Goal: Information Seeking & Learning: Check status

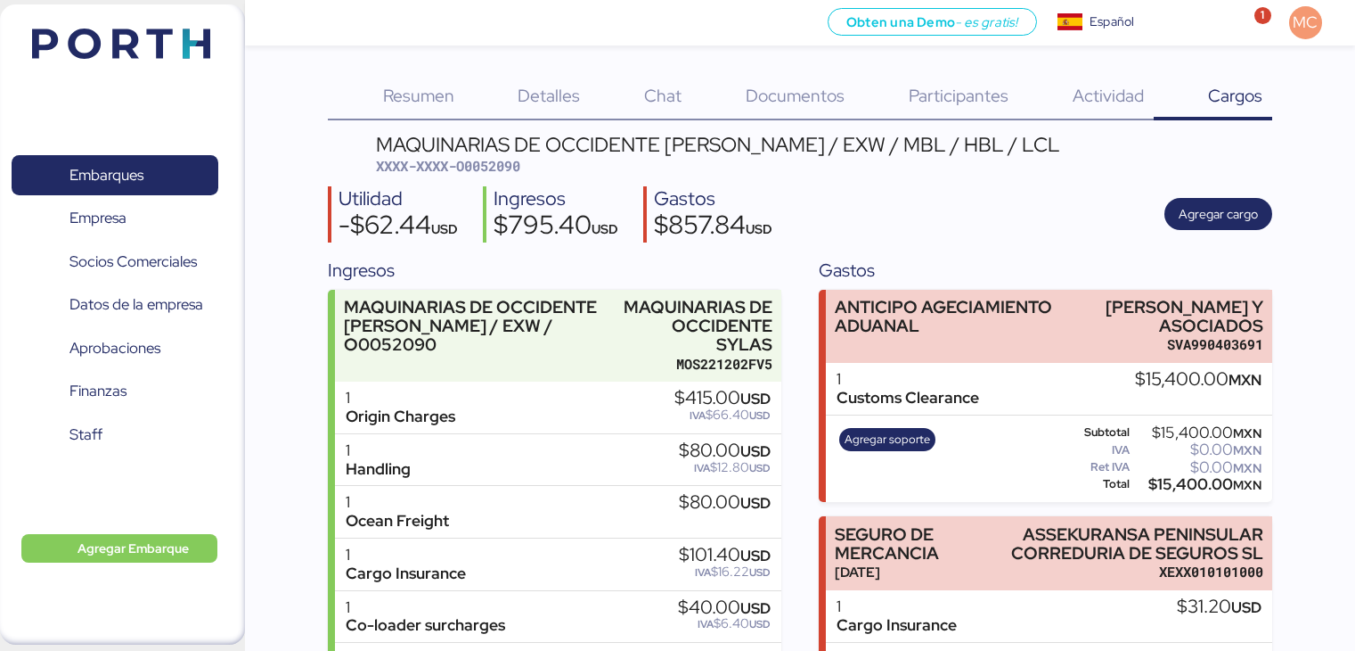
scroll to position [144, 0]
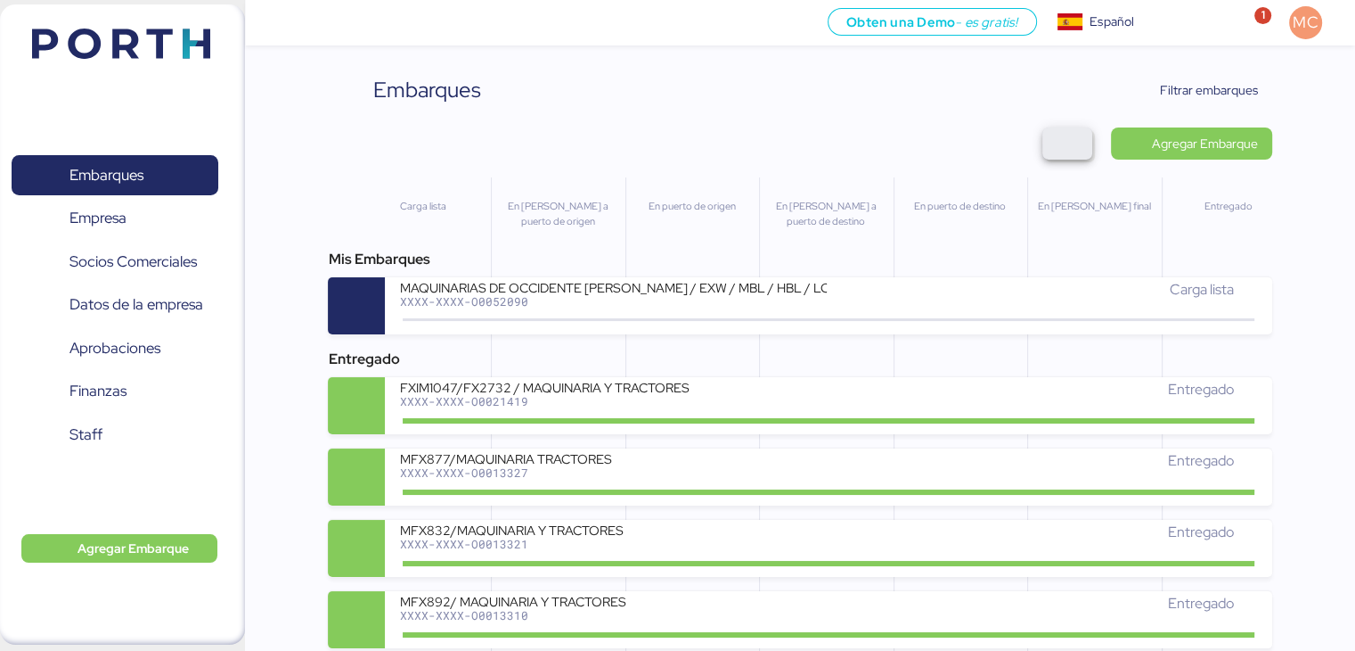
click at [1066, 143] on span "button" at bounding box center [1067, 143] width 21 height 25
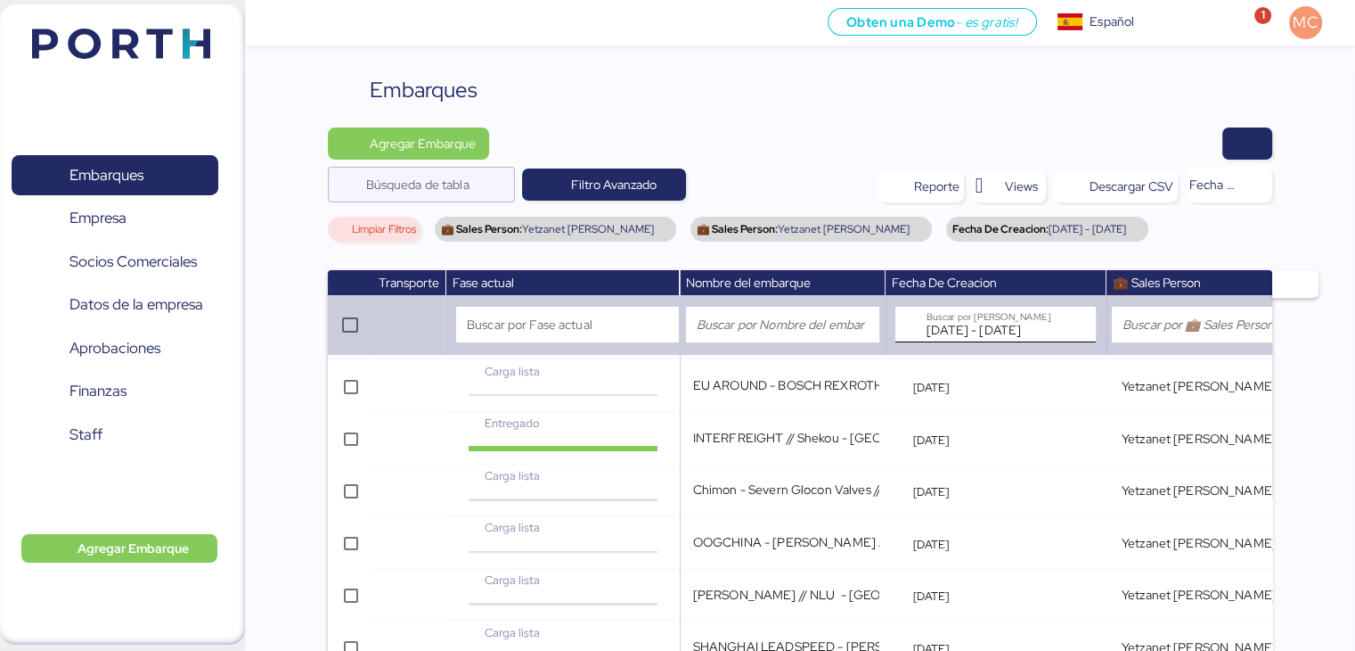
click at [1007, 331] on input "Jan 1, 2025 - May 27, 2025" at bounding box center [991, 325] width 128 height 36
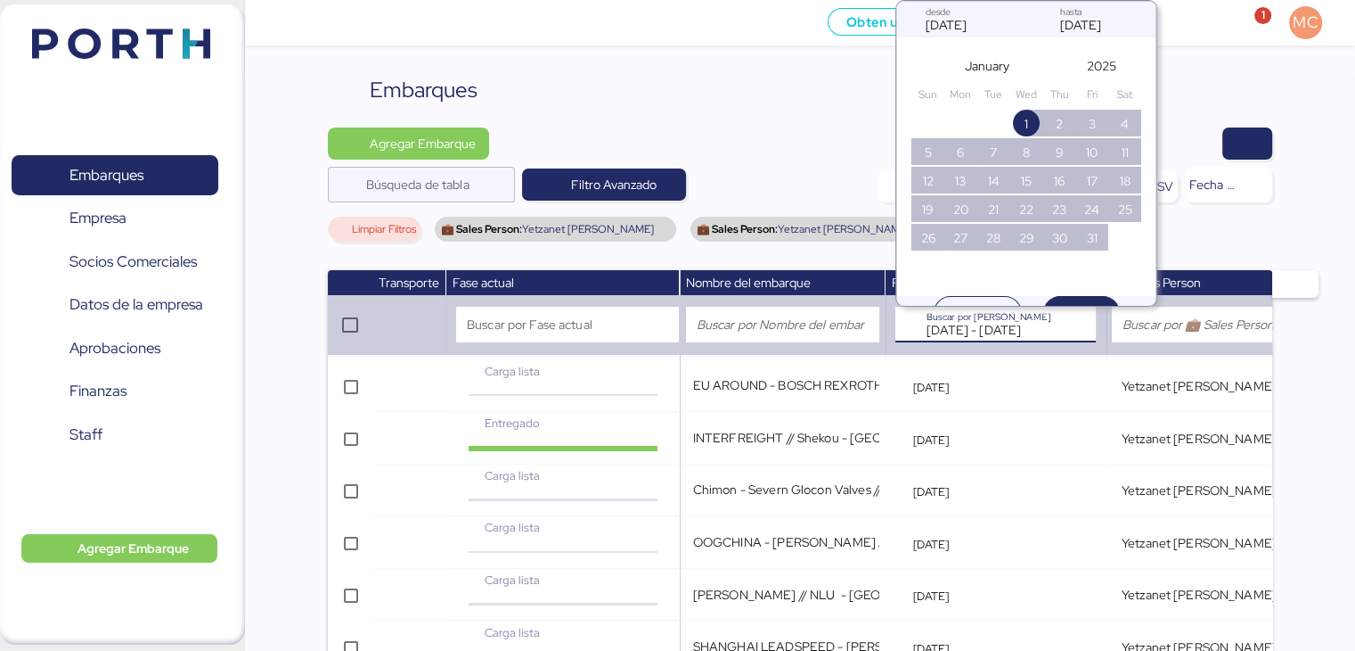
click at [977, 26] on div "Jan 1, 2025 desde" at bounding box center [960, 20] width 89 height 36
click at [928, 29] on div "Jan 1, 2025 desde" at bounding box center [960, 20] width 89 height 36
click at [942, 26] on div "Jan 1, 2025 desde" at bounding box center [960, 20] width 89 height 36
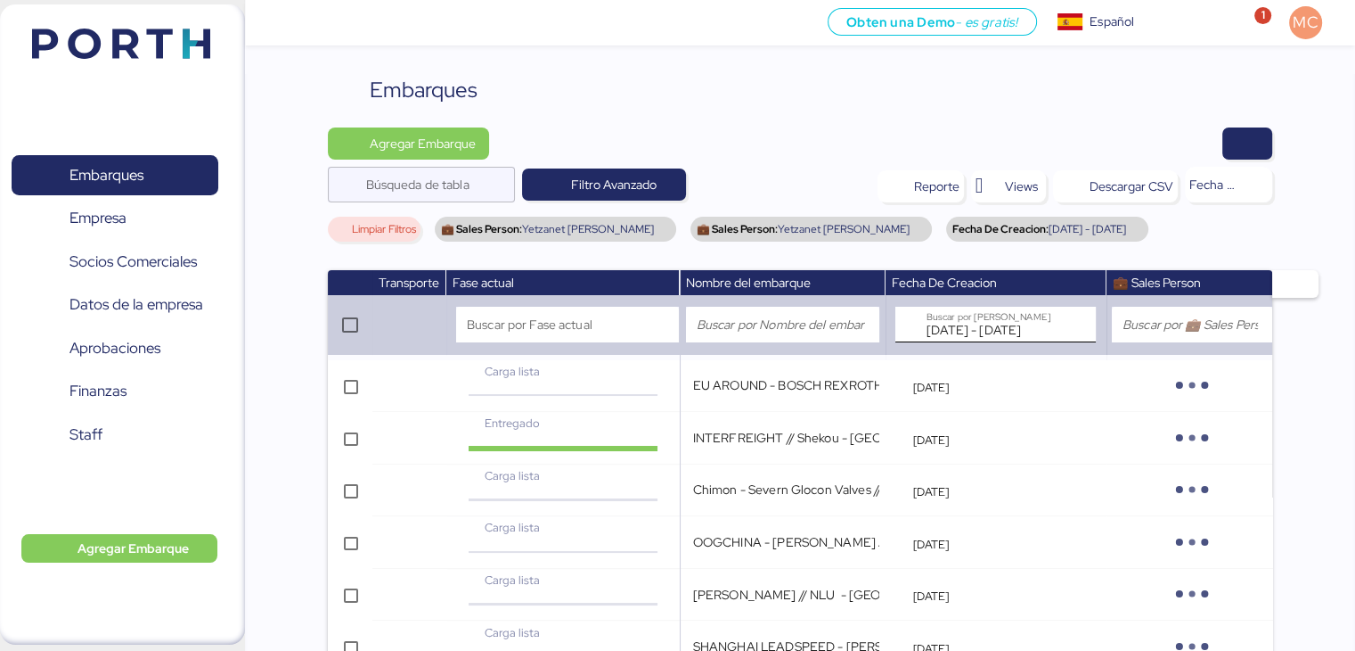
click at [962, 326] on input "Jan 1, 2025 - May 27, 2025" at bounding box center [991, 325] width 128 height 36
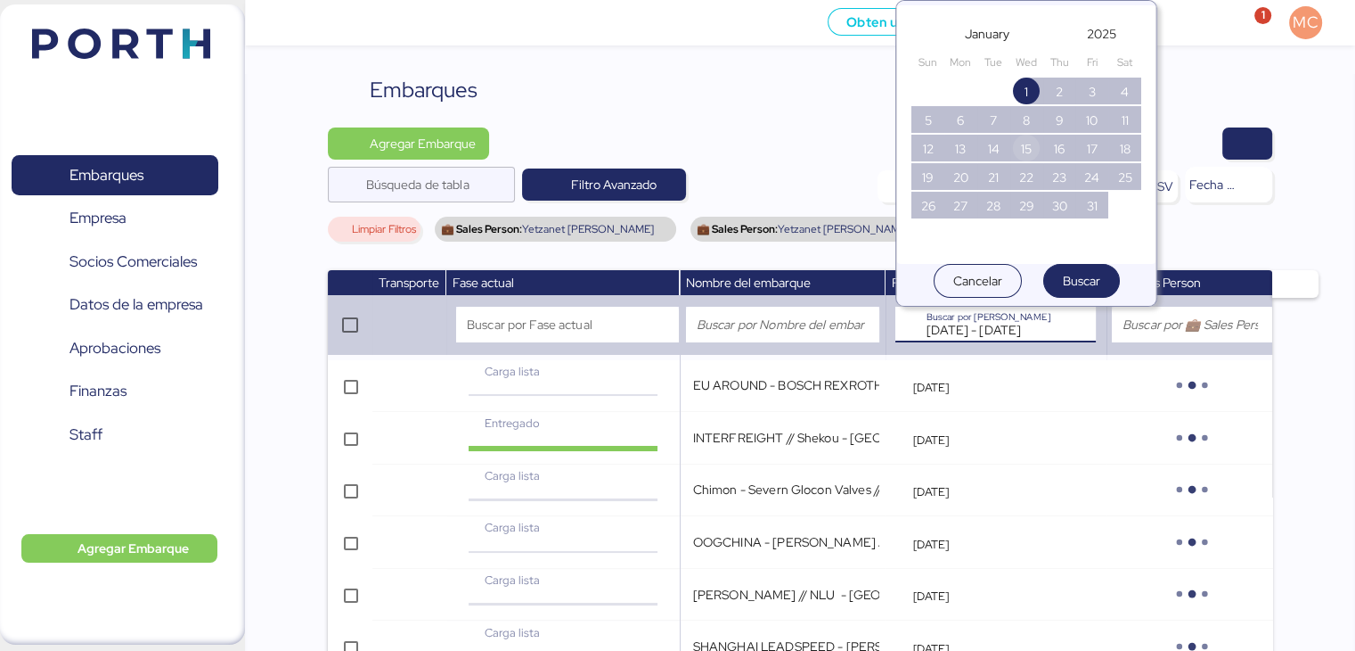
scroll to position [61, 0]
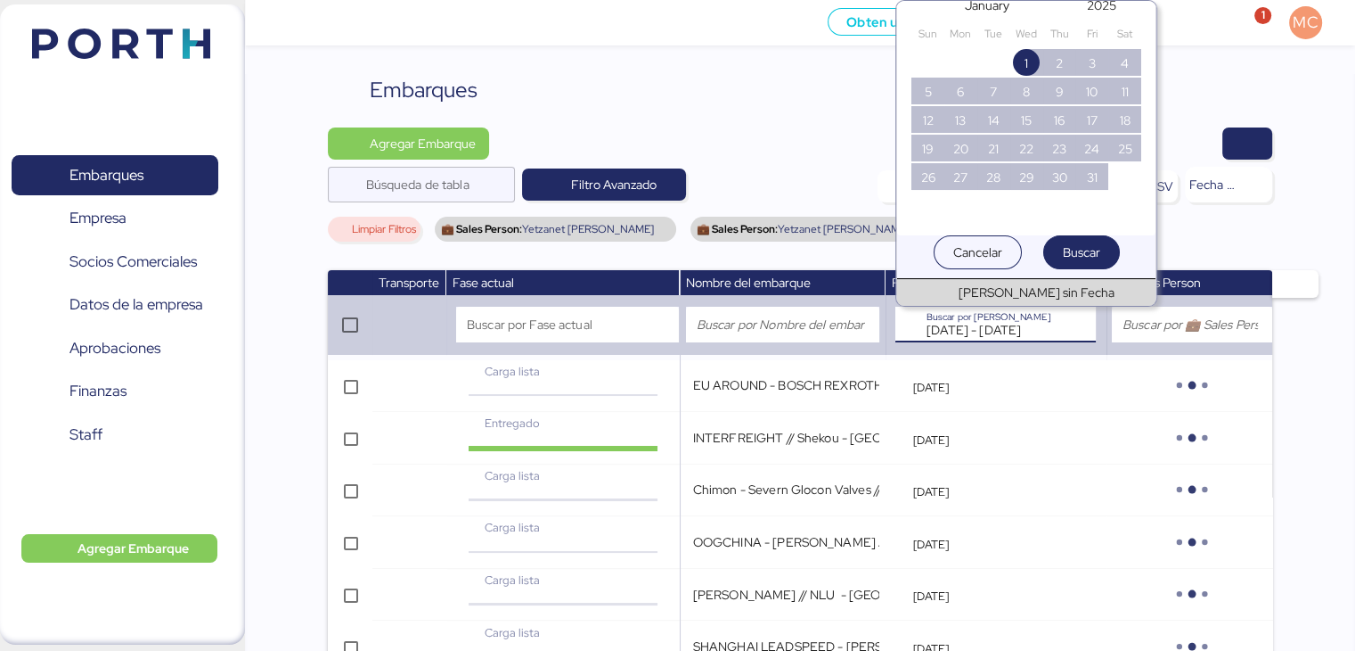
click at [1031, 291] on div "Campos sin Fecha" at bounding box center [1037, 292] width 156 height 19
type input "empty"
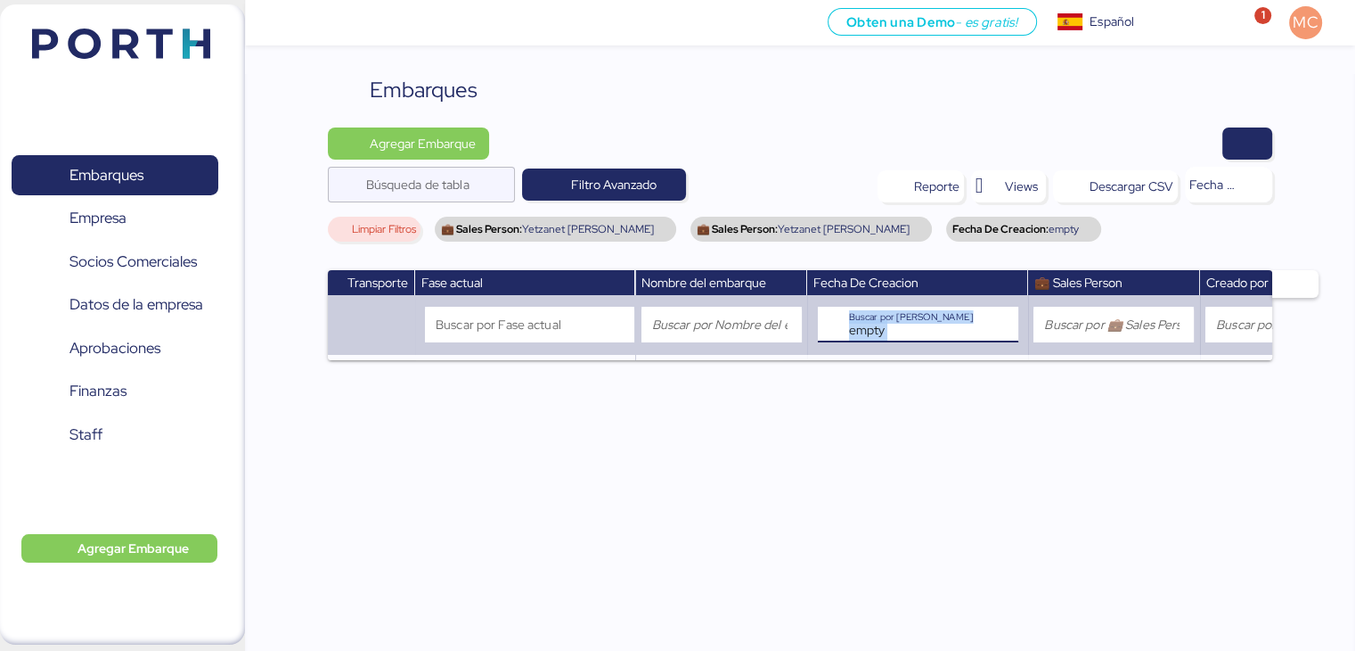
click at [885, 325] on div "empty Buscar por Fecha De Creacion" at bounding box center [918, 325] width 201 height 36
drag, startPoint x: 907, startPoint y: 335, endPoint x: 848, endPoint y: 307, distance: 65.0
click at [821, 324] on div "empty Buscar por Fecha De Creacion" at bounding box center [918, 325] width 201 height 36
click at [620, 228] on div "💼 Sales Person: Yetzanet Armenta" at bounding box center [555, 229] width 241 height 25
click at [382, 229] on span "Limpiar Filtros" at bounding box center [383, 229] width 64 height 11
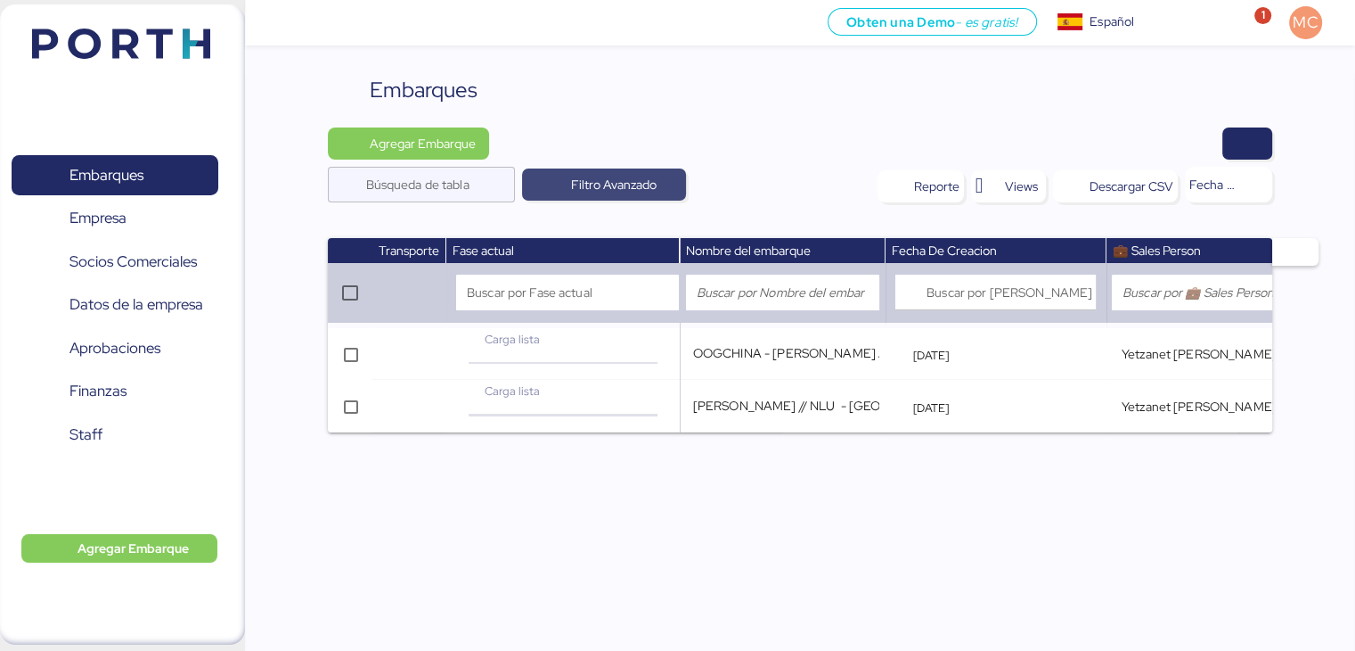
click at [593, 190] on span "Filtro Avanzado" at bounding box center [614, 184] width 86 height 21
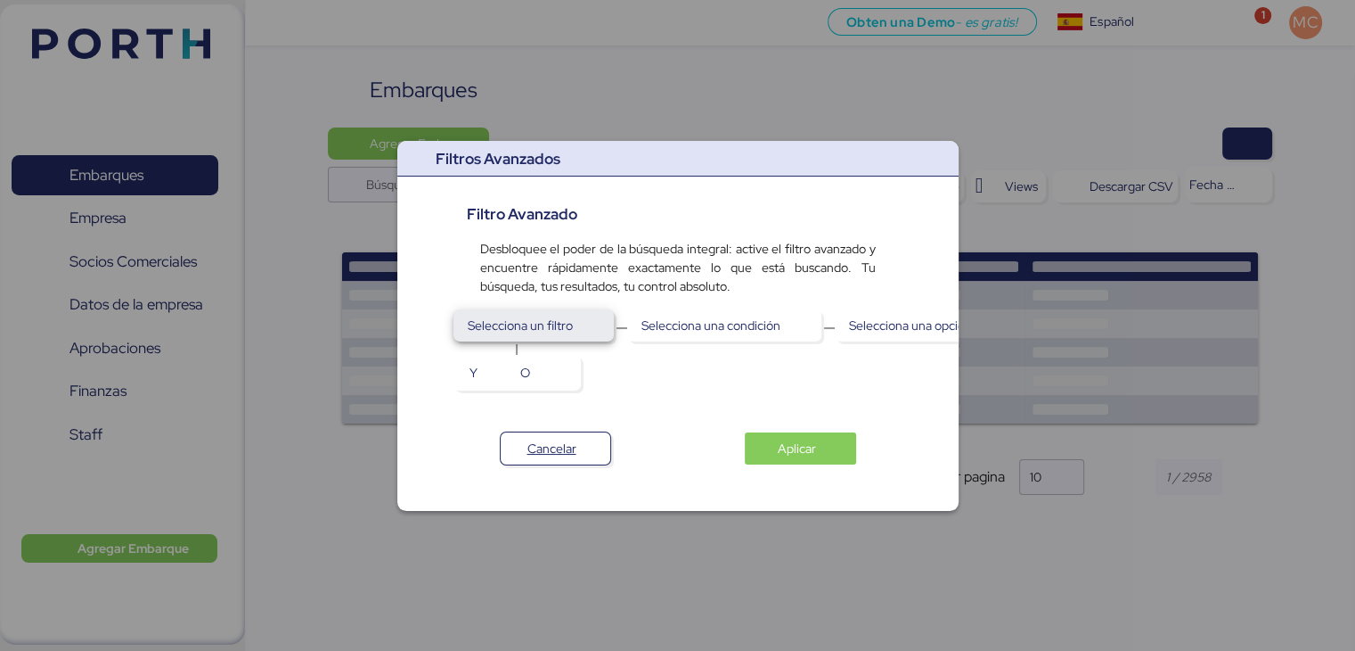
click at [576, 328] on span "Selecciona un filtro" at bounding box center [534, 325] width 132 height 25
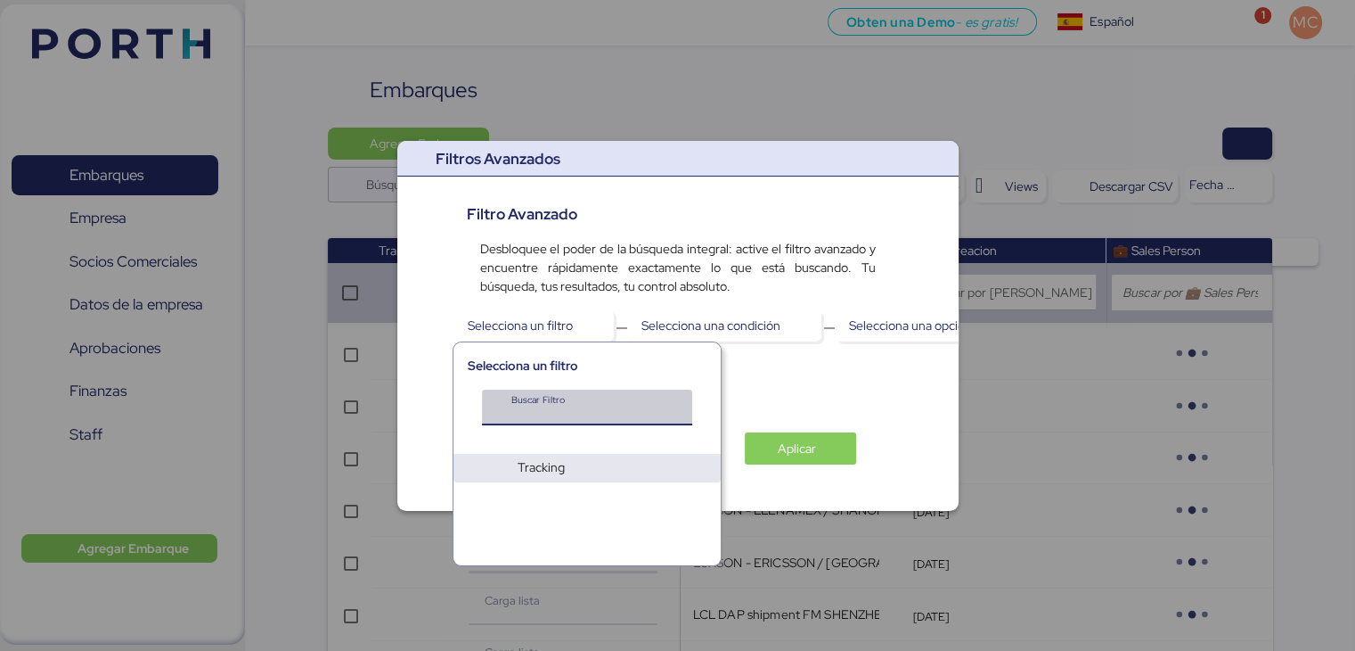
click at [564, 402] on input "Buscar Filtro" at bounding box center [580, 412] width 138 height 21
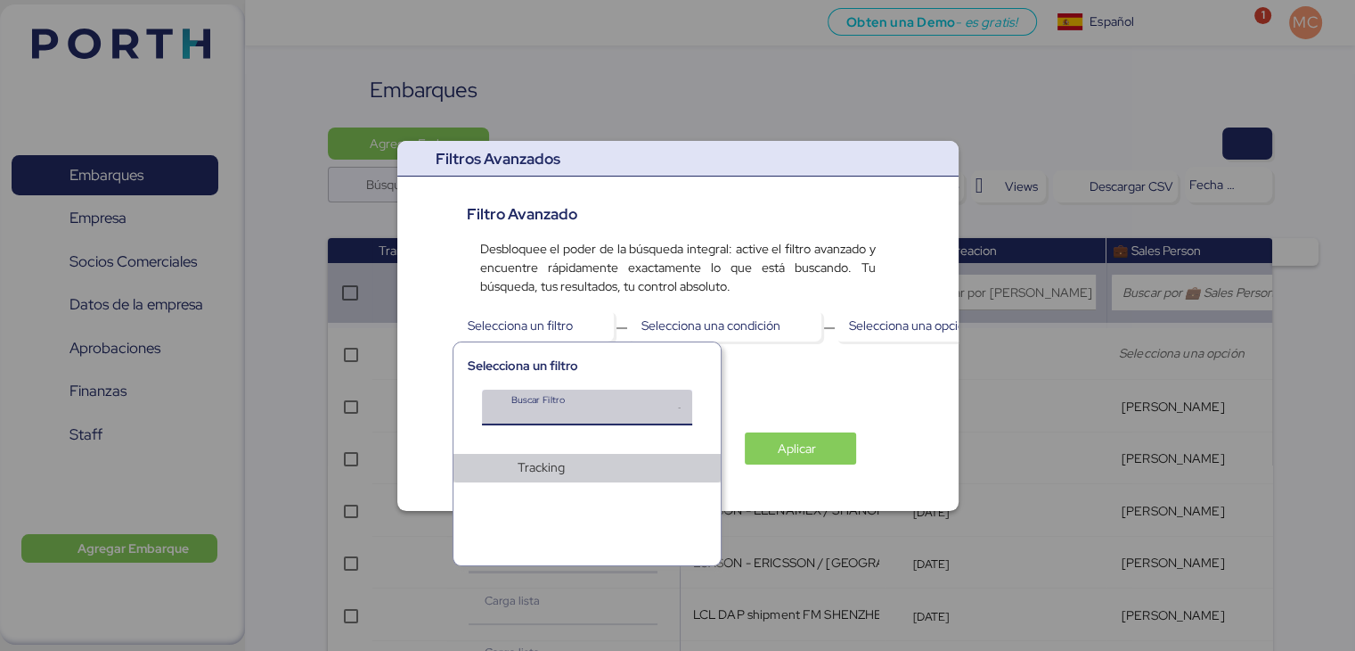
click at [605, 471] on span "Tracking" at bounding box center [612, 467] width 189 height 19
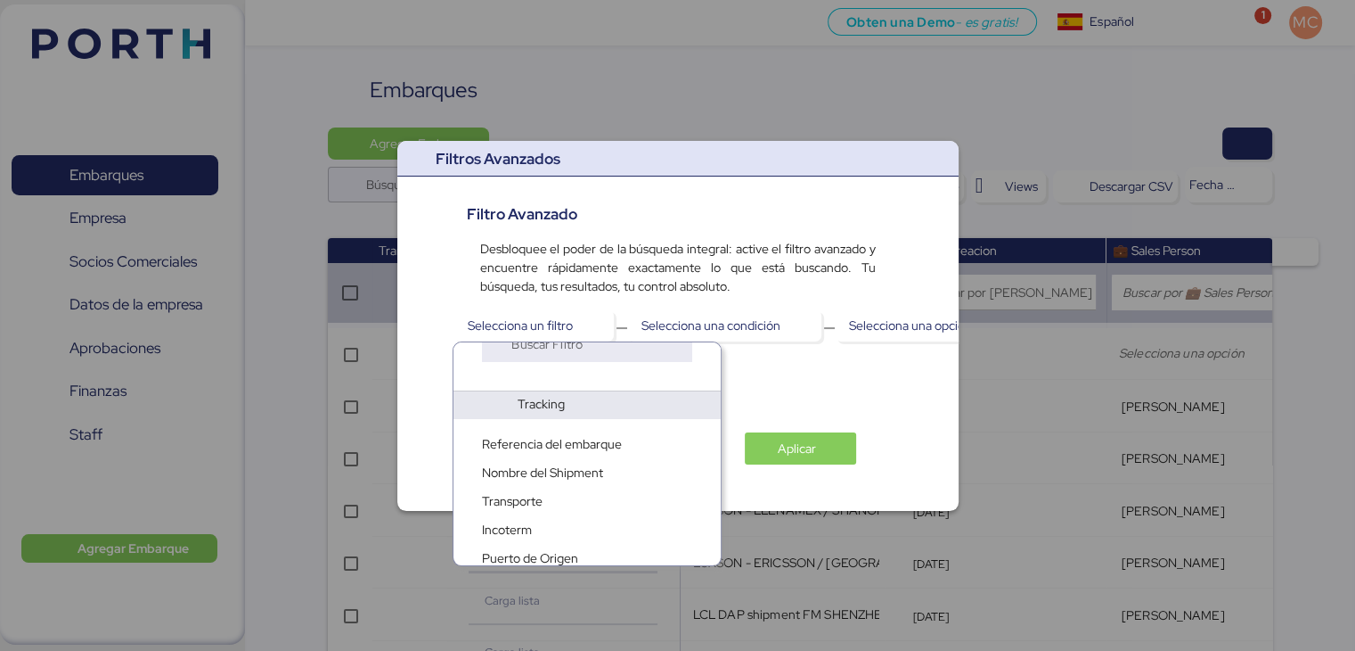
scroll to position [89, 0]
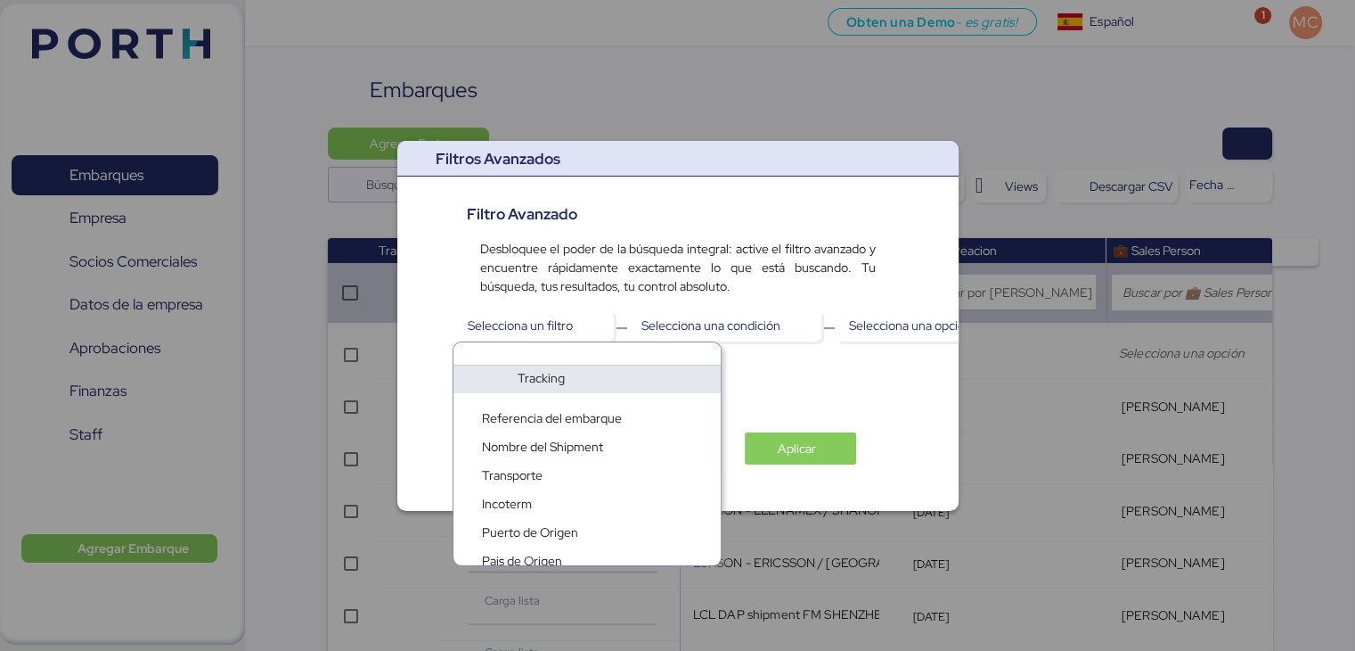
click at [804, 426] on div "Cancelar Aplicar" at bounding box center [677, 441] width 511 height 48
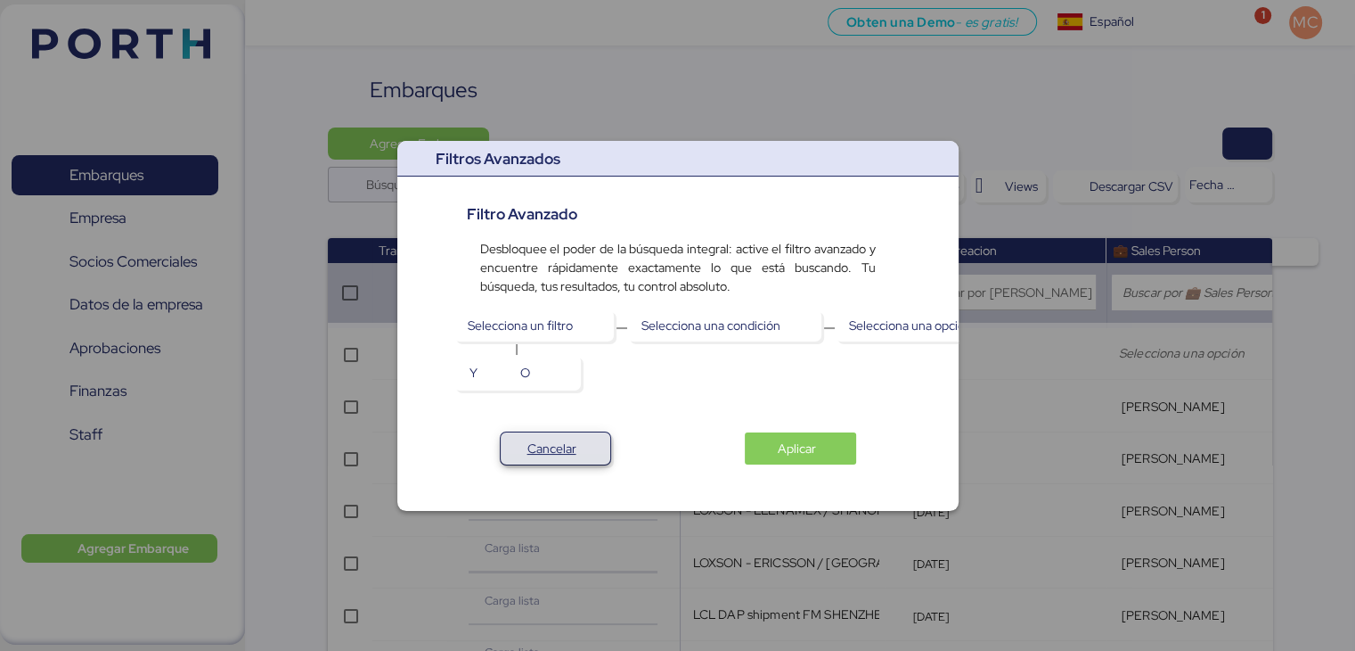
click at [579, 452] on span "Cancelar" at bounding box center [555, 448] width 81 height 25
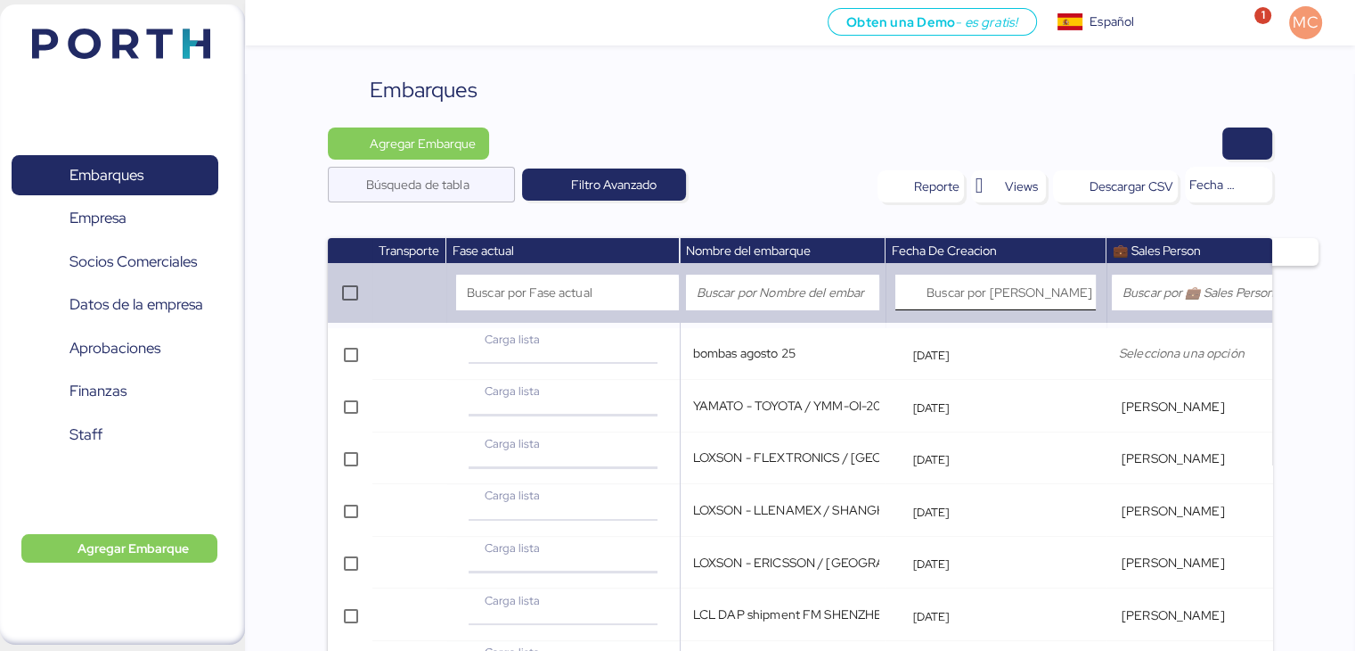
click at [966, 285] on input "Buscar por Fecha De Creacion" at bounding box center [1011, 292] width 169 height 36
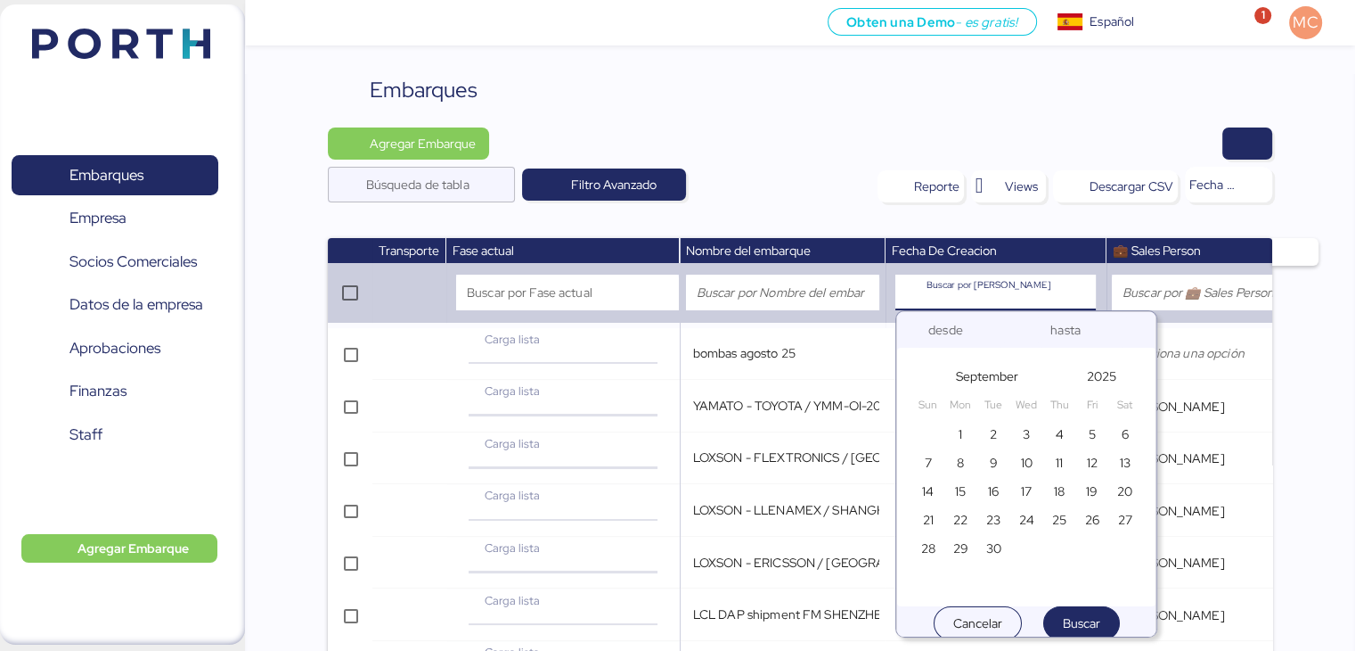
click at [959, 330] on div "desde" at bounding box center [960, 330] width 89 height 36
click at [998, 378] on span "September" at bounding box center [987, 375] width 62 height 21
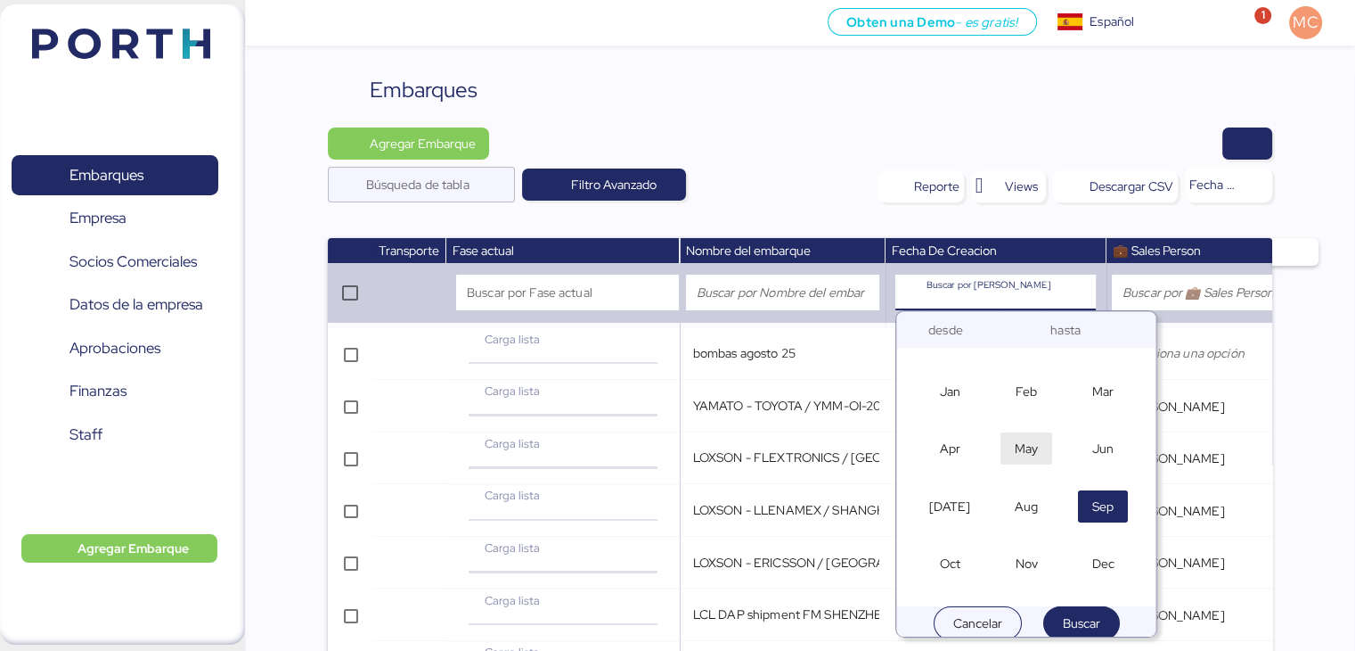
click at [1030, 451] on span "May" at bounding box center [1026, 448] width 23 height 21
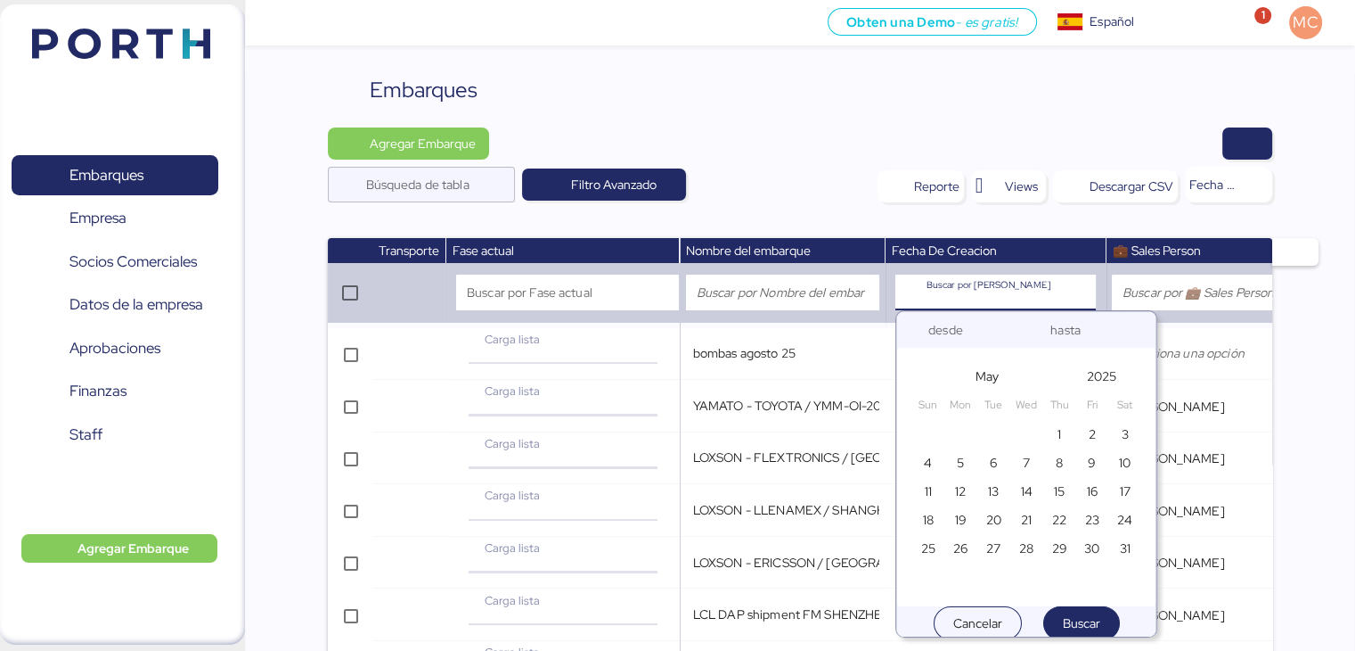
click at [1055, 325] on div "hasta" at bounding box center [1082, 330] width 89 height 36
drag, startPoint x: 1053, startPoint y: 434, endPoint x: 1124, endPoint y: 546, distance: 132.5
click at [1124, 546] on div "27 28 29 30 1 2 3 4 5 6 7 8 9 10 11 12 13 14 15 16 17 18 19 20 21 22 23 24 25 2…" at bounding box center [1027, 490] width 230 height 143
click at [1058, 438] on span "1" at bounding box center [1060, 433] width 4 height 21
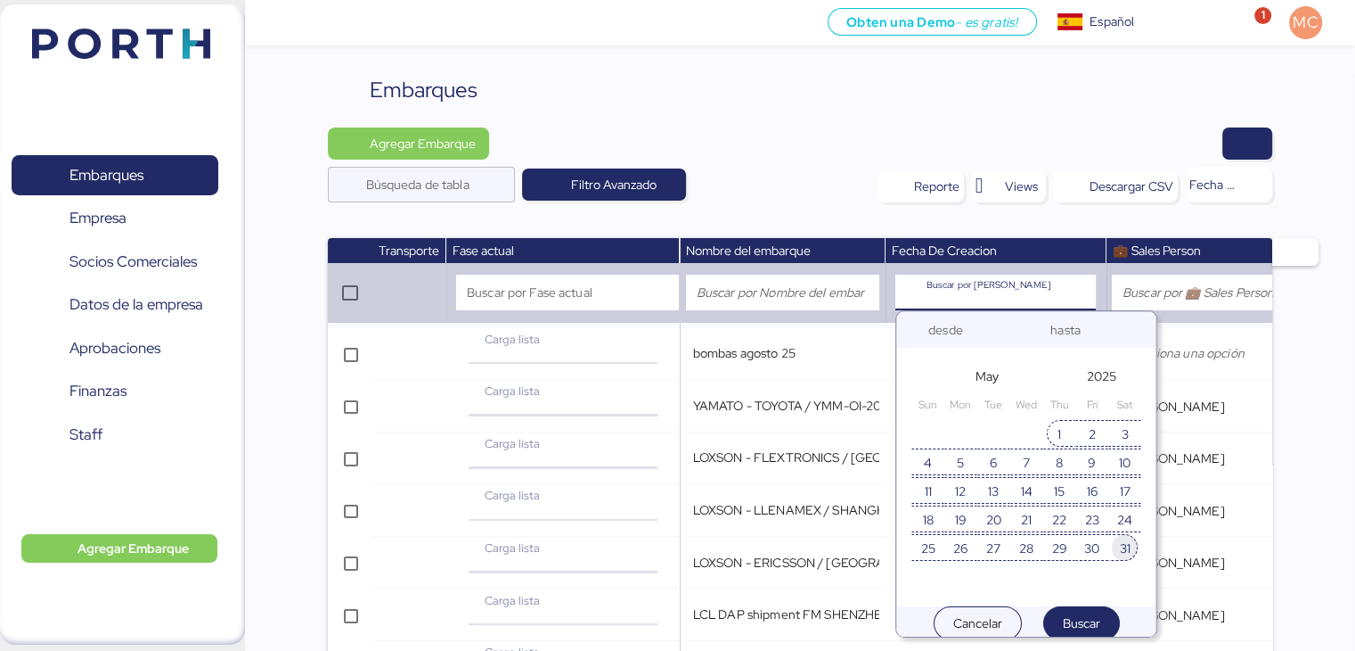
click at [1124, 539] on span "31" at bounding box center [1125, 547] width 11 height 21
type input "May 1, 2025"
type input "May 31, 2025"
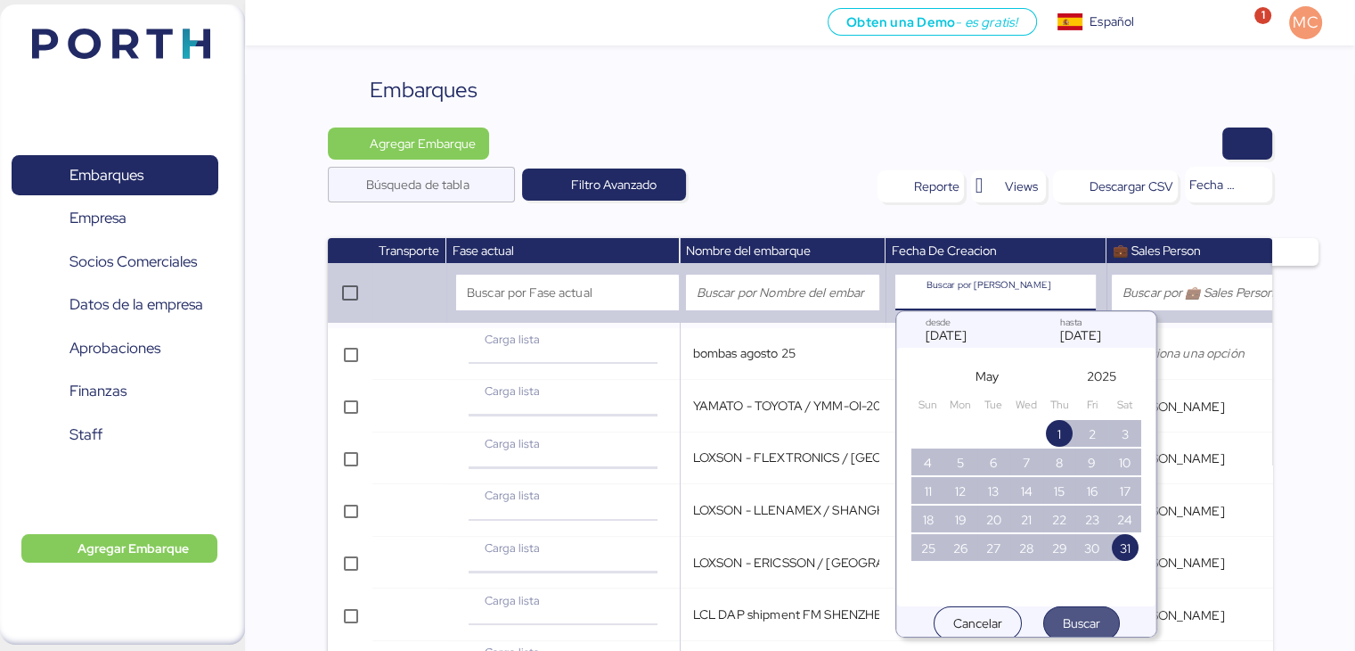
click at [1101, 619] on span "Buscar" at bounding box center [1082, 623] width 66 height 32
type input "May 1, 2025 - May 31, 2025"
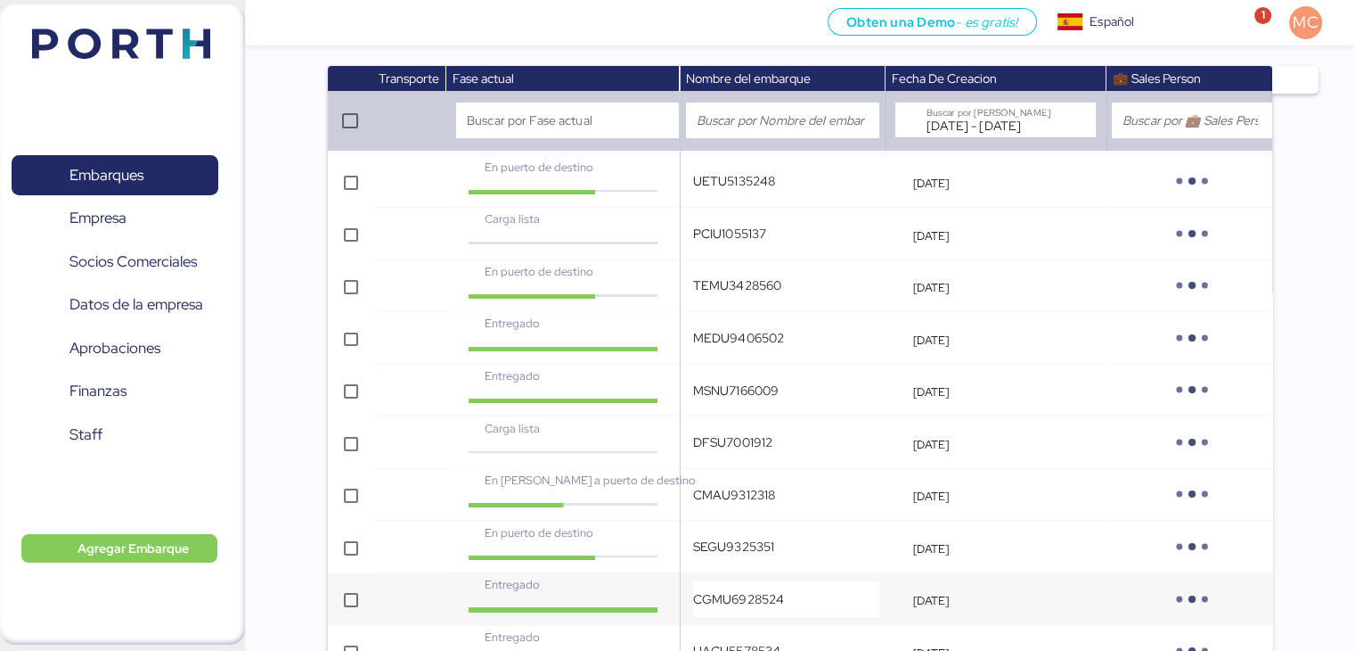
scroll to position [345, 0]
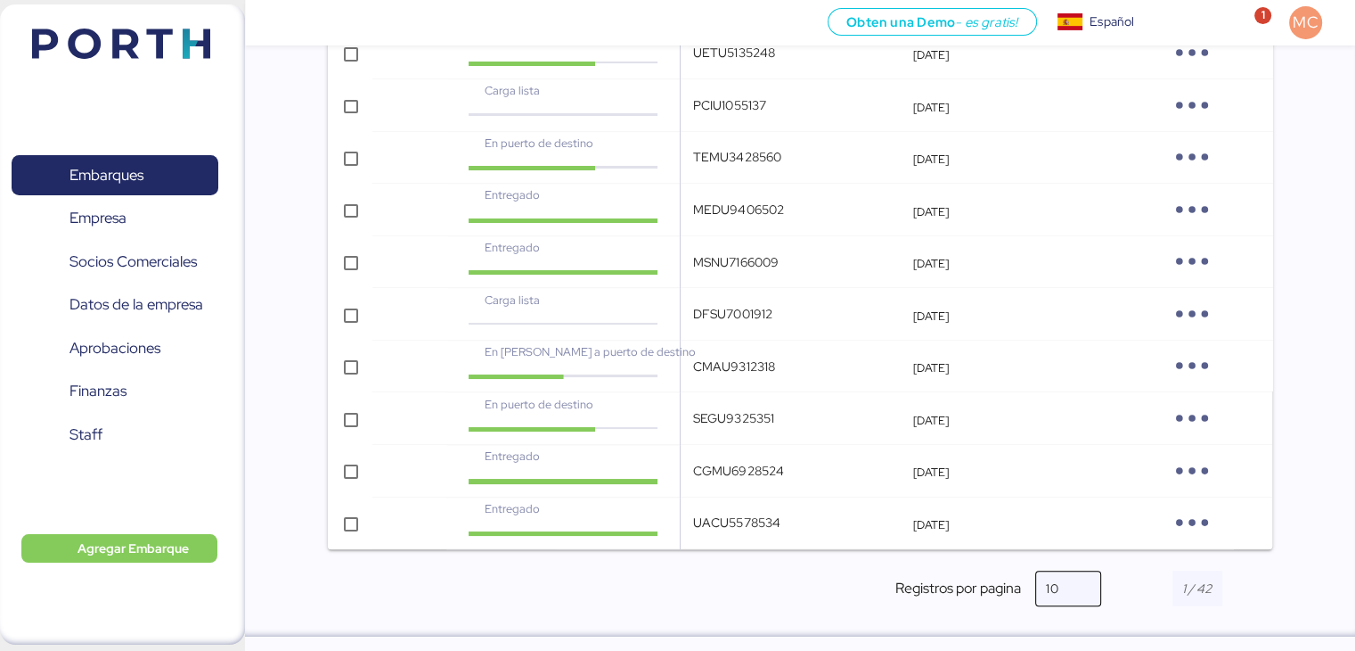
click at [1077, 587] on div at bounding box center [1075, 588] width 32 height 36
click at [1054, 500] on div "50" at bounding box center [1069, 505] width 36 height 15
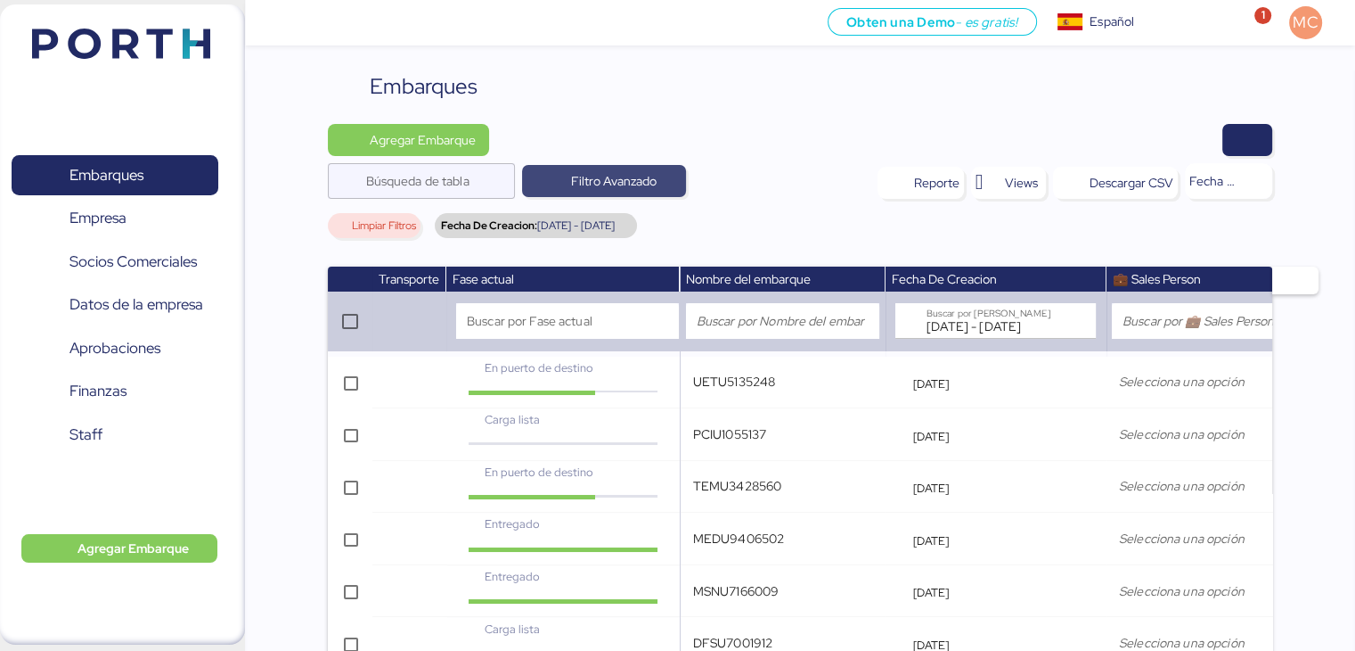
scroll to position [0, 0]
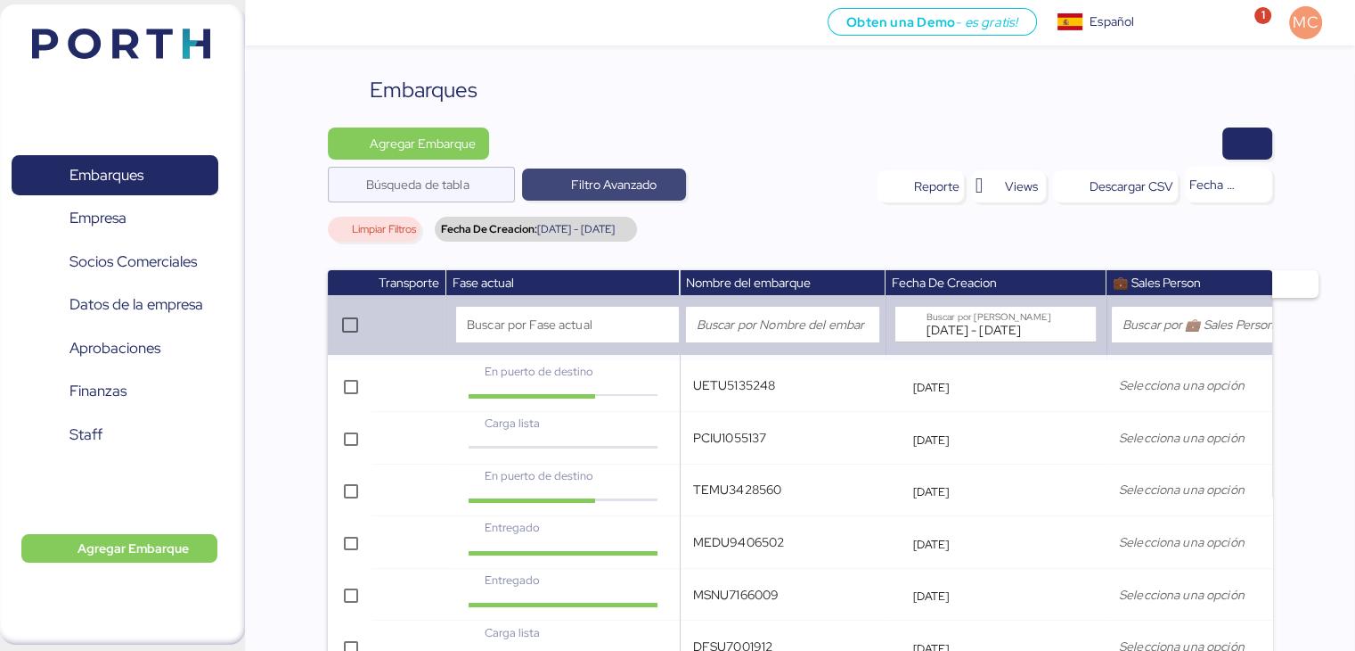
click at [627, 190] on span "Filtro Avanzado" at bounding box center [614, 184] width 86 height 21
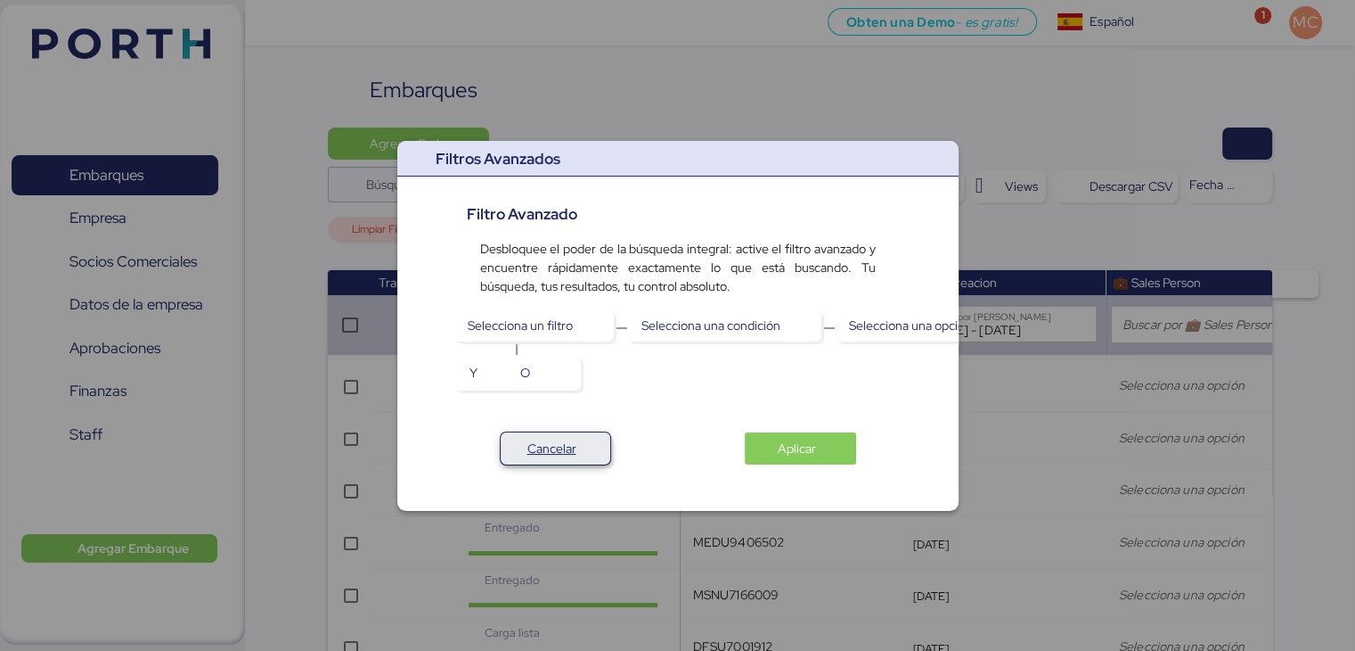
click at [553, 445] on span "Cancelar" at bounding box center [552, 448] width 49 height 21
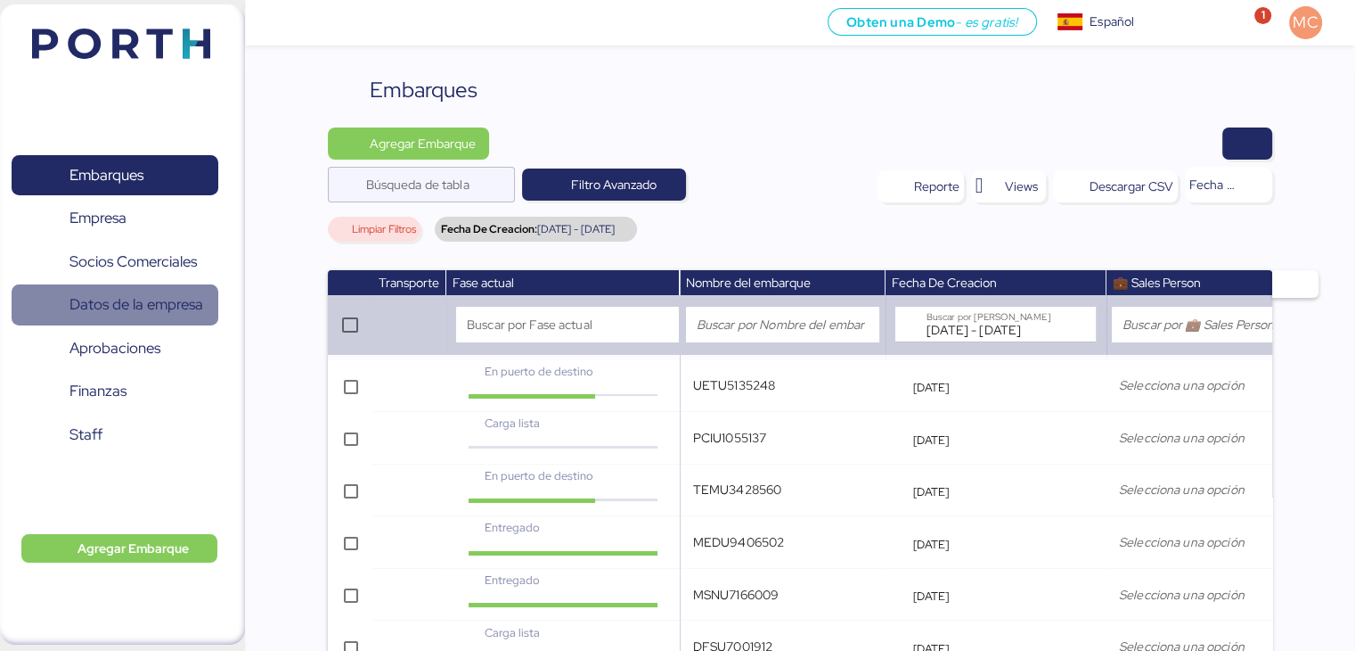
click at [175, 311] on span "Datos de la empresa" at bounding box center [137, 304] width 134 height 26
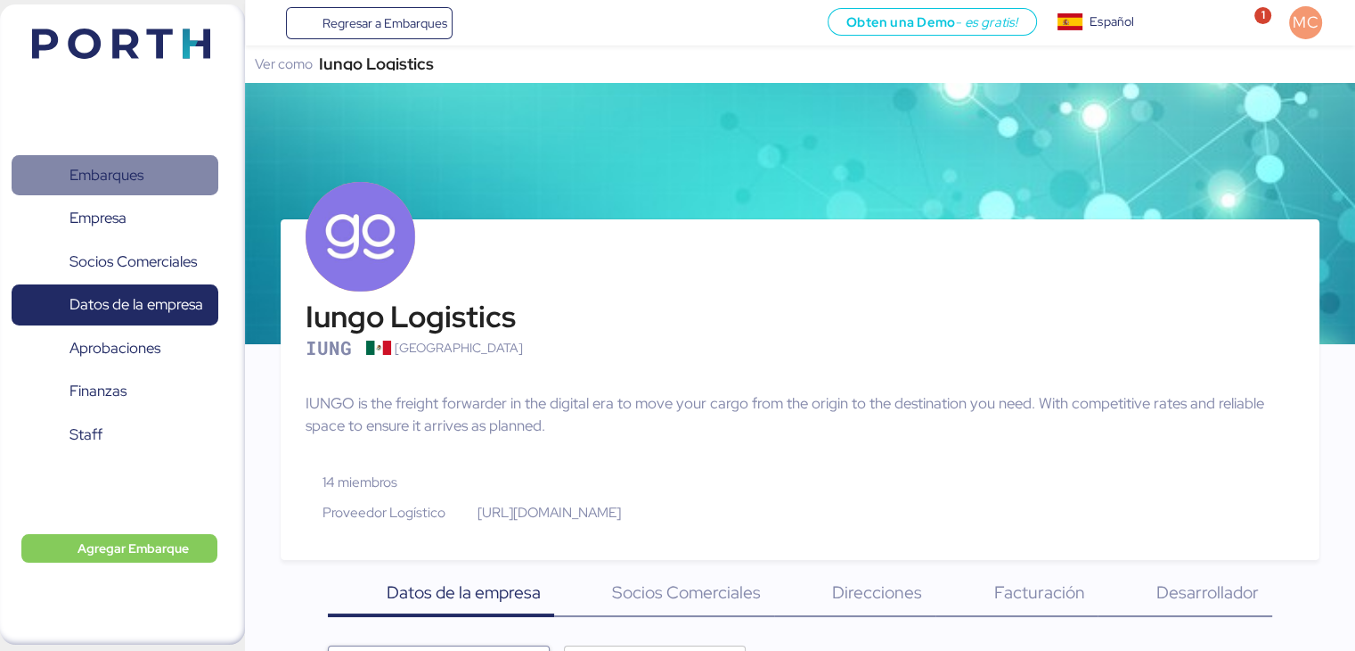
click at [161, 184] on span "Embarques" at bounding box center [115, 175] width 192 height 26
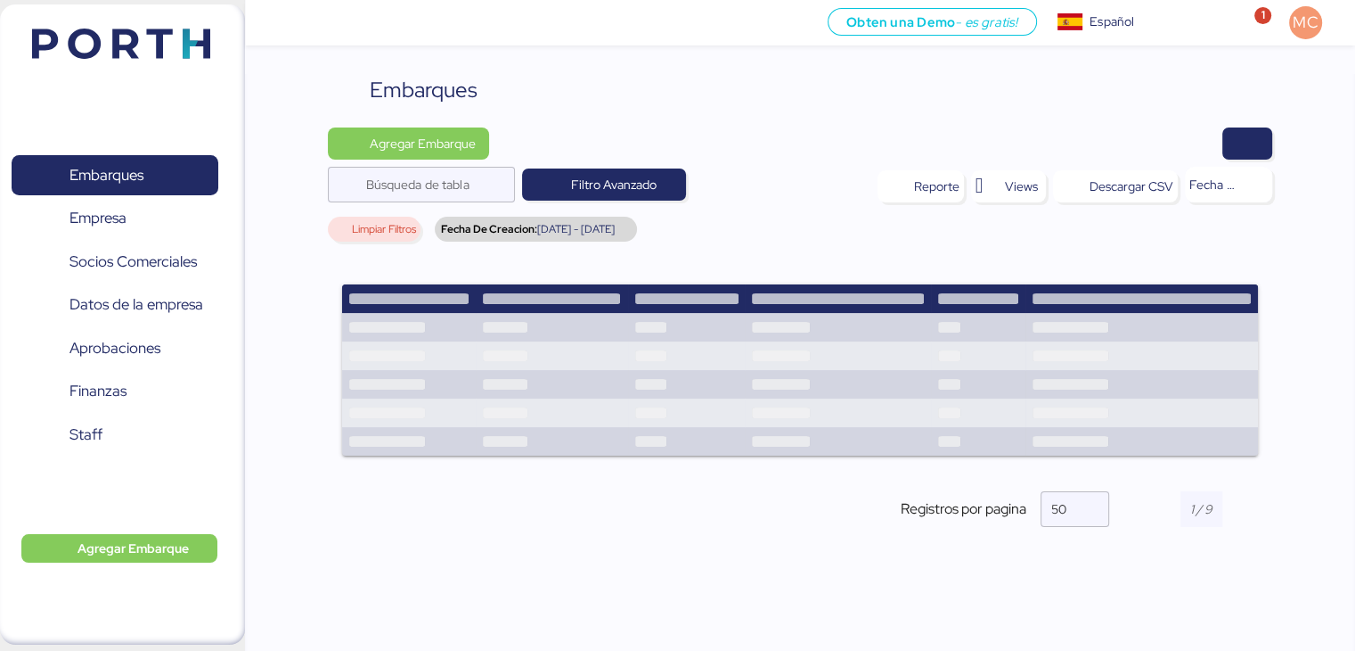
click at [610, 231] on span "2025-05-01 - 2025-05-31" at bounding box center [575, 229] width 78 height 11
click at [370, 233] on span "Limpiar Filtros" at bounding box center [383, 229] width 64 height 11
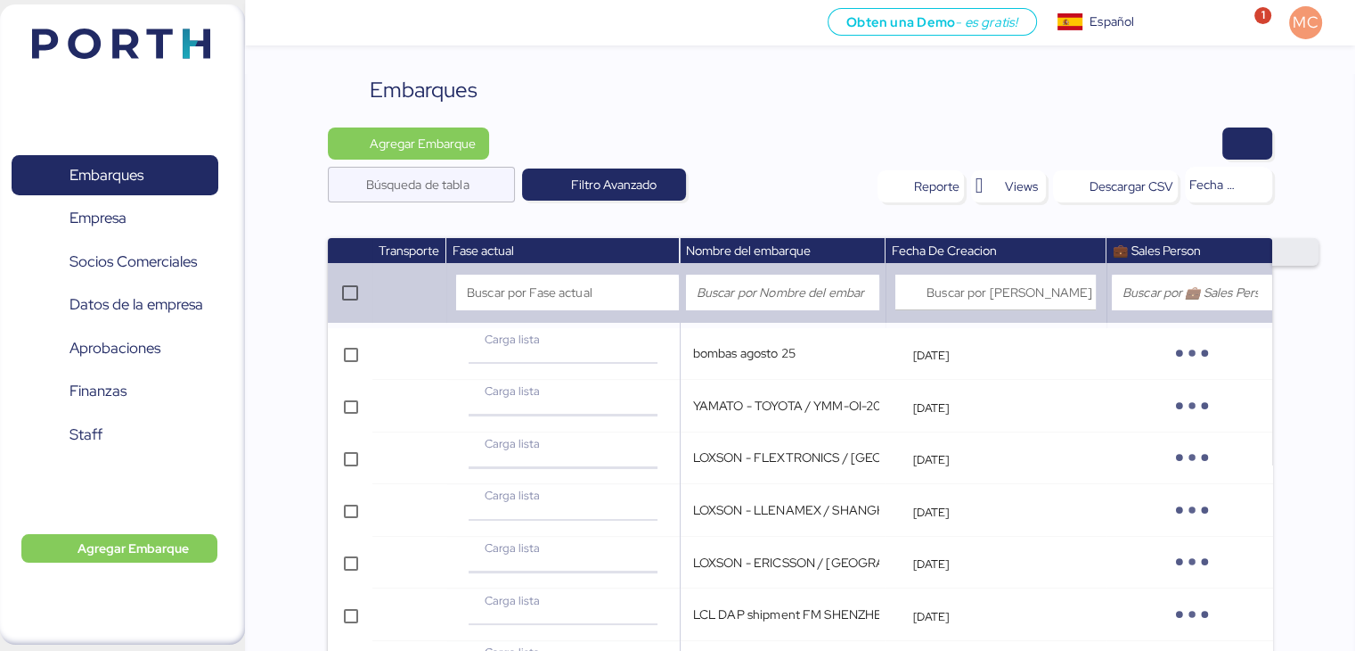
type input "UETU5135248"
type input "PCIU1055137"
type input "TEMU3428560"
type input "MEDU9406502"
type input "MSNU7166009"
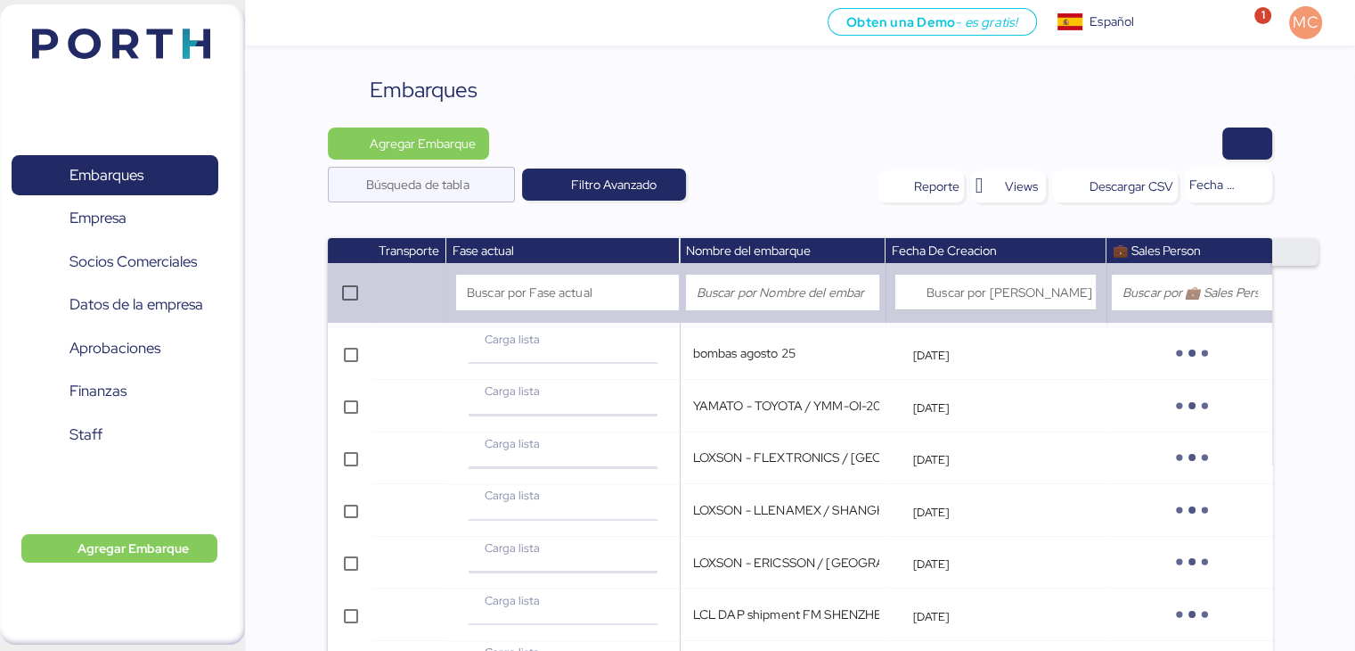
type input "DFSU7001912"
type input "CMAU9312318"
type input "SEGU9325351"
type input "CGMU6928524"
type input "UACU5578534"
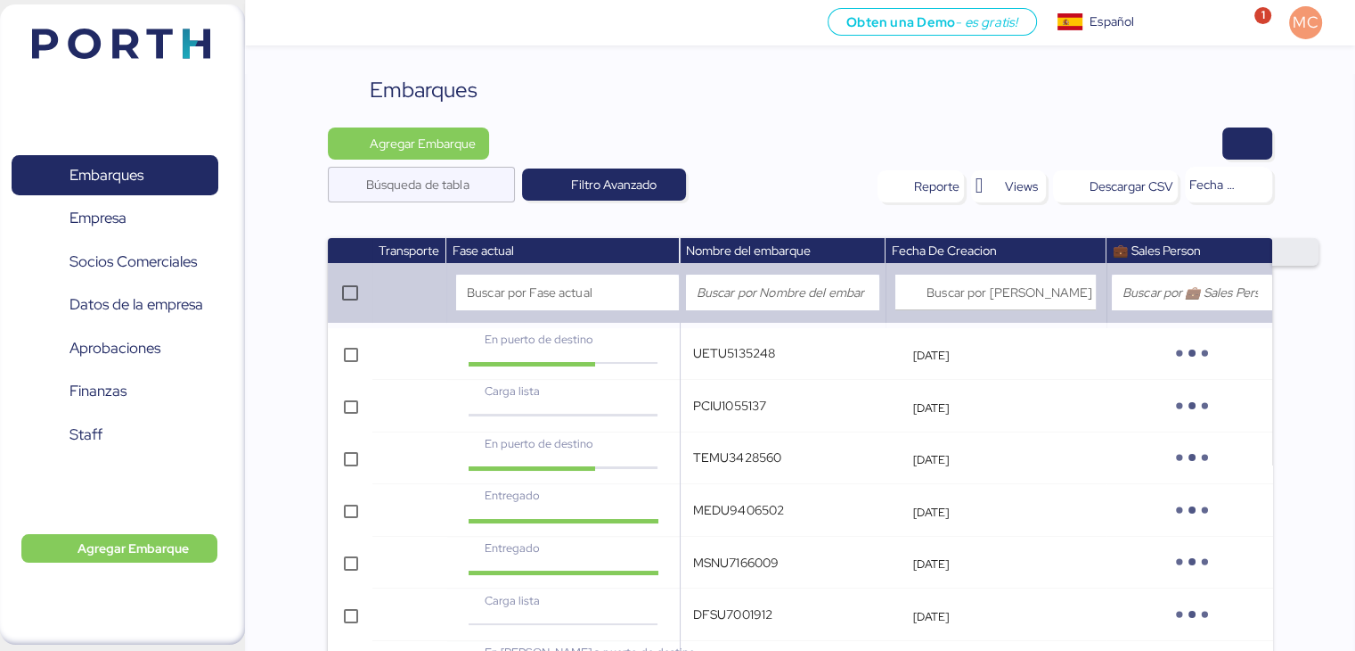
click at [1305, 255] on span "button" at bounding box center [1296, 252] width 47 height 28
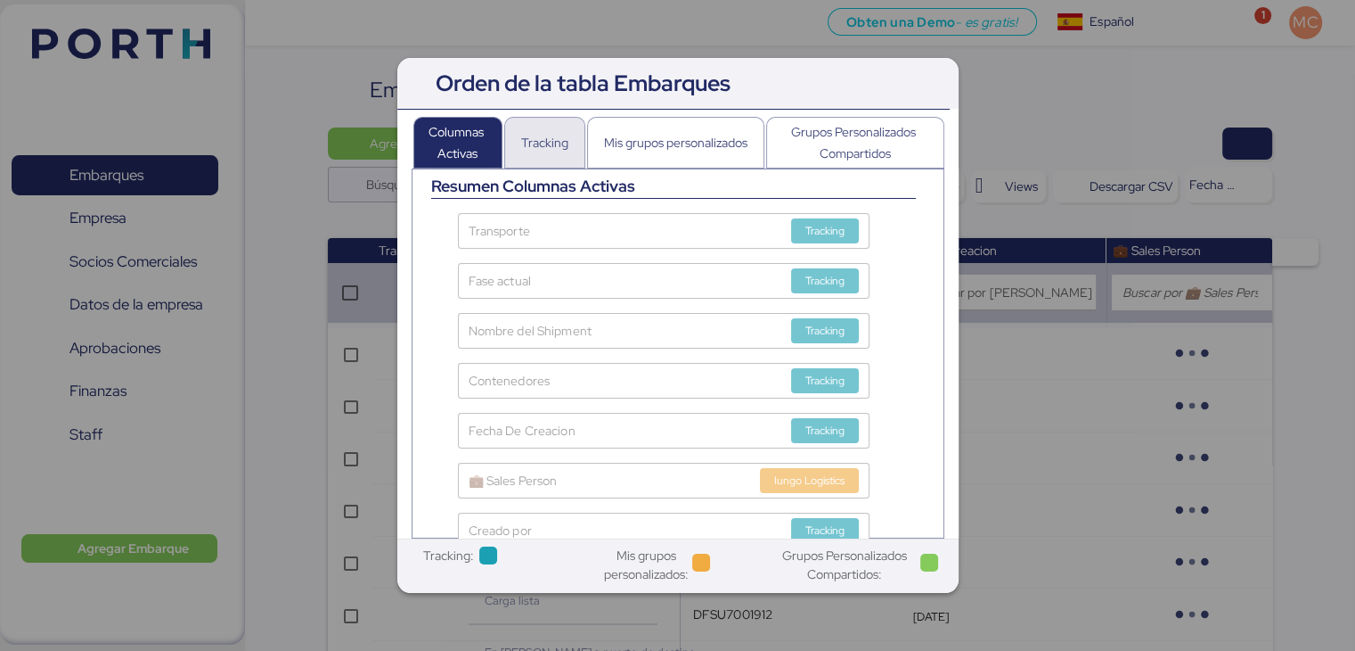
click at [567, 147] on div "Tracking" at bounding box center [544, 143] width 81 height 52
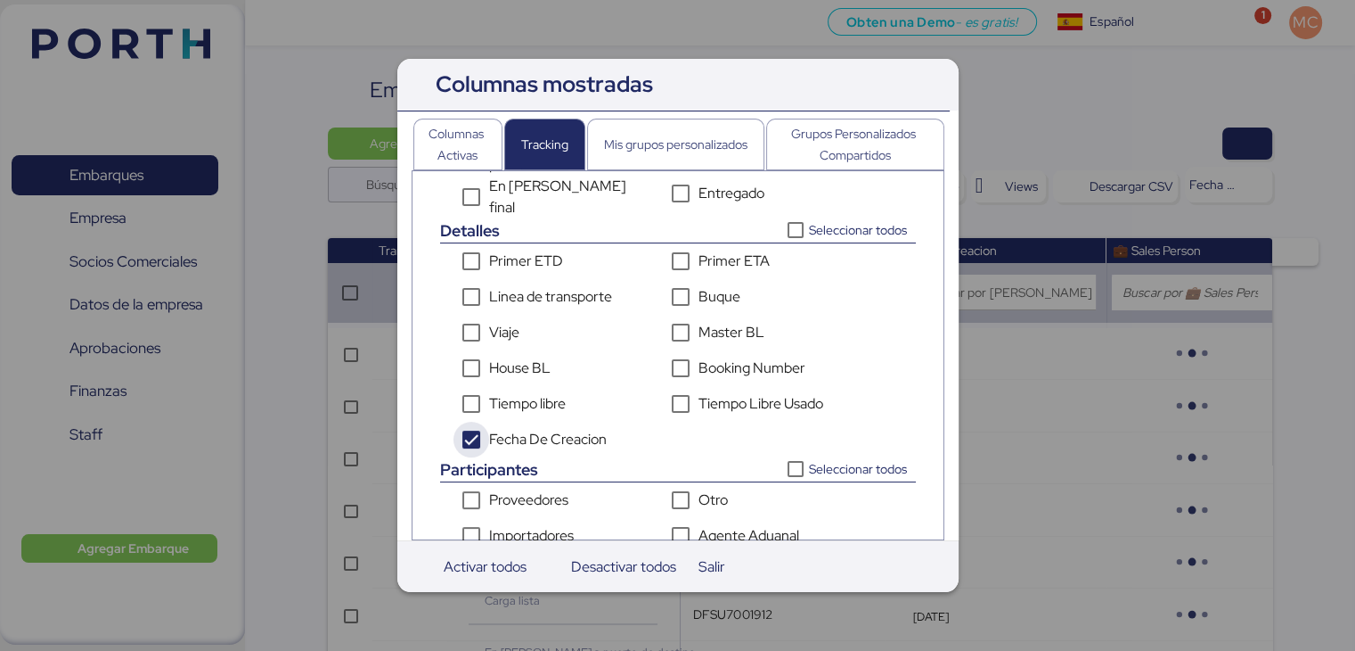
scroll to position [520, 0]
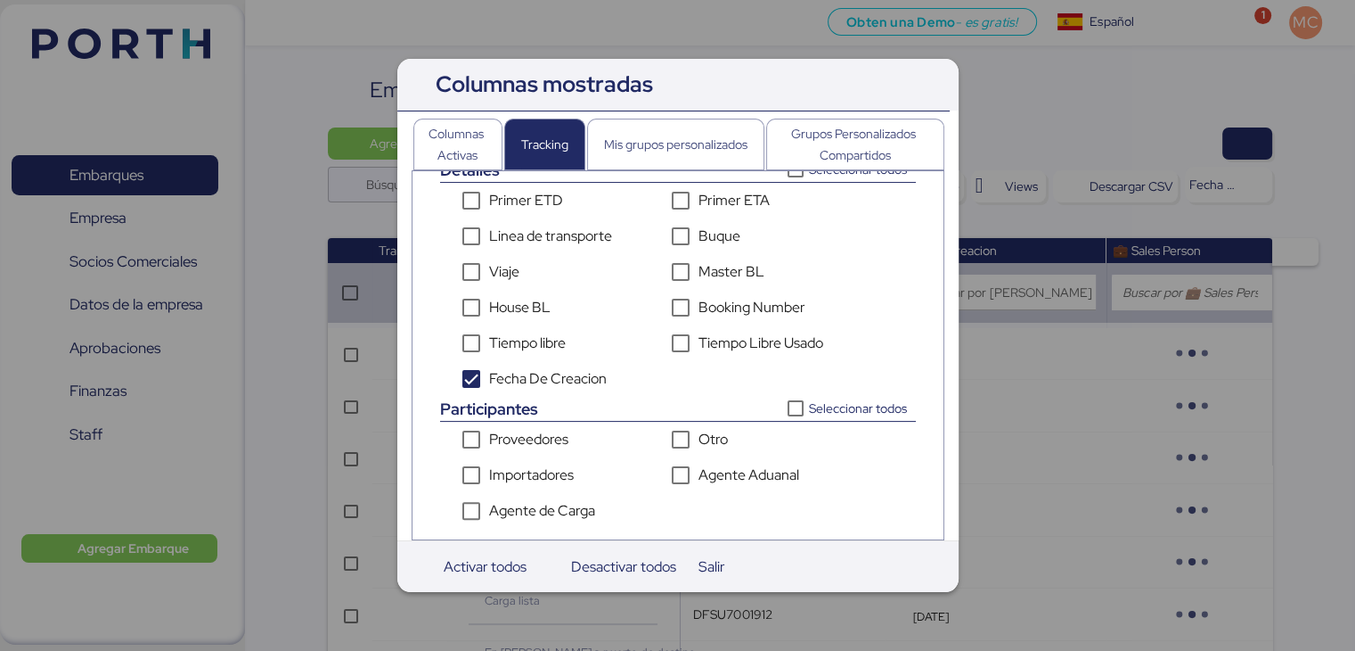
click at [1301, 225] on div at bounding box center [677, 325] width 1355 height 651
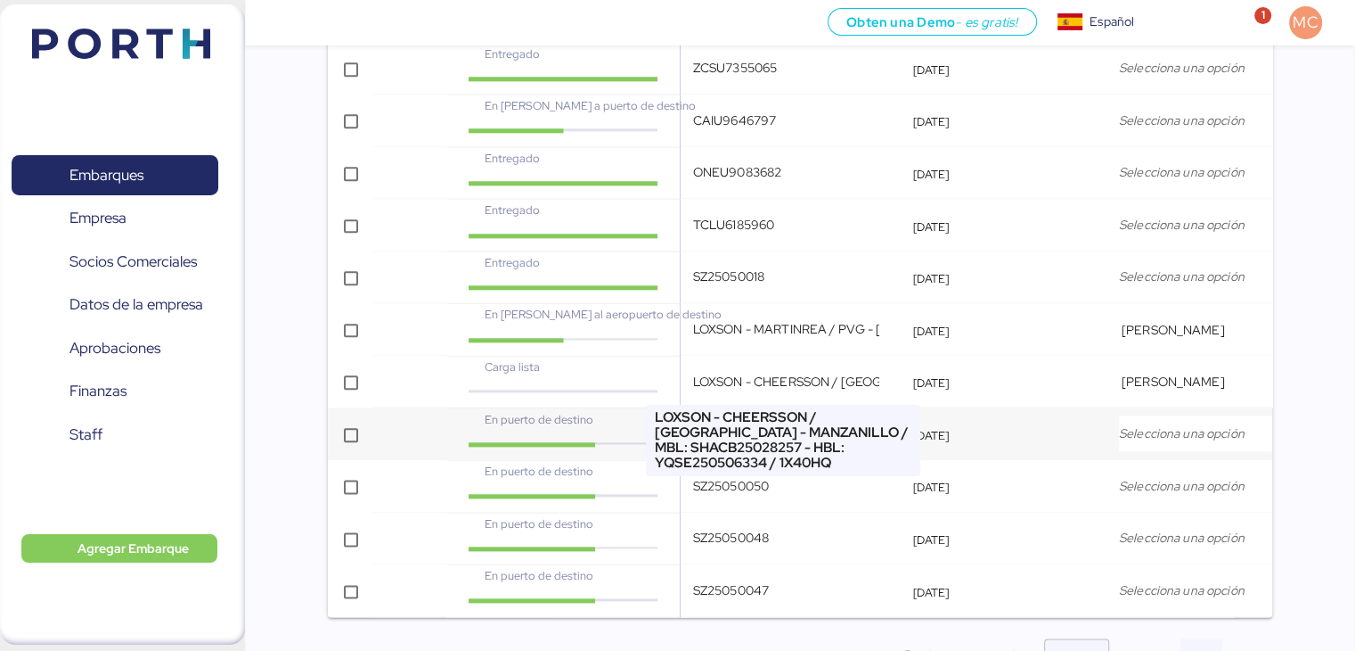
scroll to position [2394, 0]
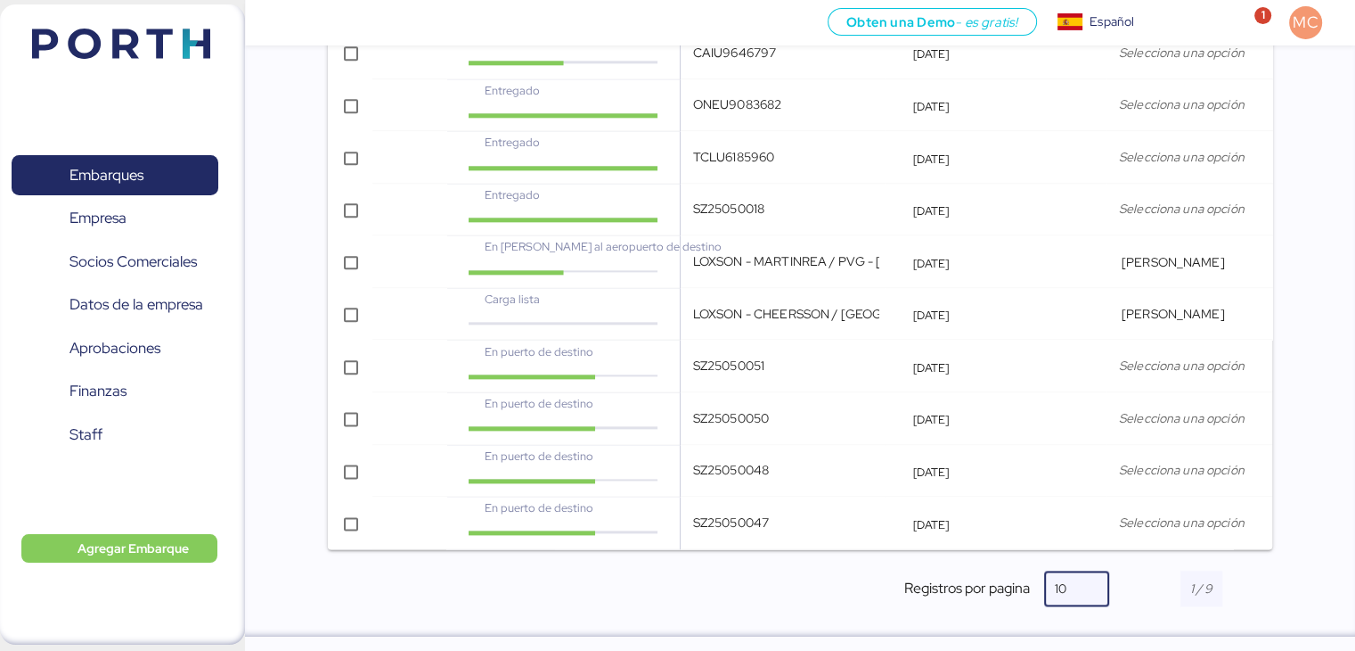
click at [1072, 588] on div at bounding box center [1083, 588] width 32 height 36
click at [1062, 471] on div "30" at bounding box center [1077, 462] width 36 height 29
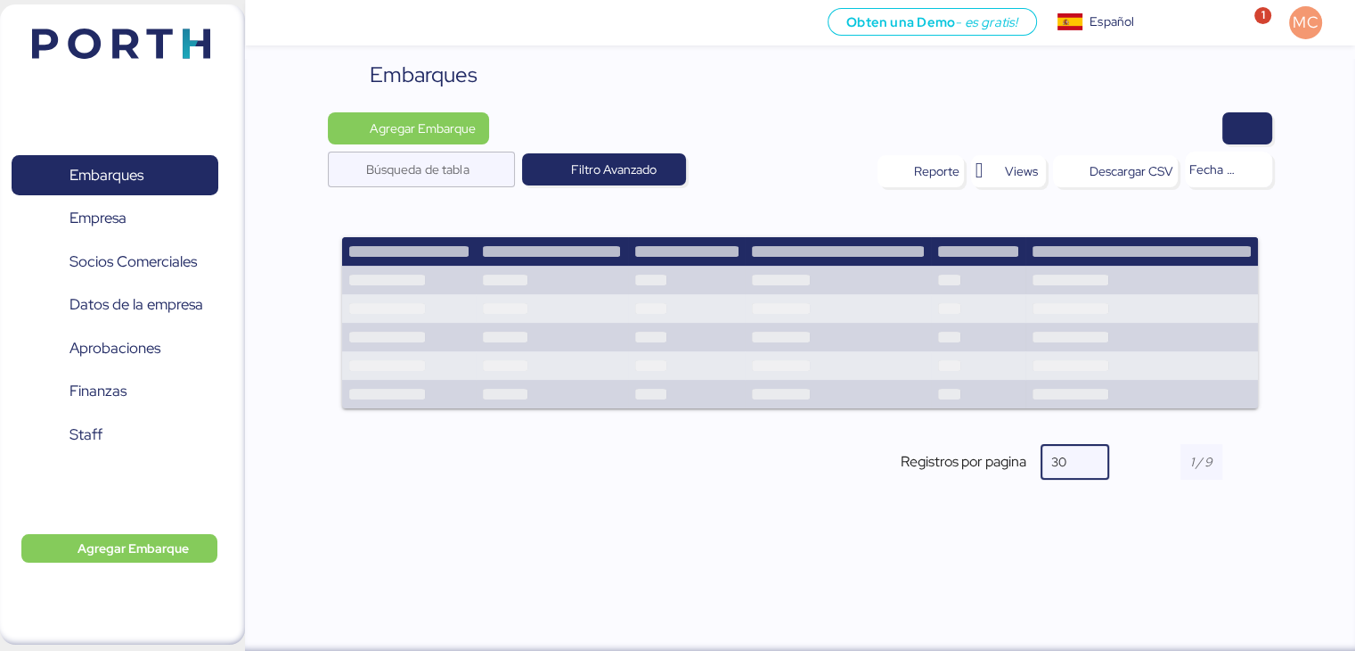
scroll to position [21, 0]
click at [1073, 459] on div at bounding box center [1066, 462] width 32 height 36
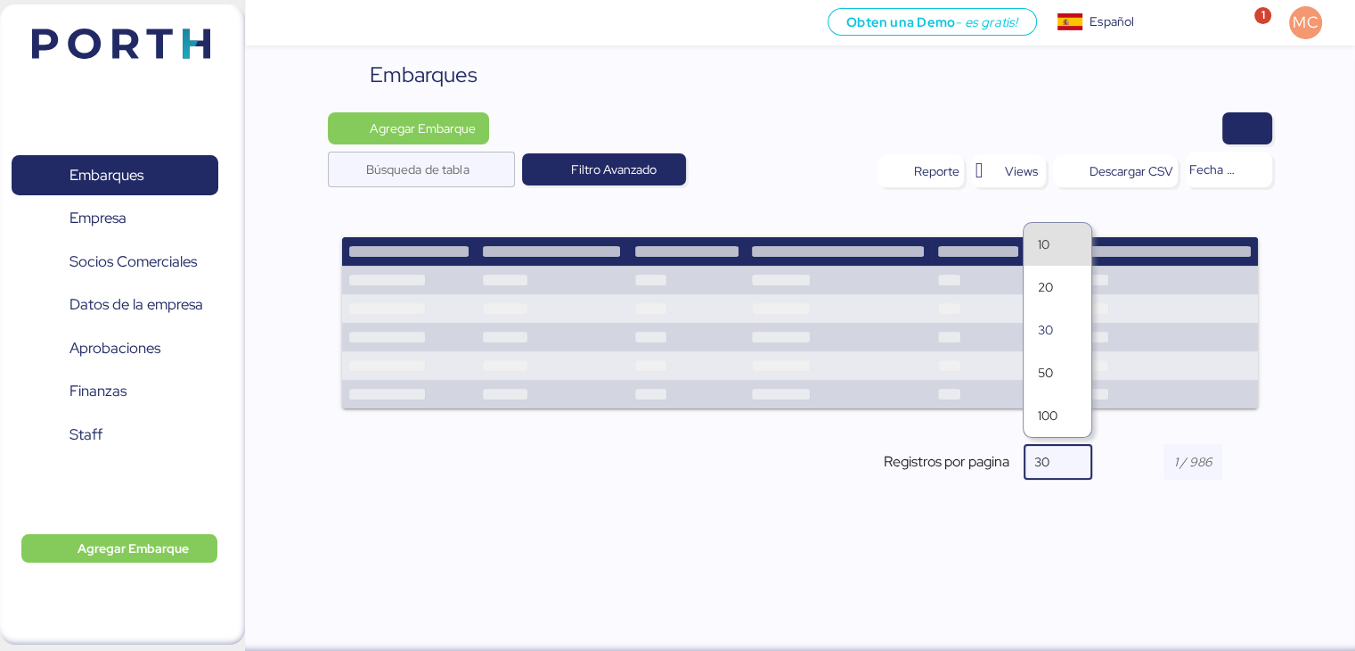
click at [1055, 258] on div "10" at bounding box center [1058, 244] width 68 height 43
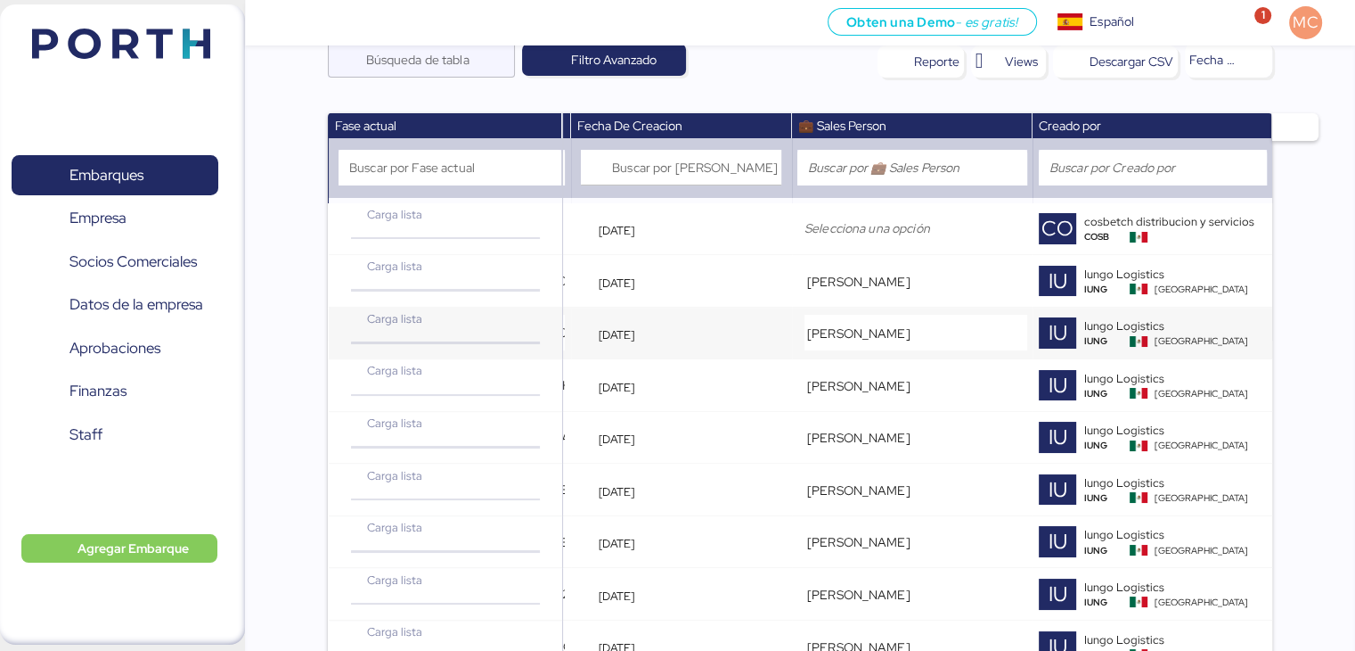
scroll to position [0, 0]
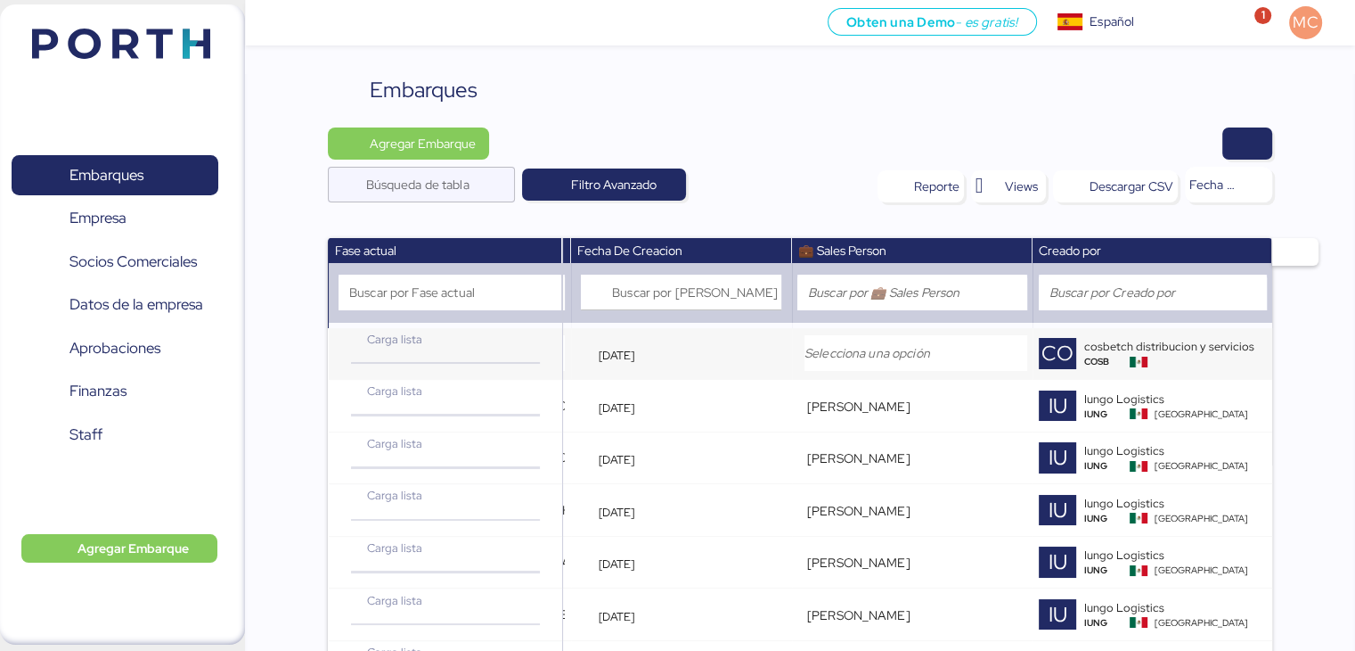
click at [1165, 357] on div "COSB" at bounding box center [1175, 361] width 183 height 13
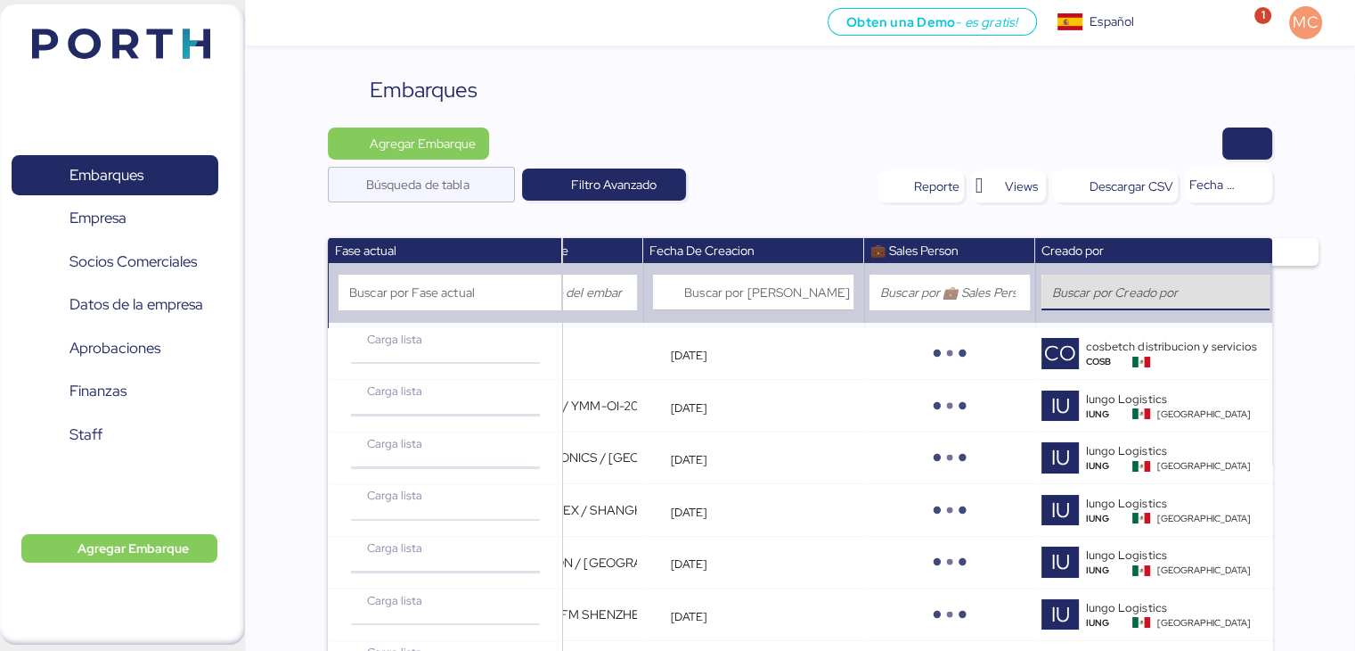
click at [1211, 289] on input "search" at bounding box center [1155, 292] width 207 height 21
click at [1133, 288] on input "search" at bounding box center [1155, 292] width 207 height 21
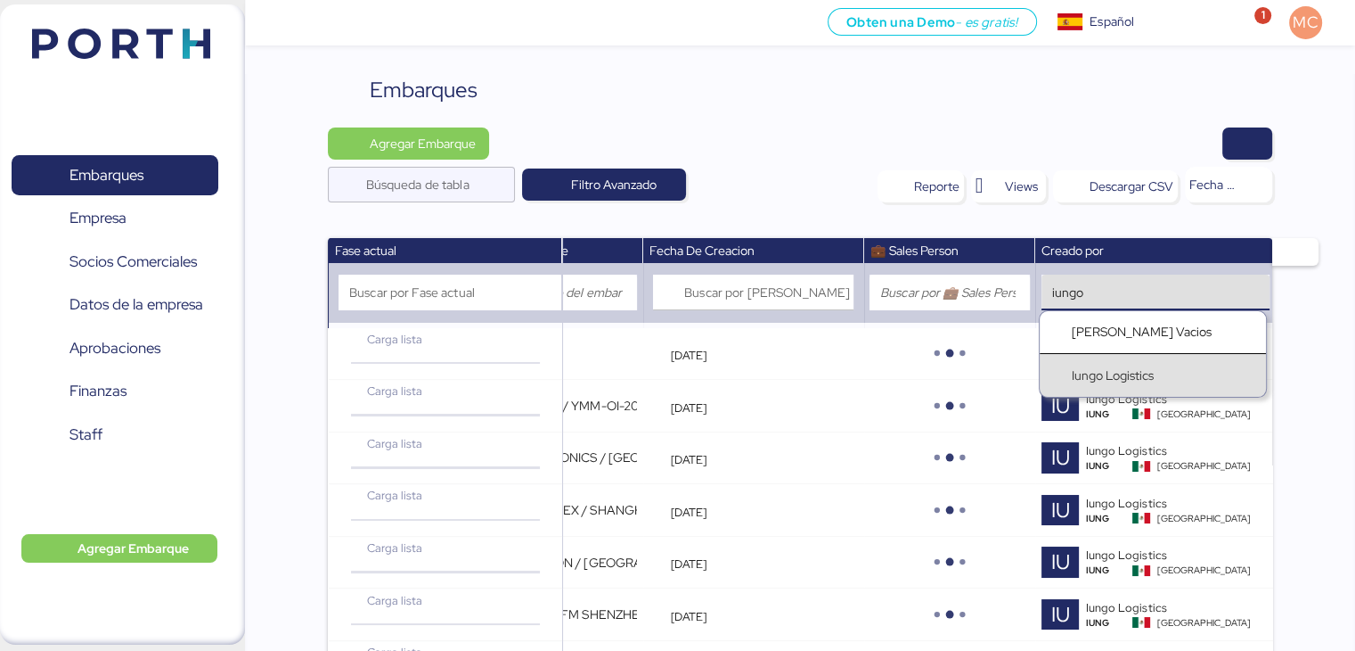
click at [1125, 375] on div "Iungo Logistics" at bounding box center [1113, 375] width 82 height 19
type input "Iungo Logistics"
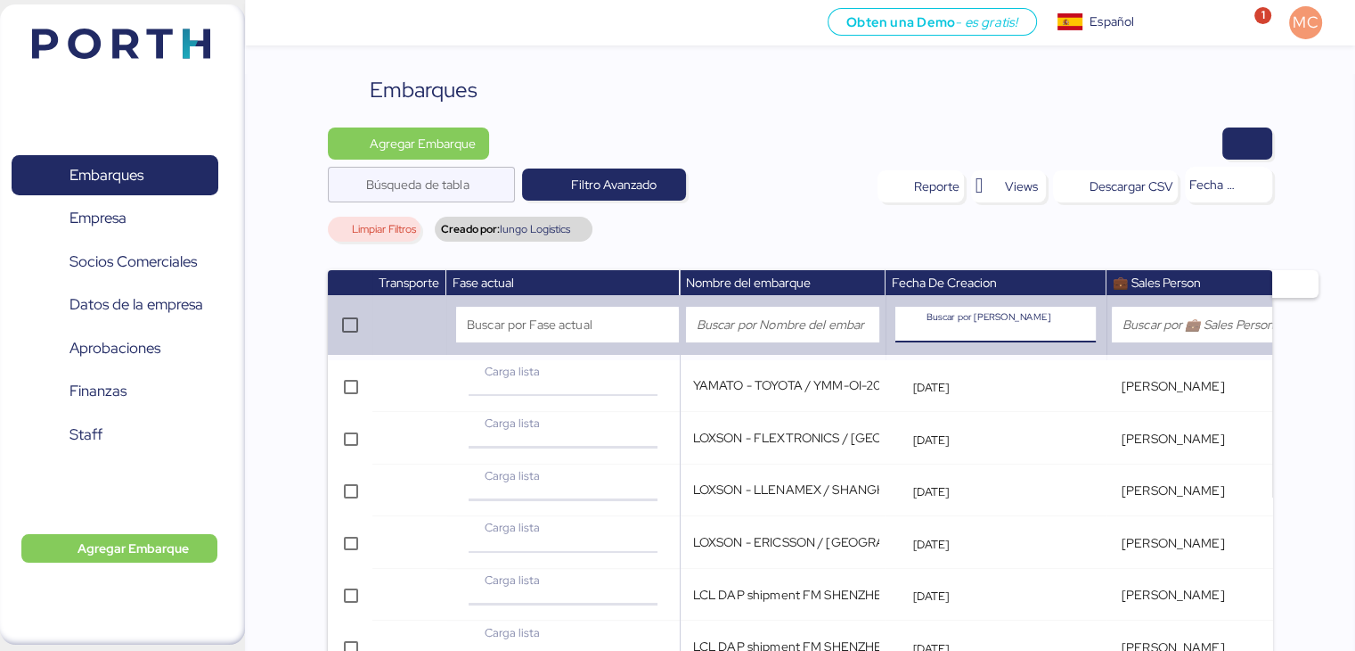
click at [994, 325] on input "Buscar por Fecha De Creacion" at bounding box center [1011, 325] width 169 height 36
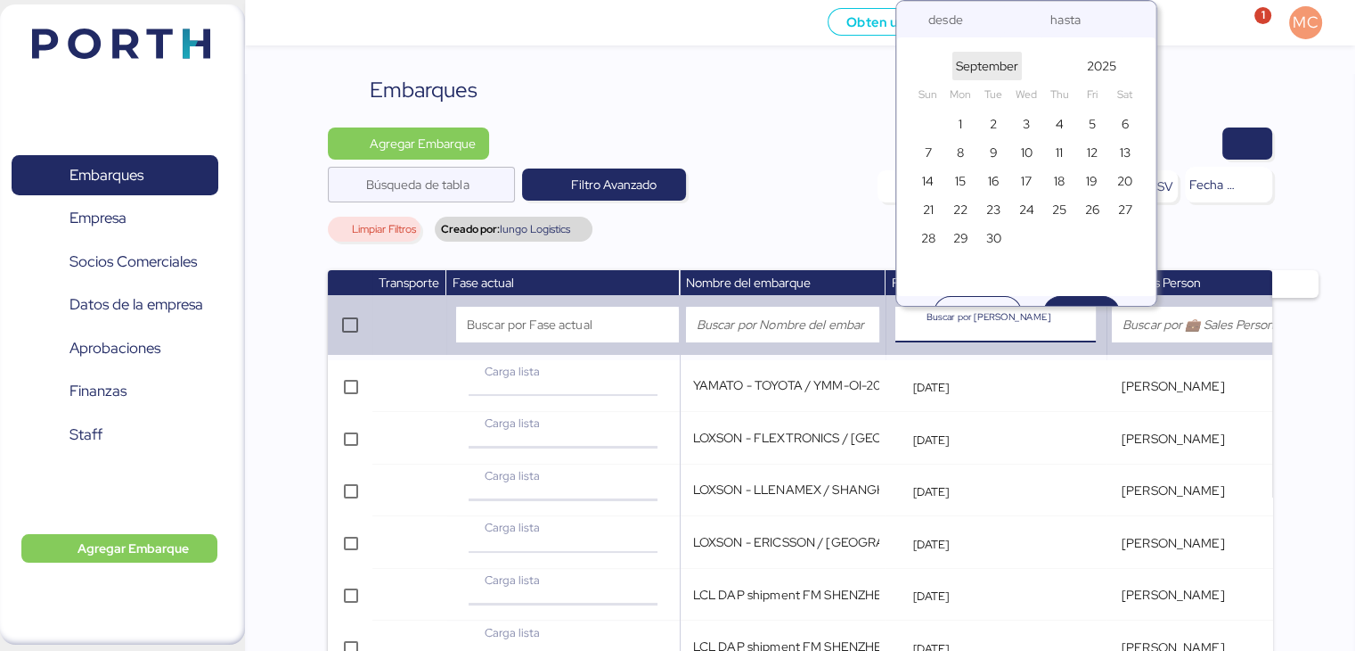
click at [988, 62] on span "September" at bounding box center [987, 65] width 62 height 21
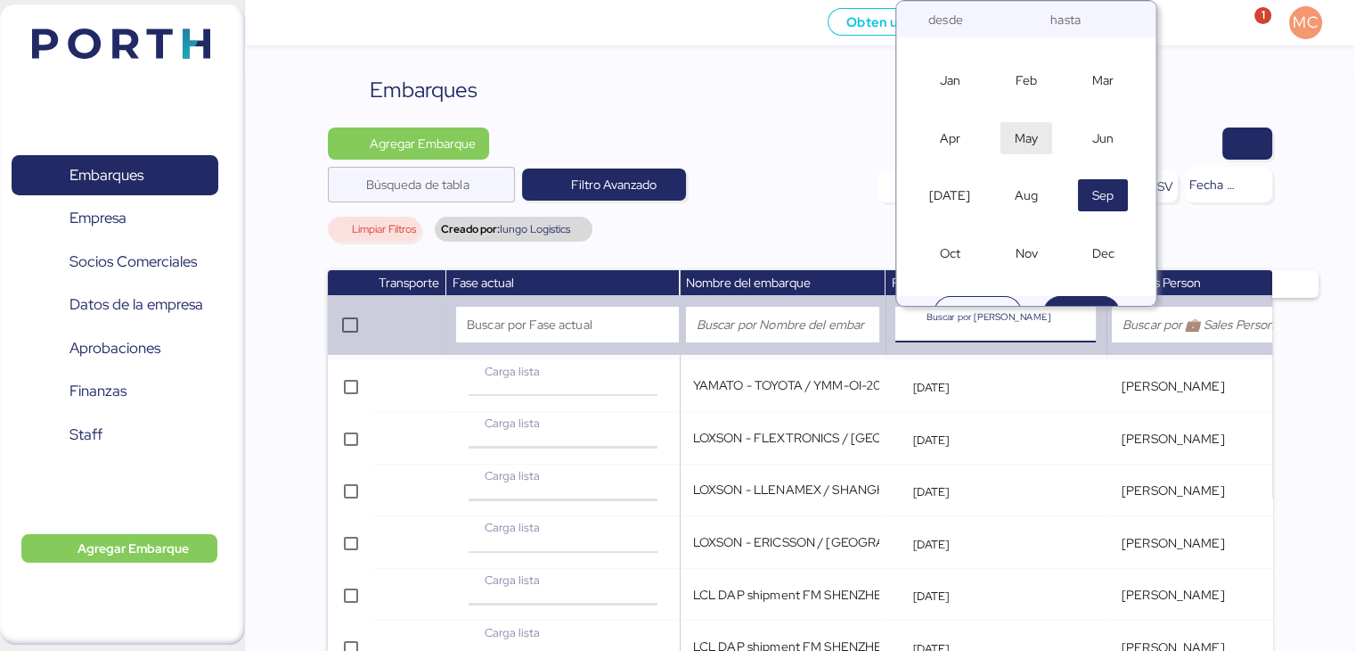
click at [1035, 133] on span "May" at bounding box center [1027, 138] width 52 height 32
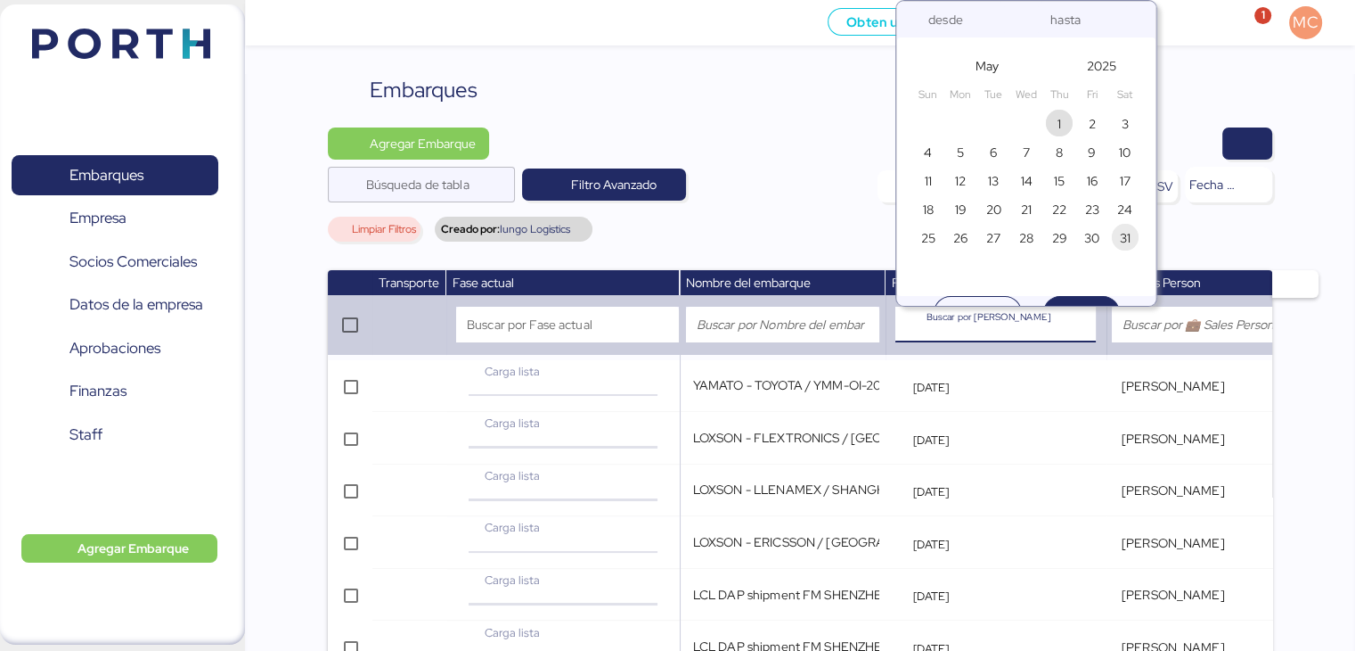
drag, startPoint x: 1058, startPoint y: 122, endPoint x: 1125, endPoint y: 237, distance: 133.0
click at [1125, 237] on div "27 28 29 30 1 2 3 4 5 6 7 8 9 10 11 12 13 14 15 16 17 18 19 20 21 22 23 24 25 2…" at bounding box center [1027, 180] width 230 height 143
click at [1123, 235] on span "31" at bounding box center [1125, 237] width 11 height 21
click at [1067, 120] on span "1" at bounding box center [1060, 123] width 20 height 21
type input "May 1, 2025"
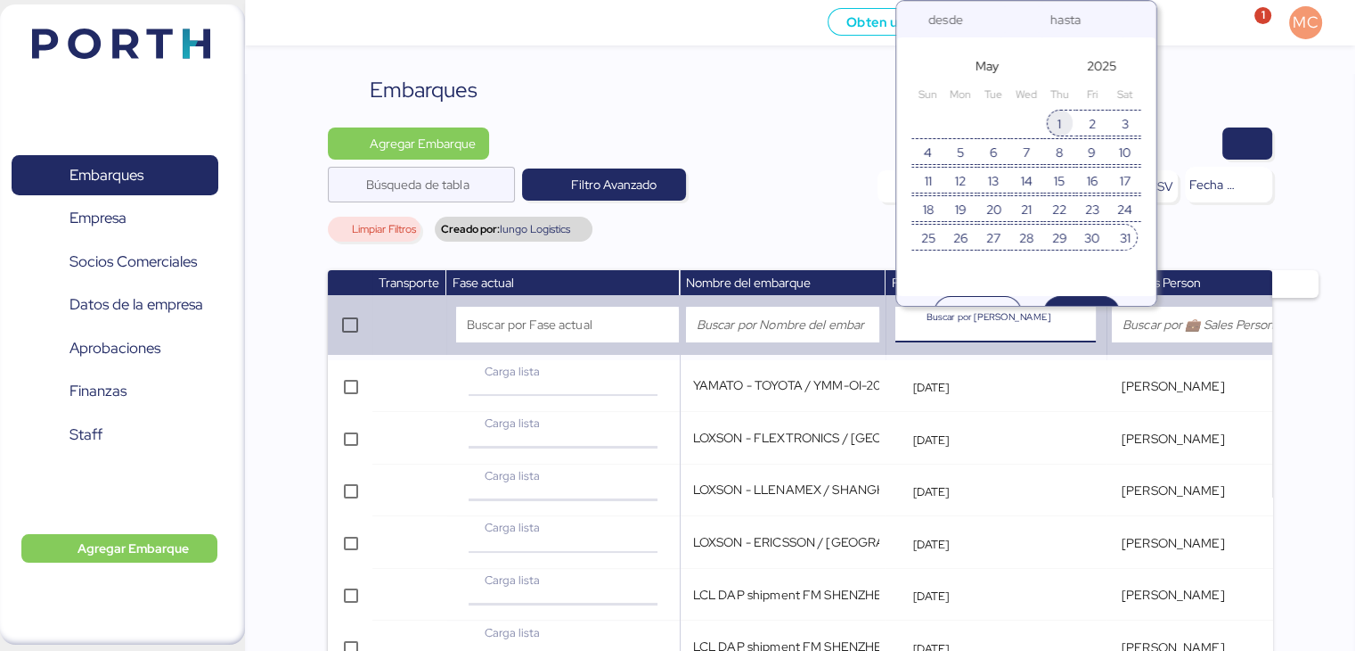
type input "May 31, 2025"
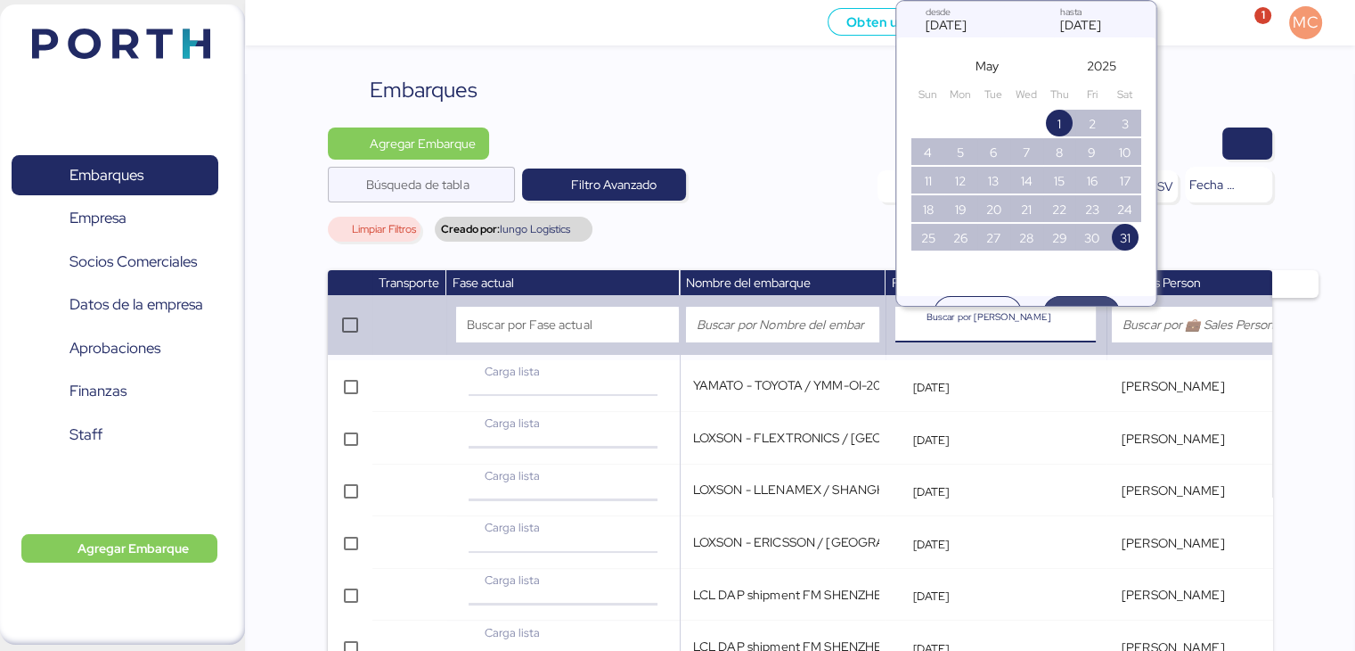
scroll to position [61, 0]
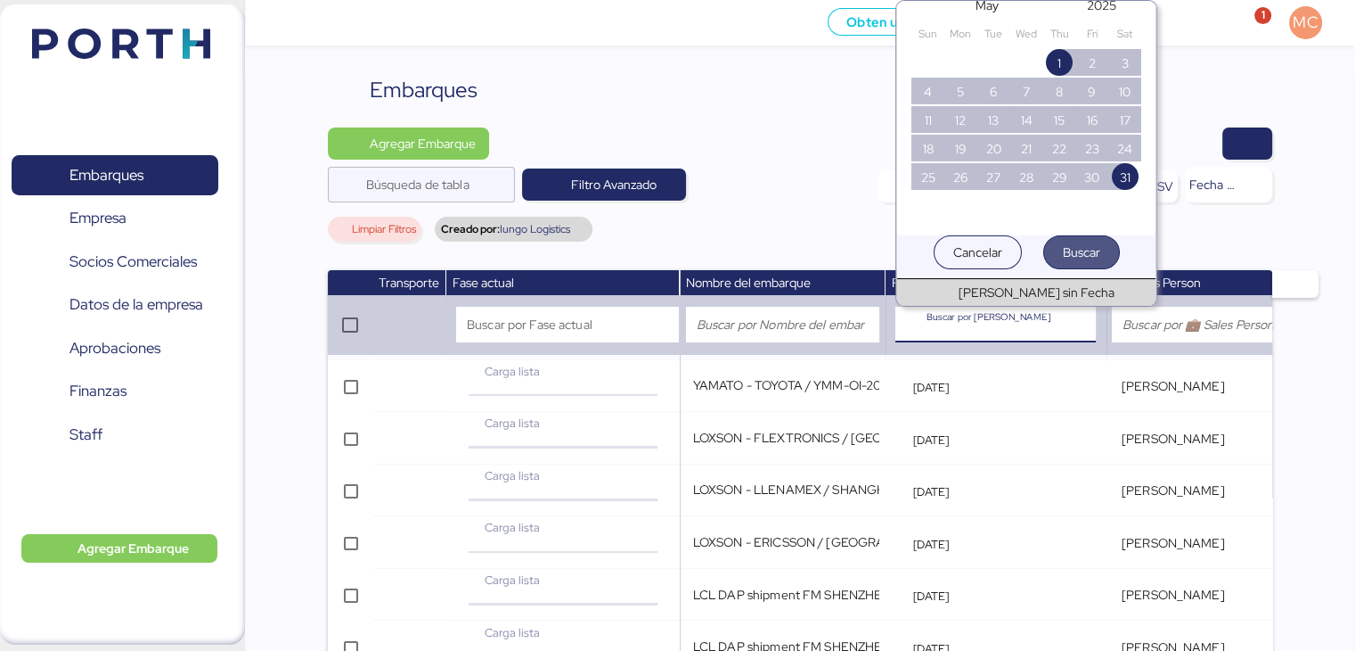
click at [1067, 252] on span "Buscar" at bounding box center [1081, 251] width 37 height 21
type input "May 1, 2025 - May 31, 2025"
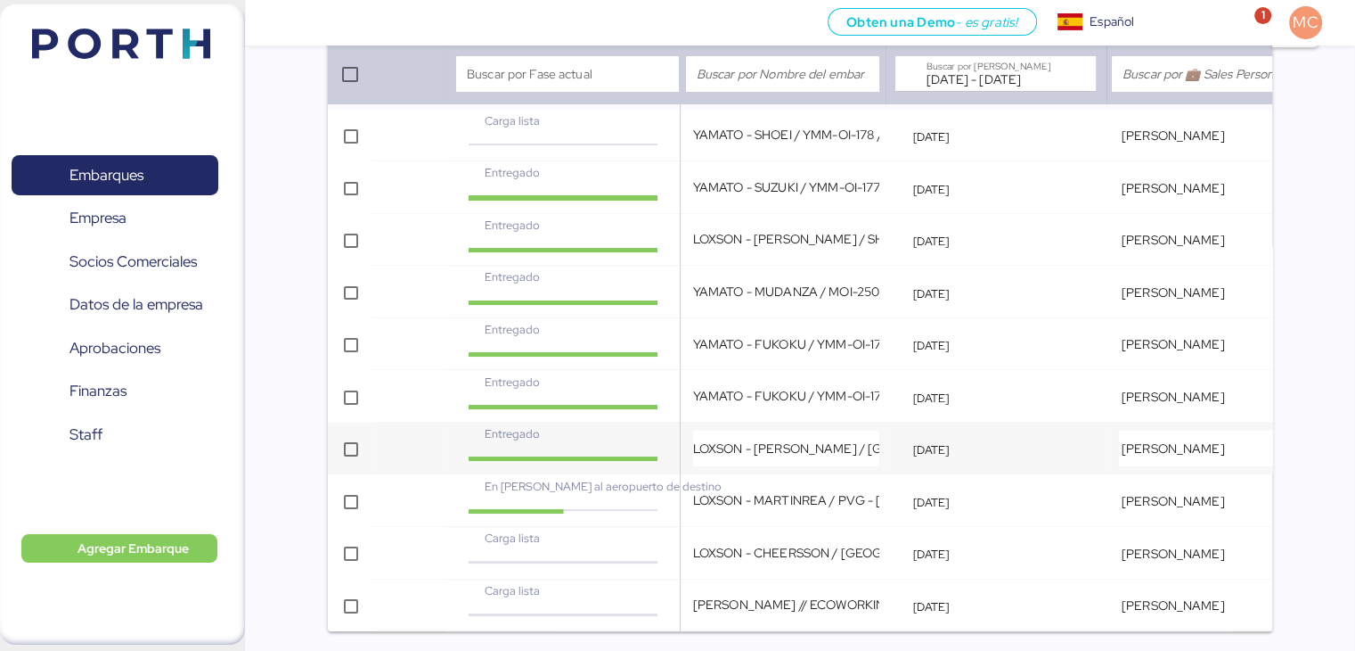
scroll to position [345, 0]
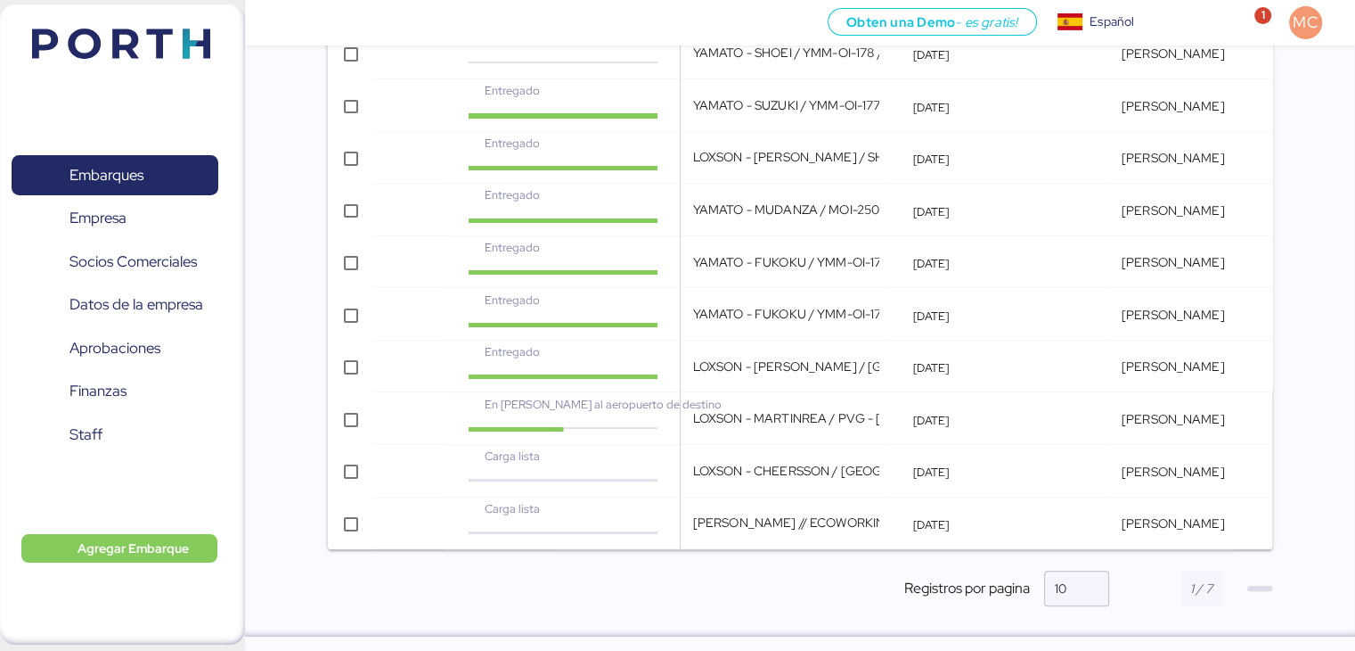
click at [1265, 585] on span "button" at bounding box center [1260, 587] width 25 height 5
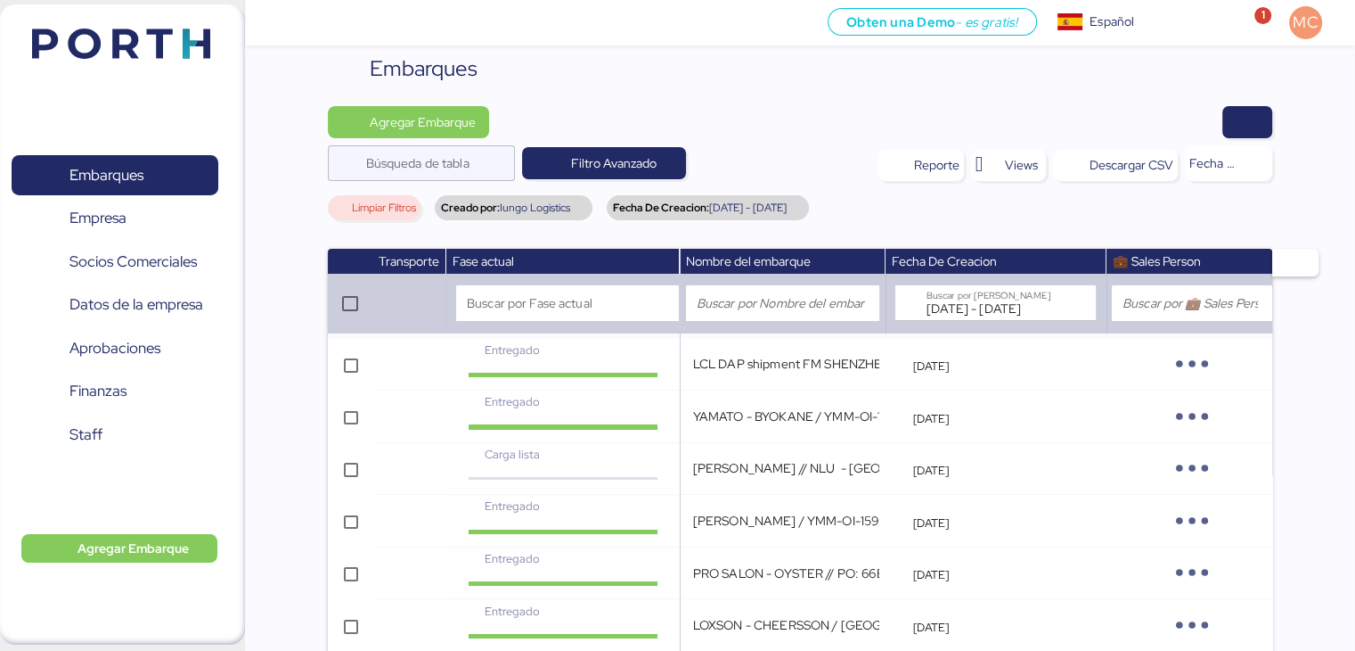
scroll to position [189, 0]
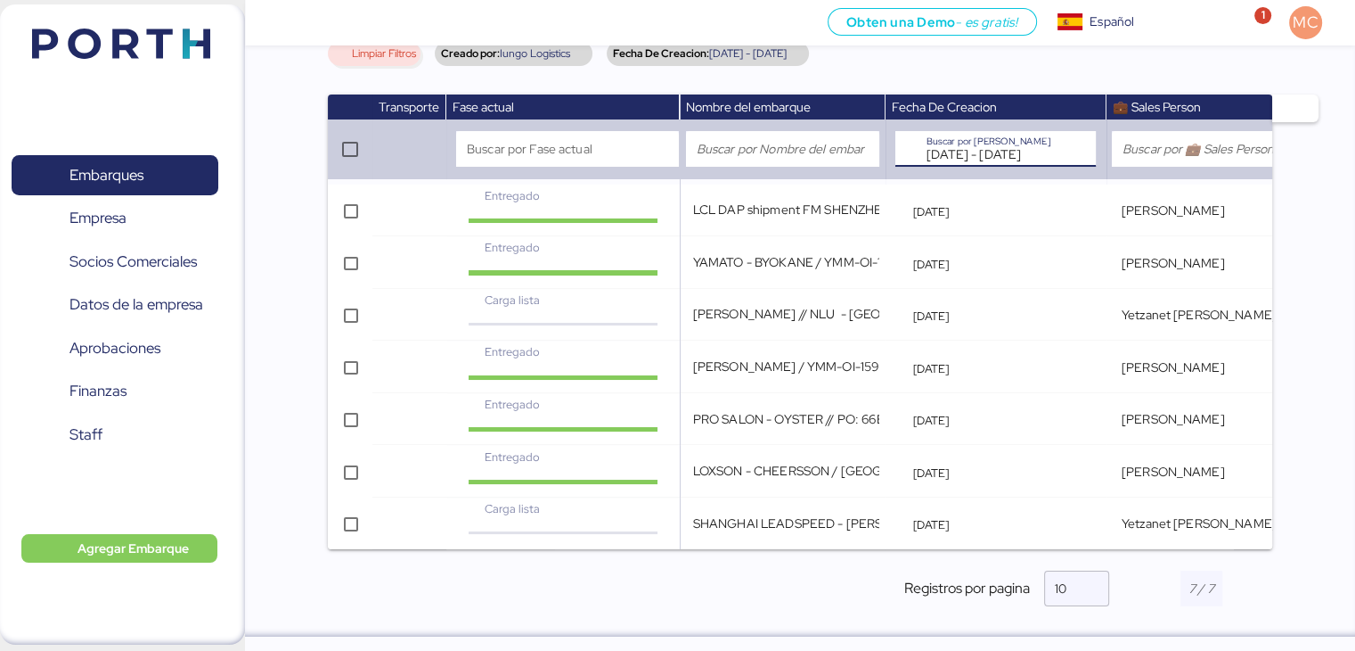
click at [1019, 133] on input "May 1, 2025 - May 31, 2025" at bounding box center [991, 149] width 128 height 36
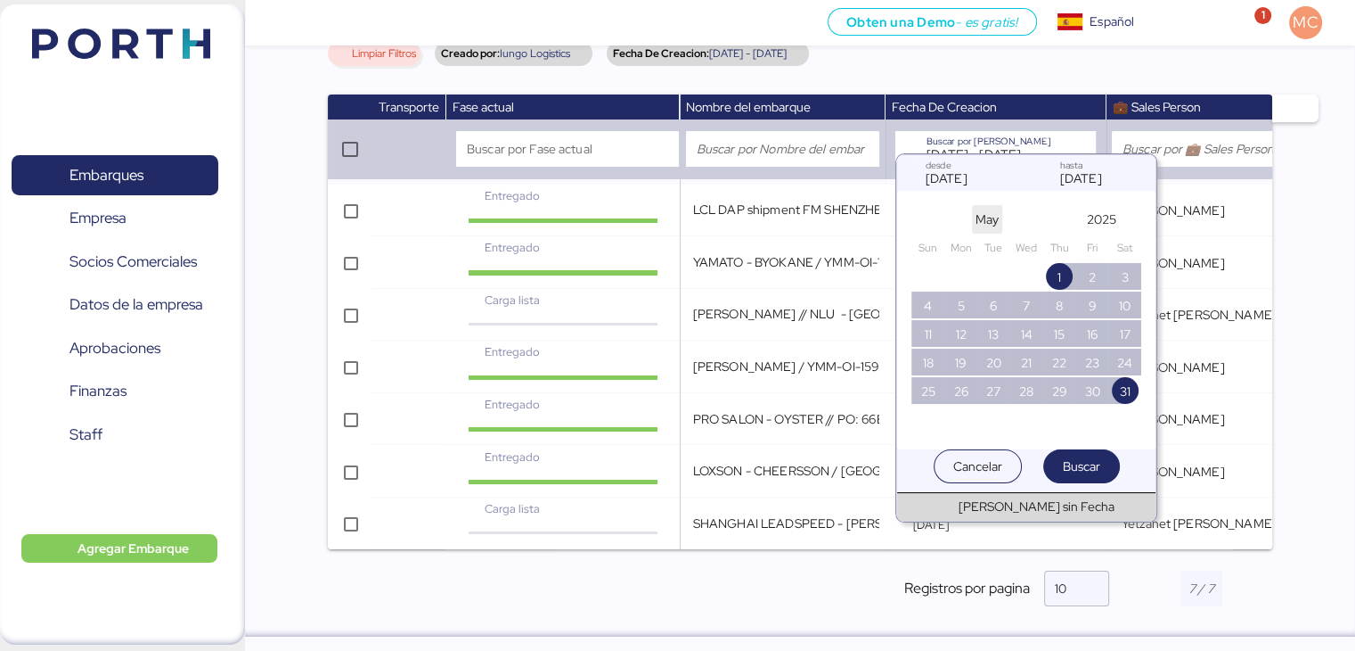
click at [982, 213] on span "May" at bounding box center [987, 219] width 23 height 21
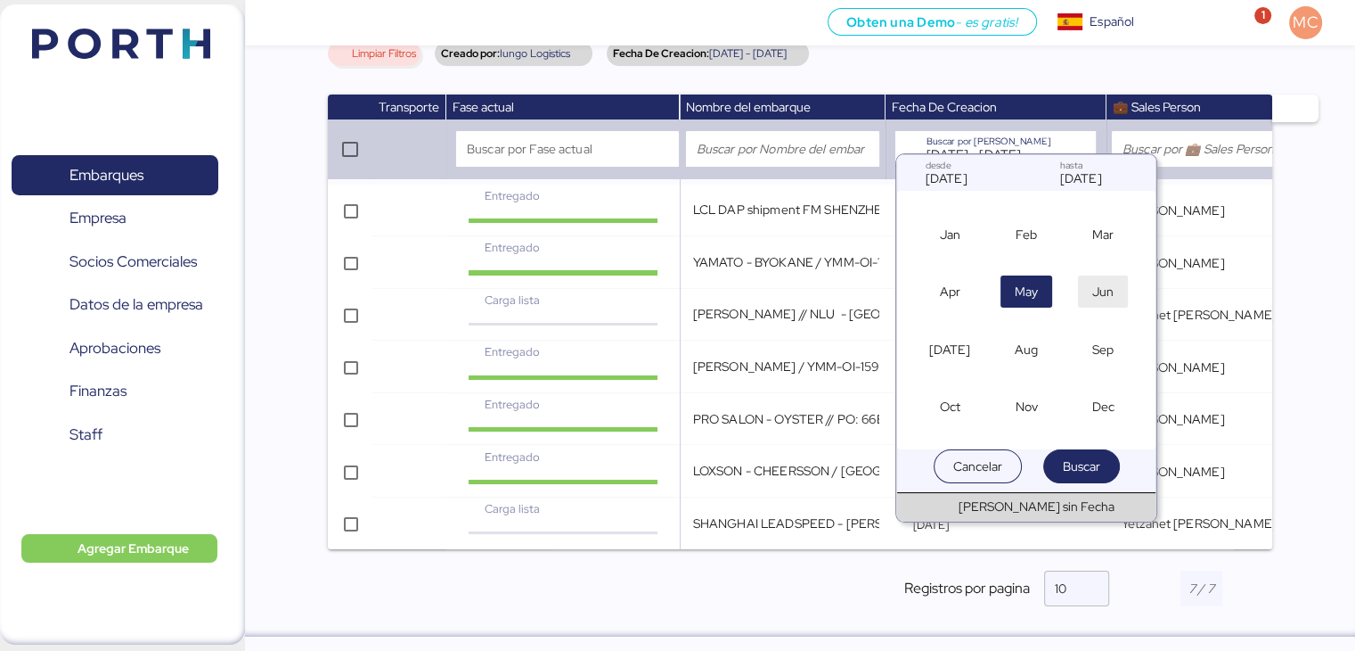
click at [1103, 288] on span "Jun" at bounding box center [1103, 291] width 21 height 21
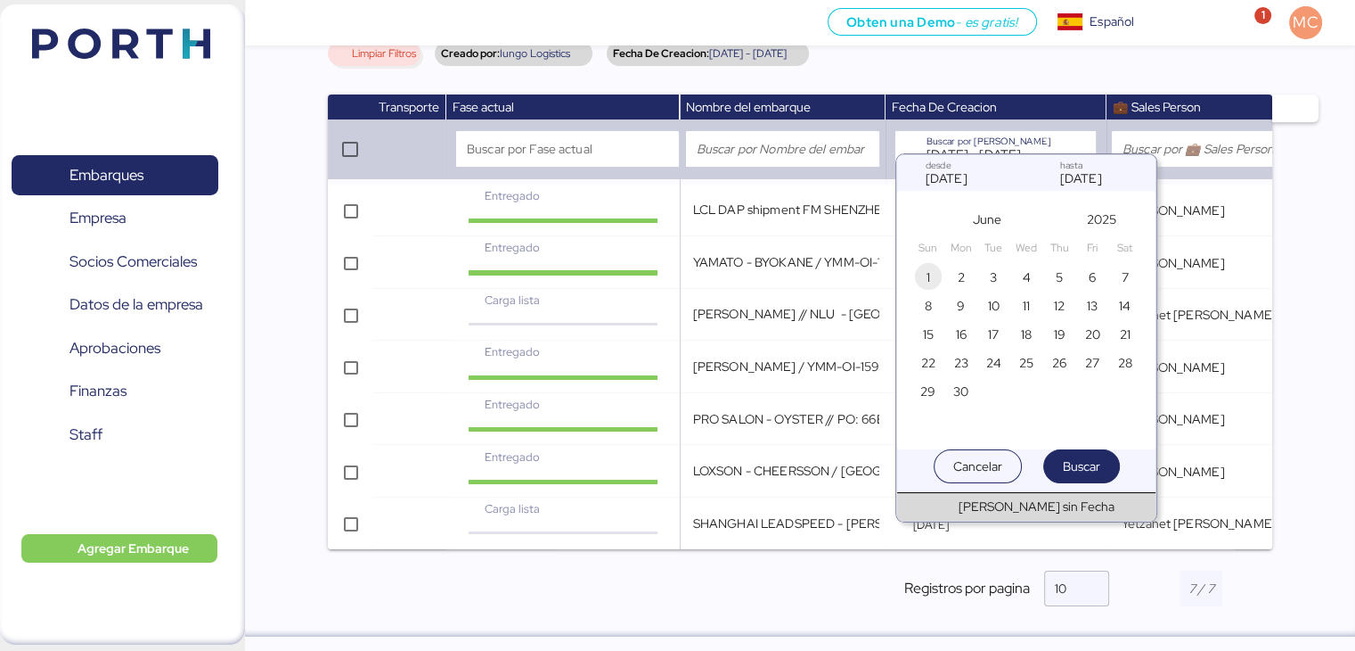
click at [936, 278] on span "1" at bounding box center [929, 276] width 20 height 21
click at [962, 393] on span "30" at bounding box center [960, 391] width 15 height 21
type input "Jun 1, 2025"
type input "Jun 30, 2025"
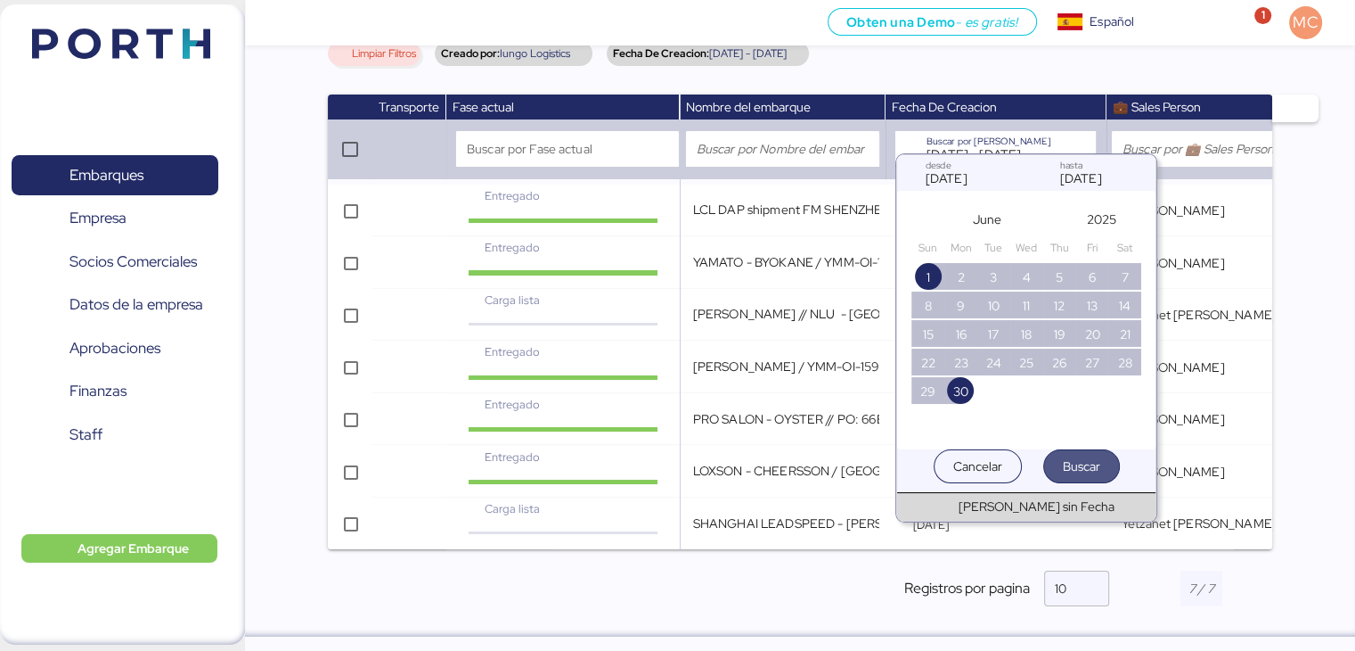
click at [1066, 461] on span "Buscar" at bounding box center [1081, 465] width 37 height 21
type input "Jun 1, 2025 - Jun 30, 2025"
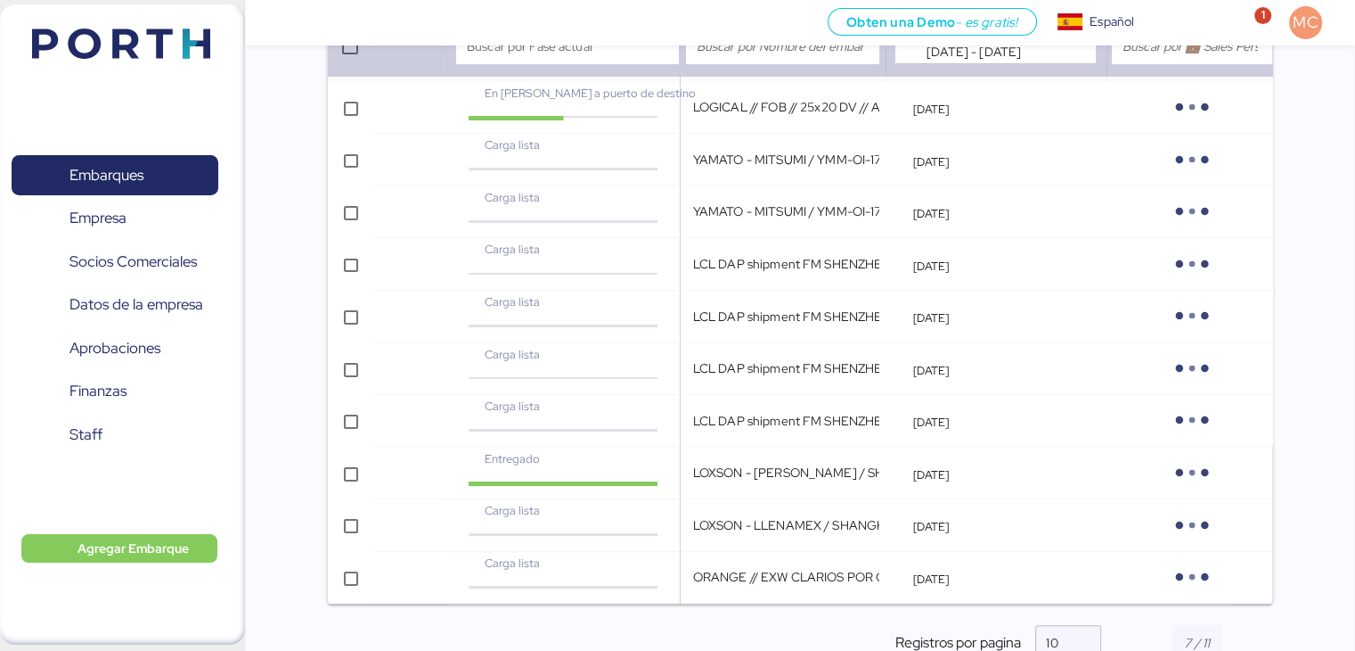
scroll to position [345, 0]
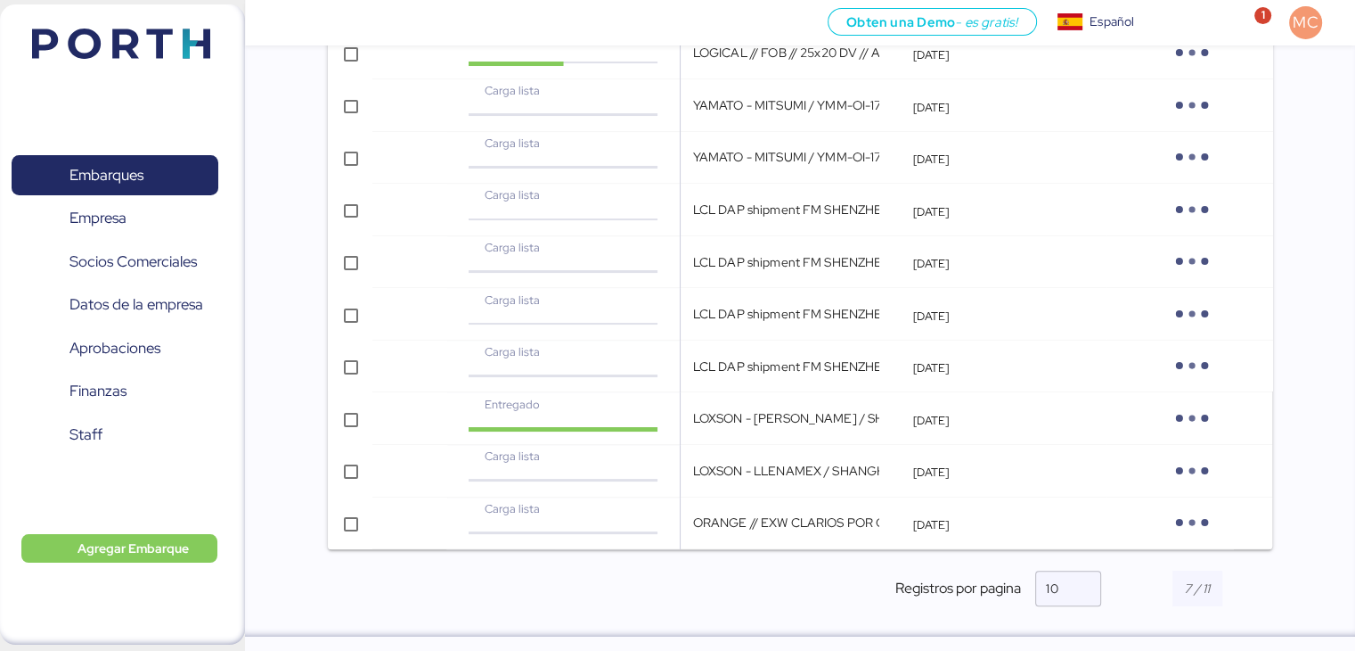
click at [1239, 591] on div at bounding box center [1198, 588] width 150 height 36
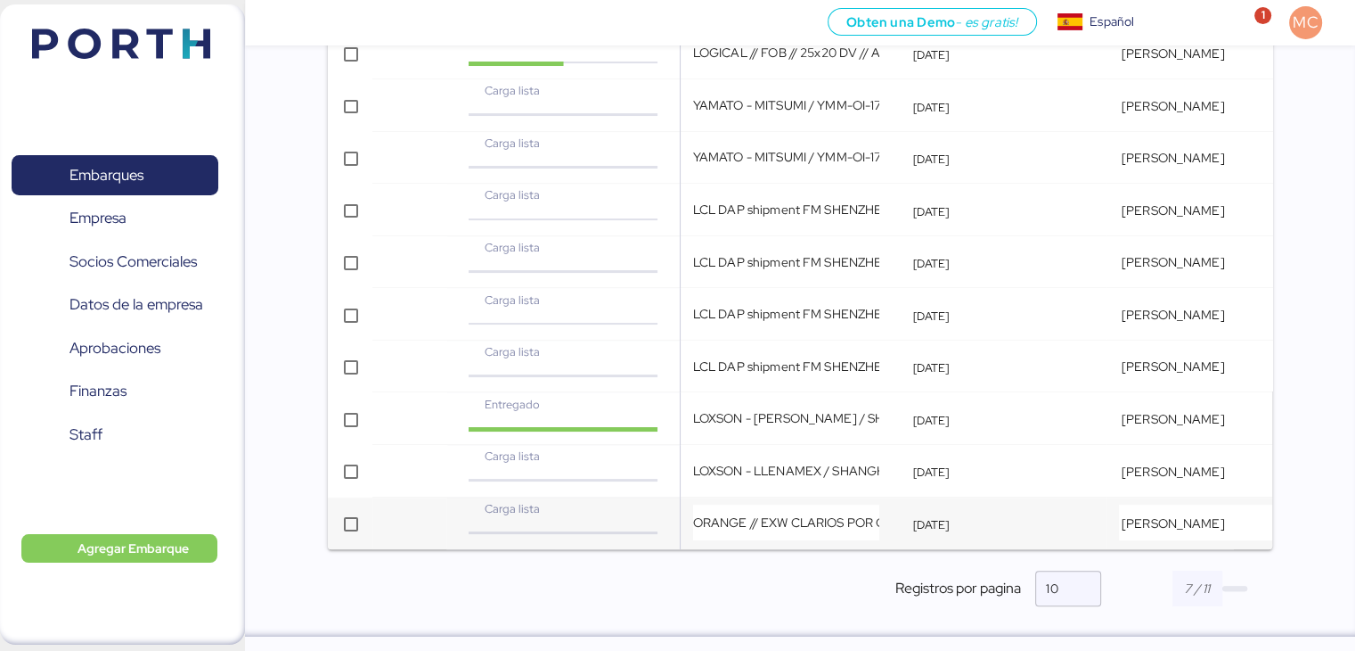
click at [1235, 587] on span "button" at bounding box center [1235, 587] width 25 height 5
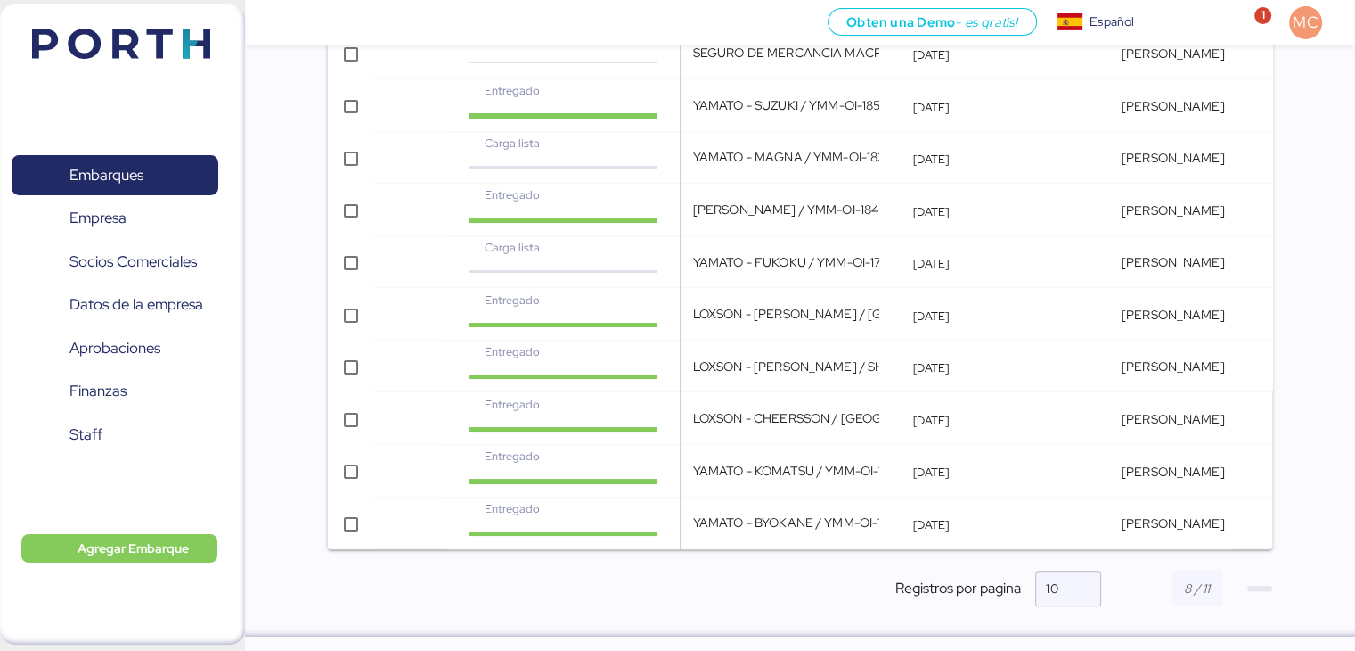
click at [1262, 585] on span "button" at bounding box center [1260, 587] width 25 height 5
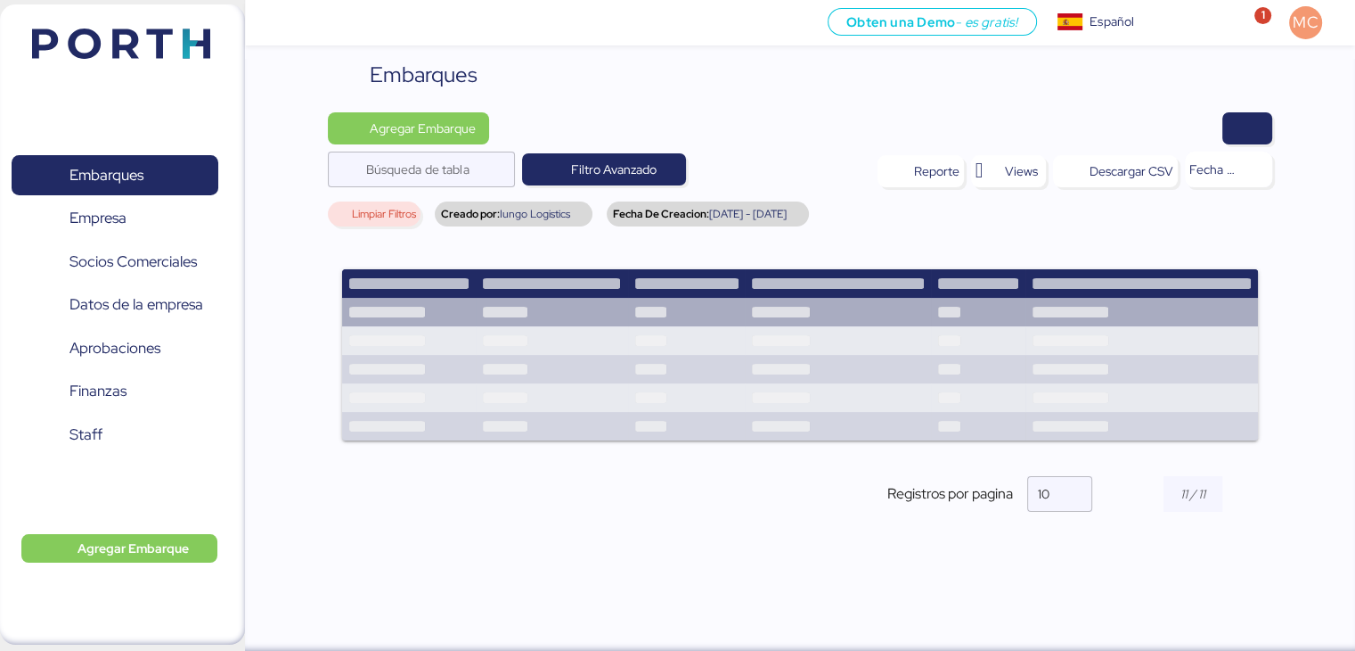
scroll to position [136, 0]
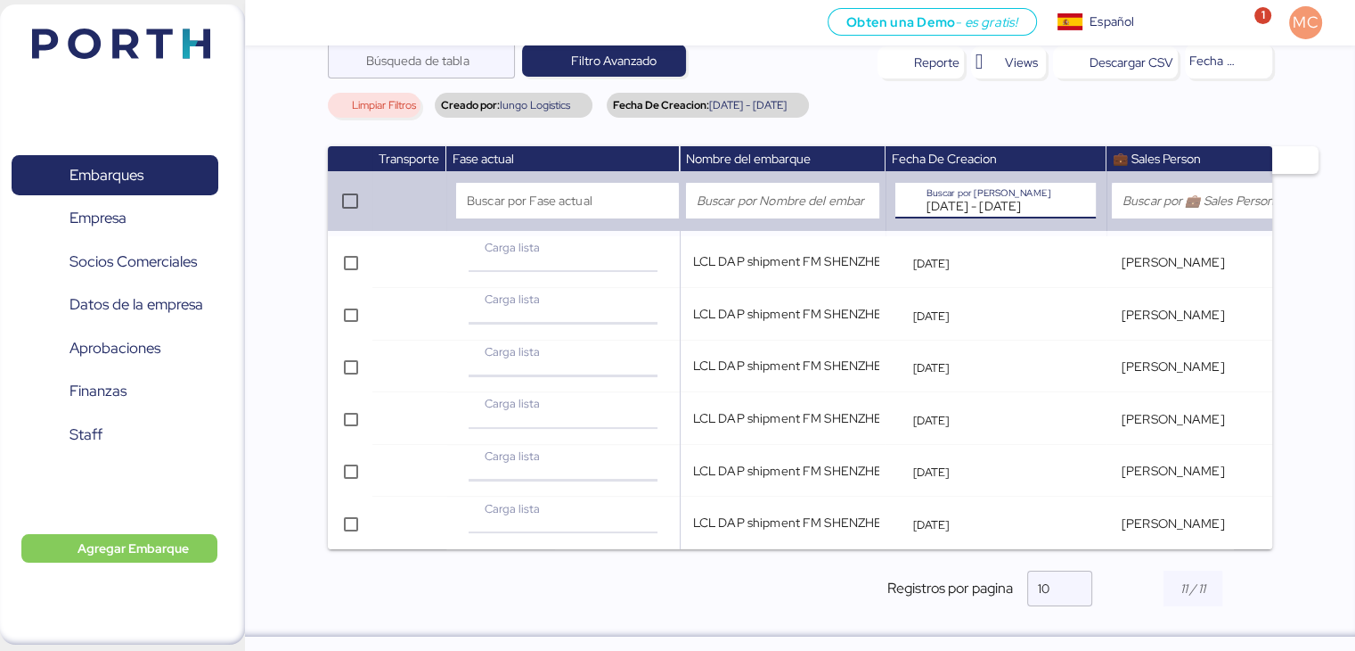
click at [981, 195] on input "Jun 1, 2025 - Jun 30, 2025" at bounding box center [991, 201] width 128 height 36
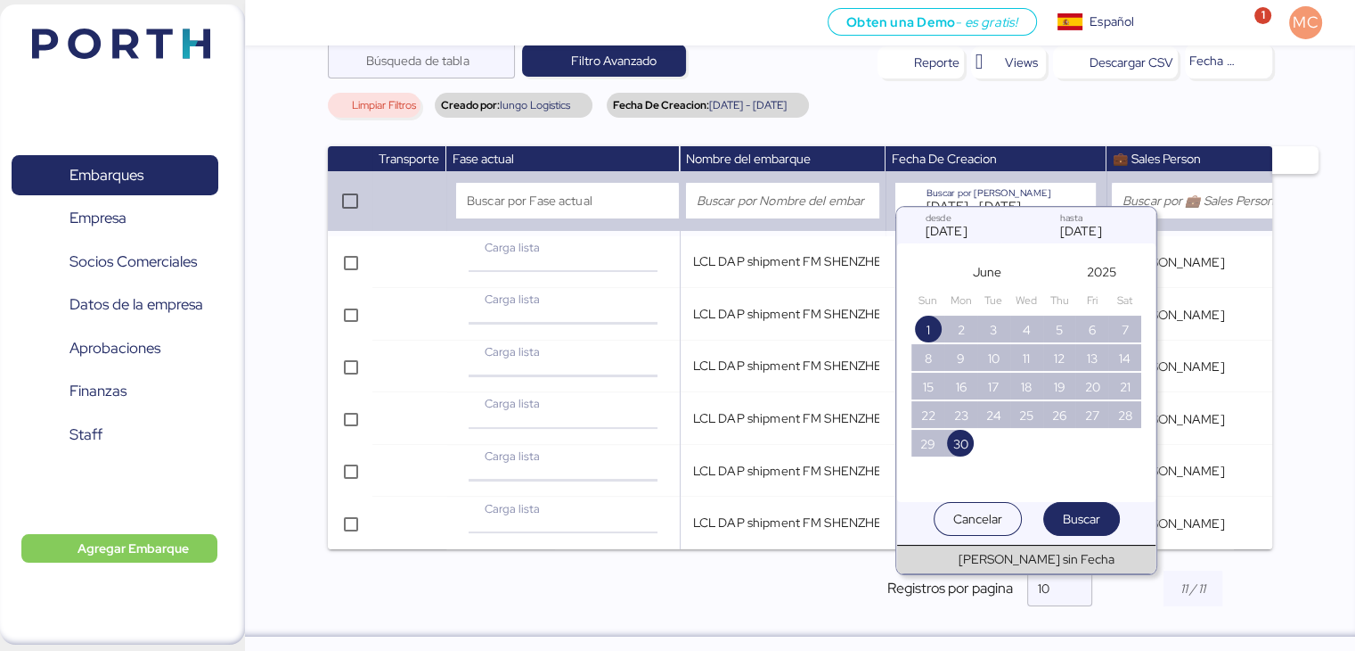
click at [981, 222] on div "Jun 1, 2025 desde" at bounding box center [960, 226] width 89 height 36
click at [955, 227] on div "Jun 1, 2025 desde" at bounding box center [960, 226] width 89 height 36
click at [1007, 513] on span "Cancelar" at bounding box center [978, 519] width 78 height 32
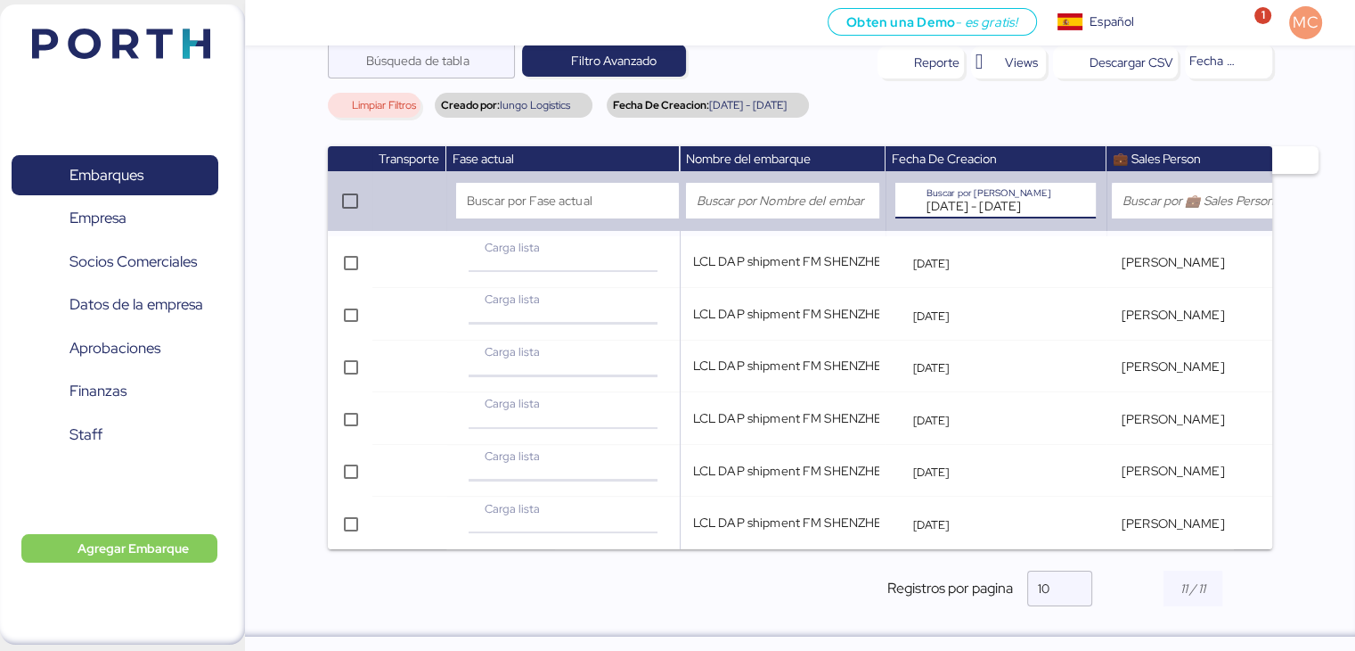
click at [990, 188] on input "Jun 1, 2025 - Jun 30, 2025" at bounding box center [991, 201] width 128 height 36
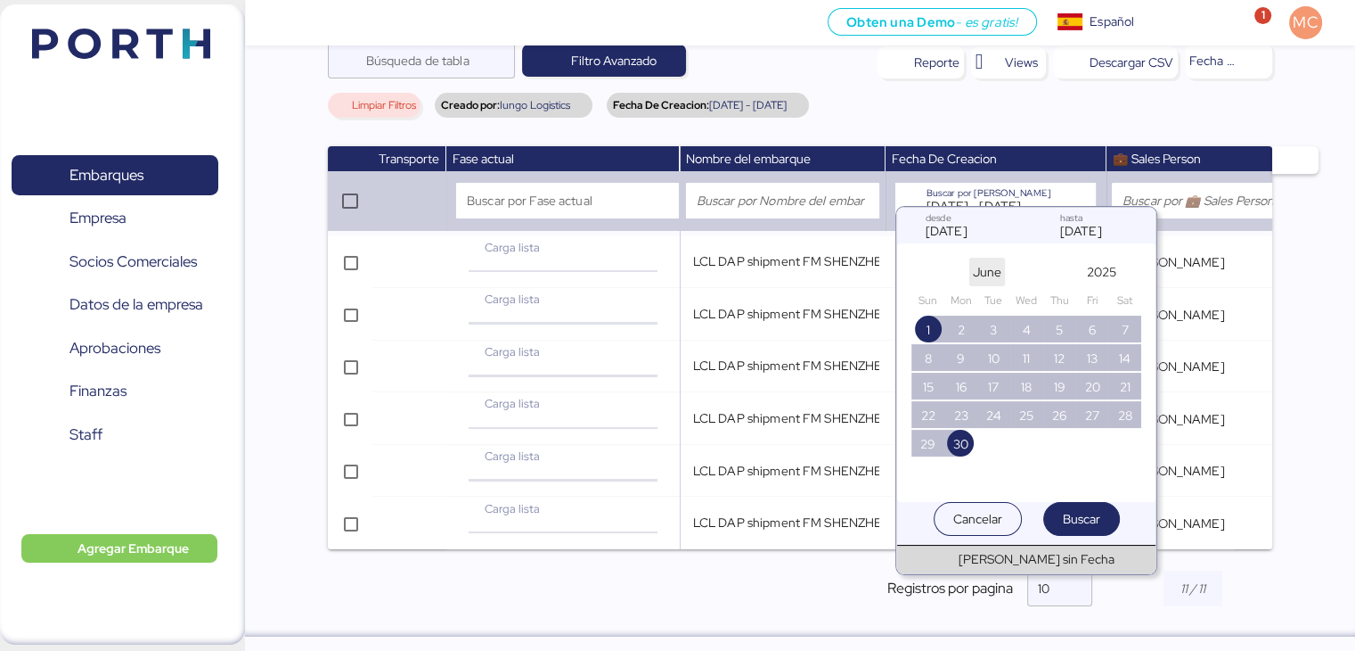
click at [984, 271] on span "June" at bounding box center [987, 271] width 29 height 21
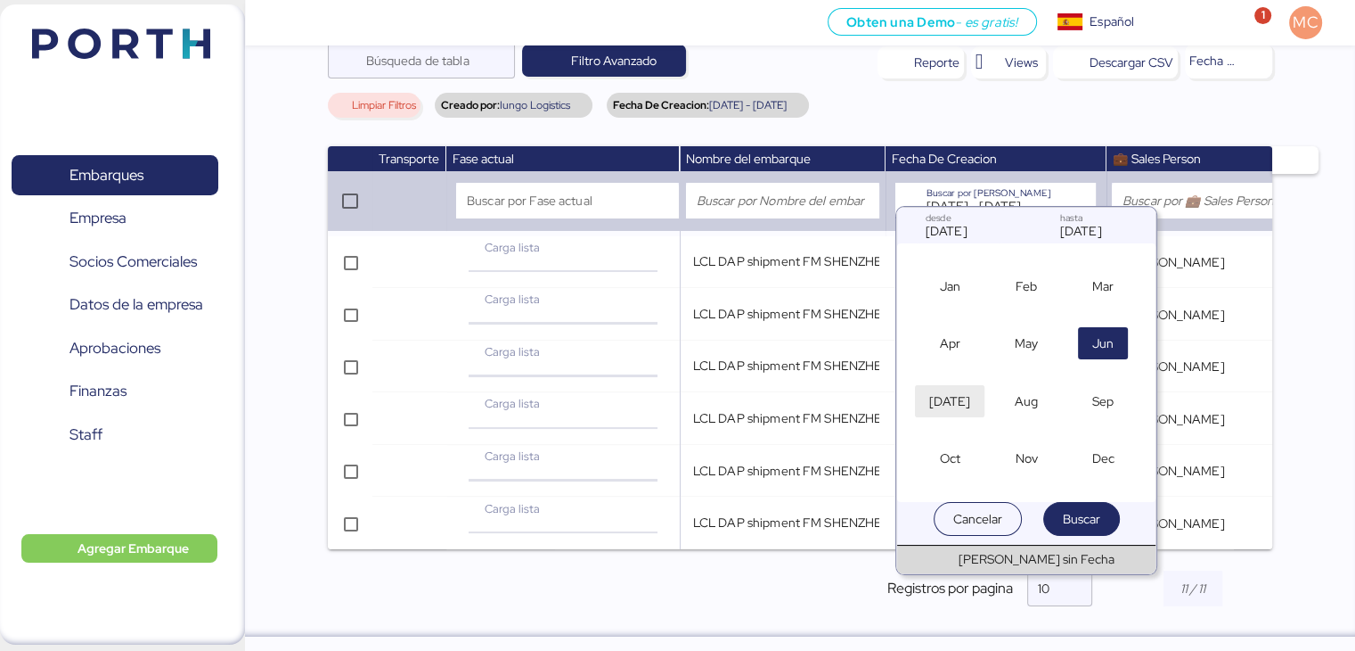
click at [945, 391] on span "Jul" at bounding box center [949, 400] width 41 height 21
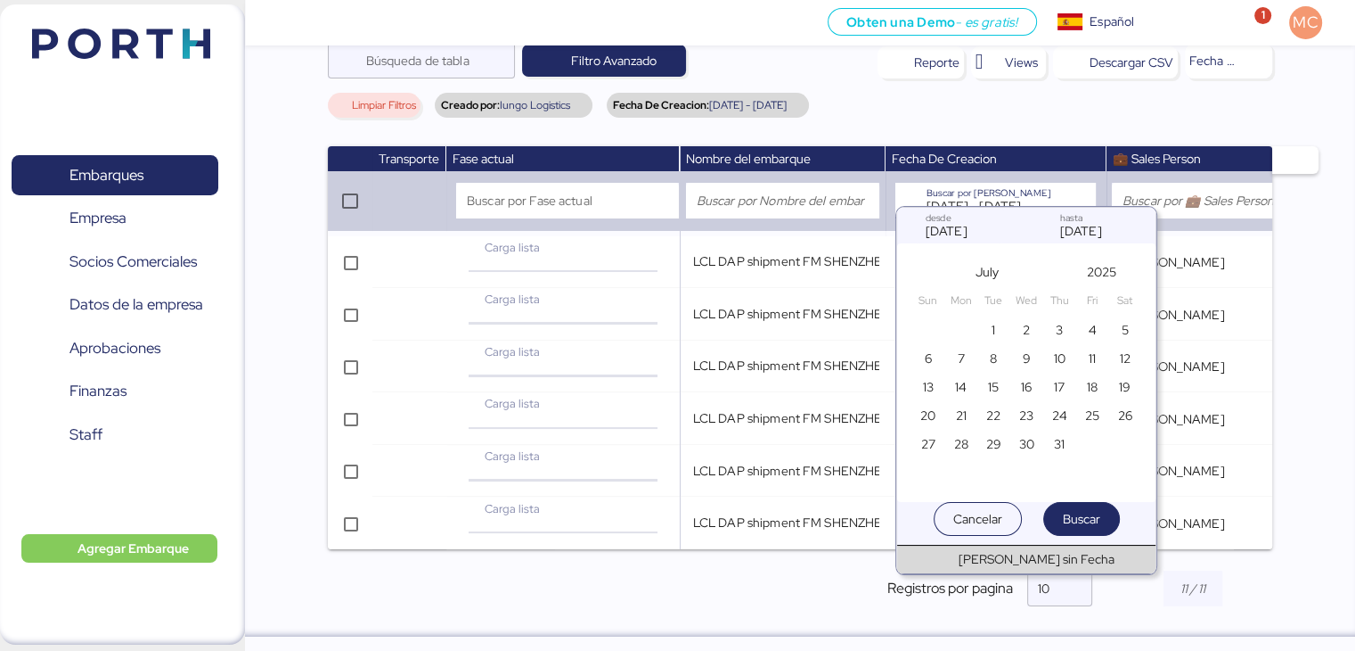
click at [1092, 228] on div "Jun 30, 2025 hasta" at bounding box center [1095, 226] width 89 height 36
drag, startPoint x: 992, startPoint y: 329, endPoint x: 1059, endPoint y: 391, distance: 91.4
click at [1067, 374] on div "29 30 1 2 3 4 5 6 7 8 9 10 11 12 13 14 15 16 17 18 19 20 21 22 23 24 25 26 27 2…" at bounding box center [1027, 386] width 230 height 143
click at [1060, 450] on span "31" at bounding box center [1059, 443] width 11 height 21
click at [997, 332] on span "1" at bounding box center [994, 329] width 20 height 21
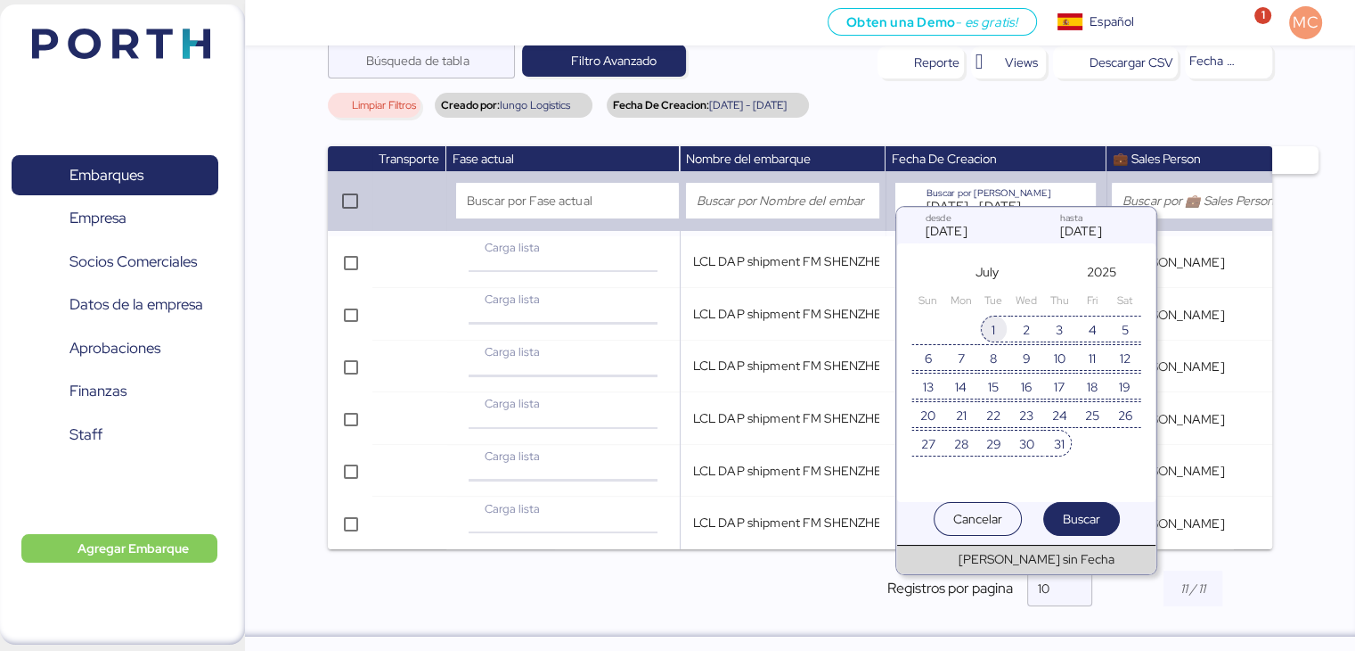
type input "Jul 1, 2025"
type input "Jul 31, 2025"
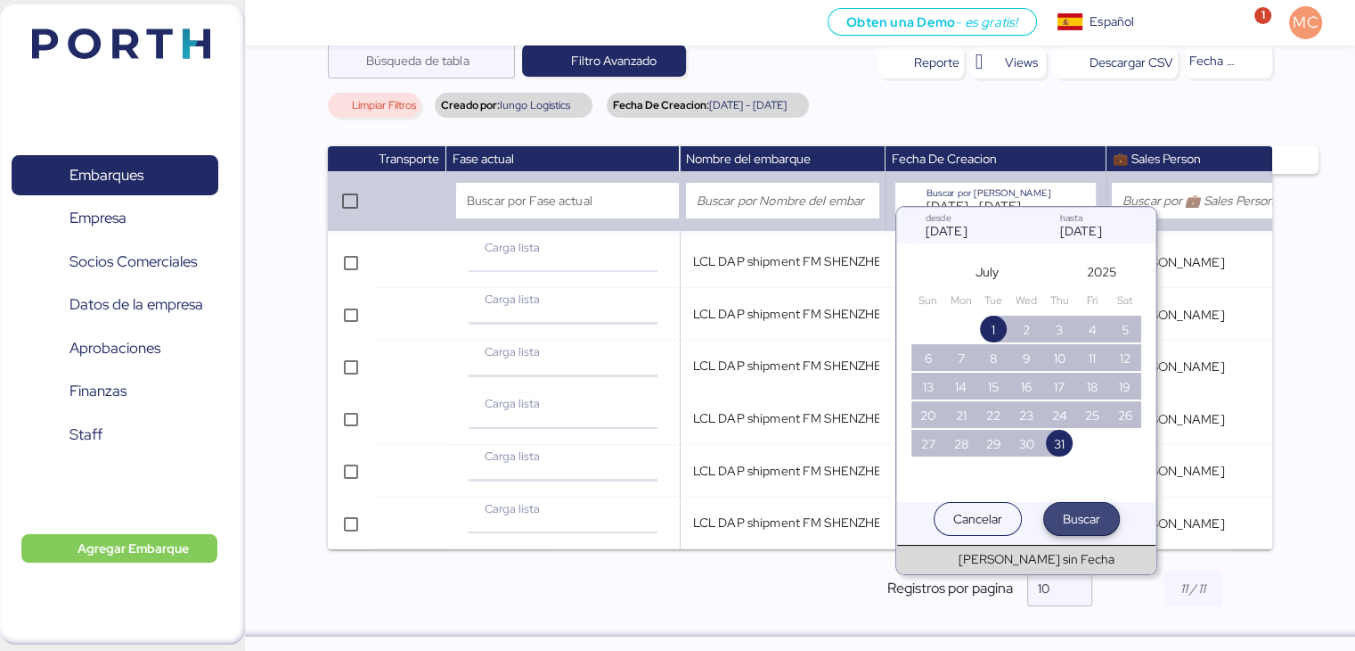
click at [1093, 520] on span "Buscar" at bounding box center [1081, 518] width 37 height 21
type input "Jul 1, 2025 - Jul 31, 2025"
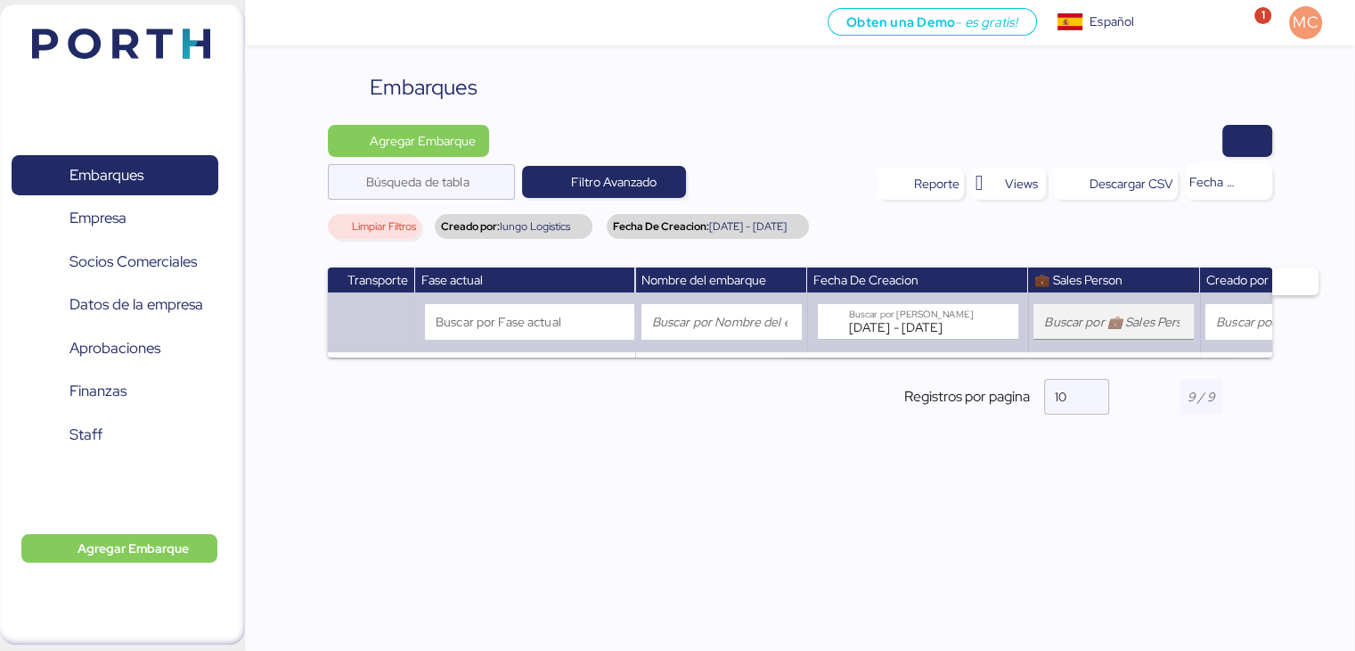
scroll to position [21, 0]
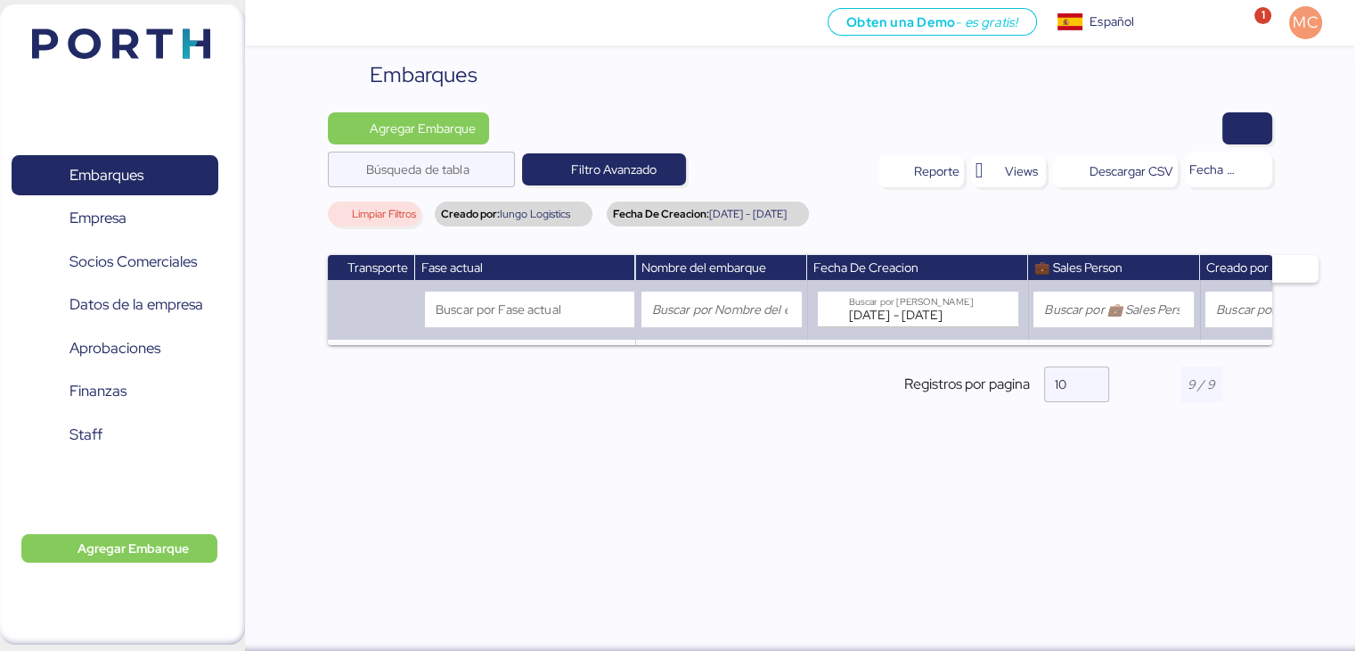
click at [1163, 400] on div at bounding box center [1202, 384] width 142 height 36
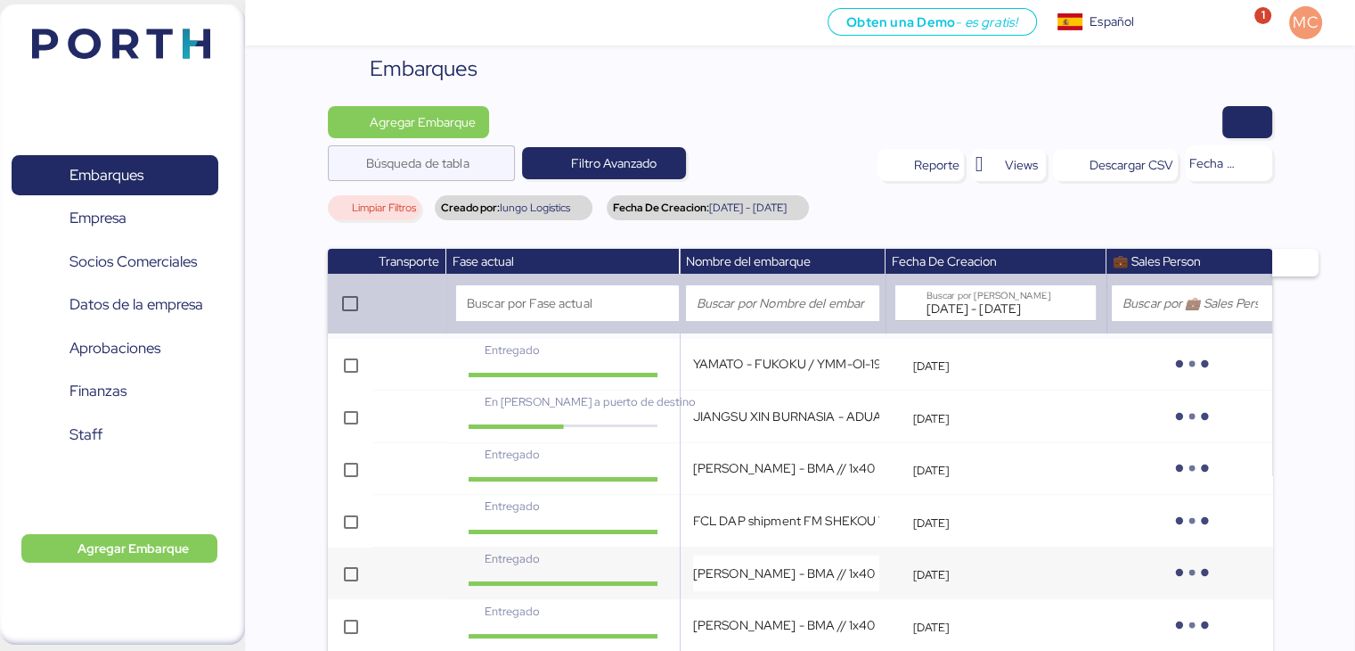
scroll to position [345, 0]
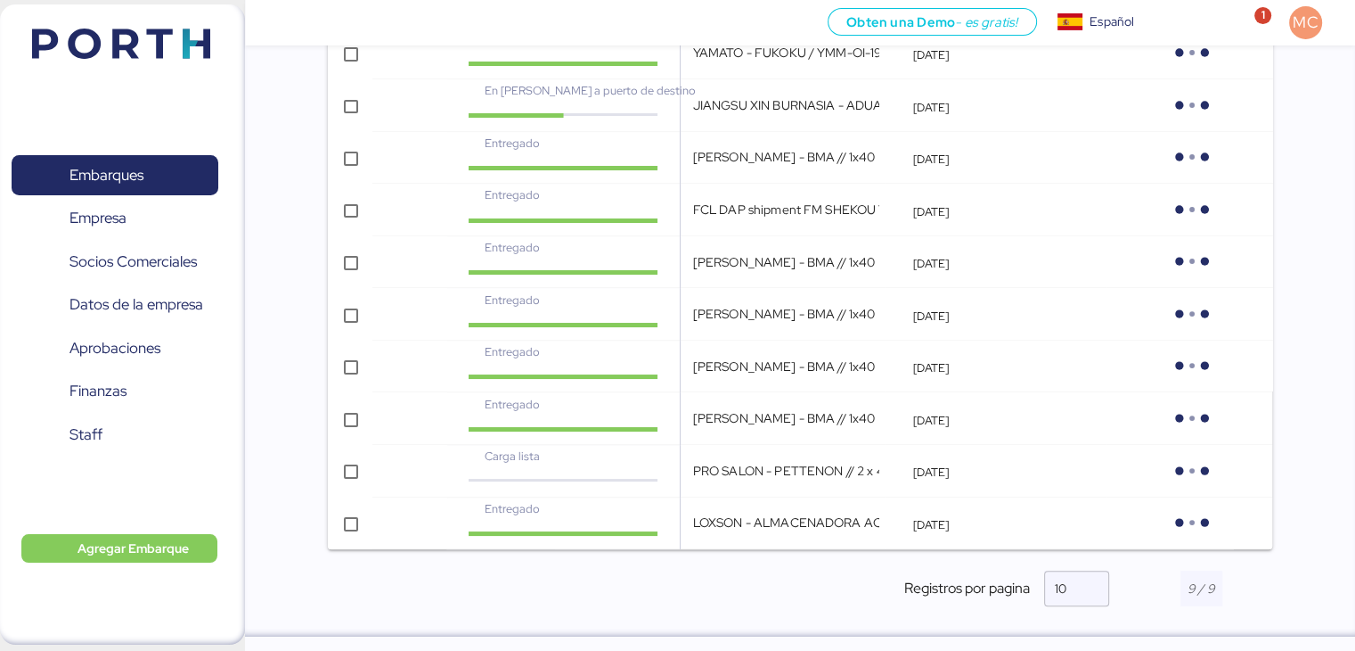
click at [1265, 594] on div at bounding box center [1202, 588] width 142 height 36
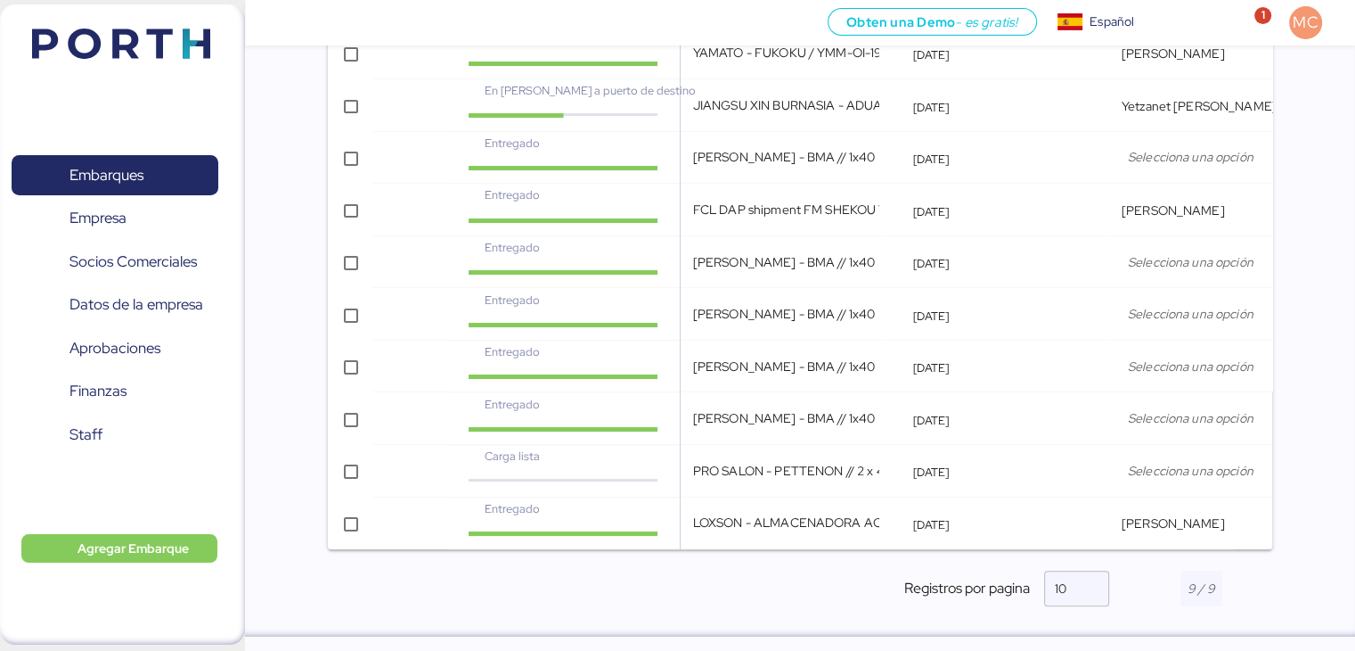
click at [1212, 589] on input "number" at bounding box center [1202, 588] width 42 height 36
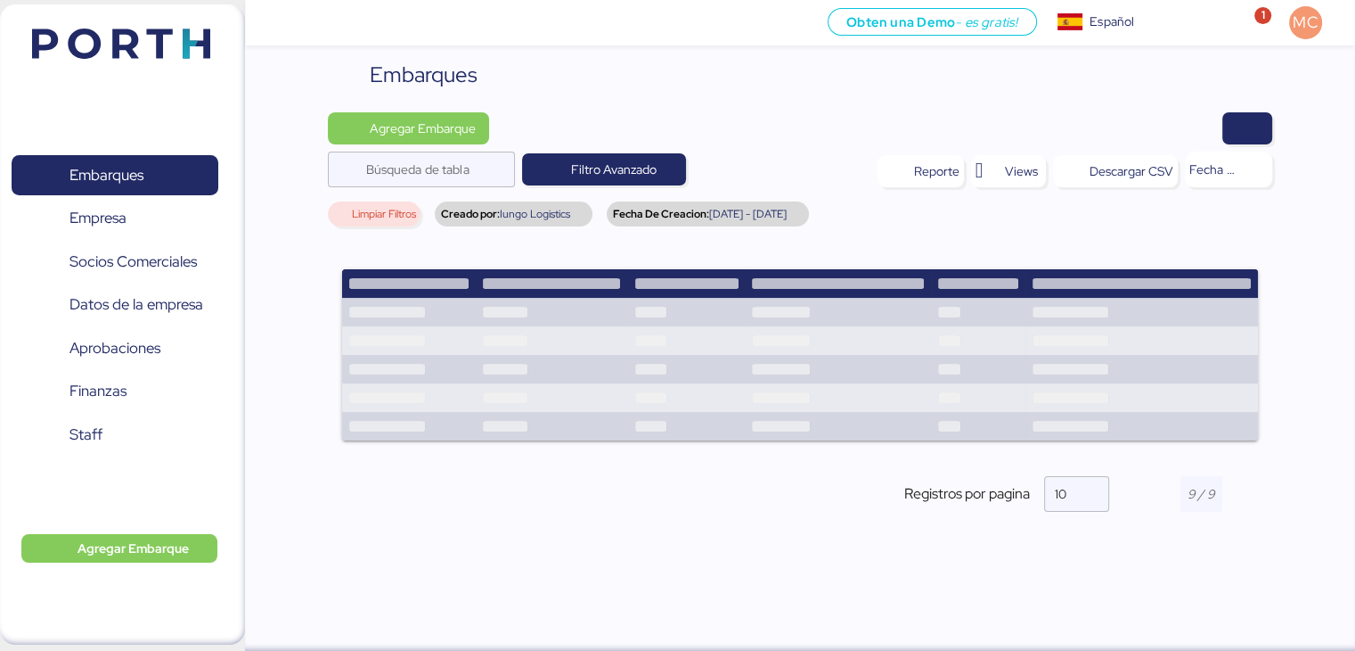
drag, startPoint x: 1158, startPoint y: 493, endPoint x: 1133, endPoint y: 484, distance: 25.7
click at [1154, 493] on div at bounding box center [1202, 494] width 142 height 36
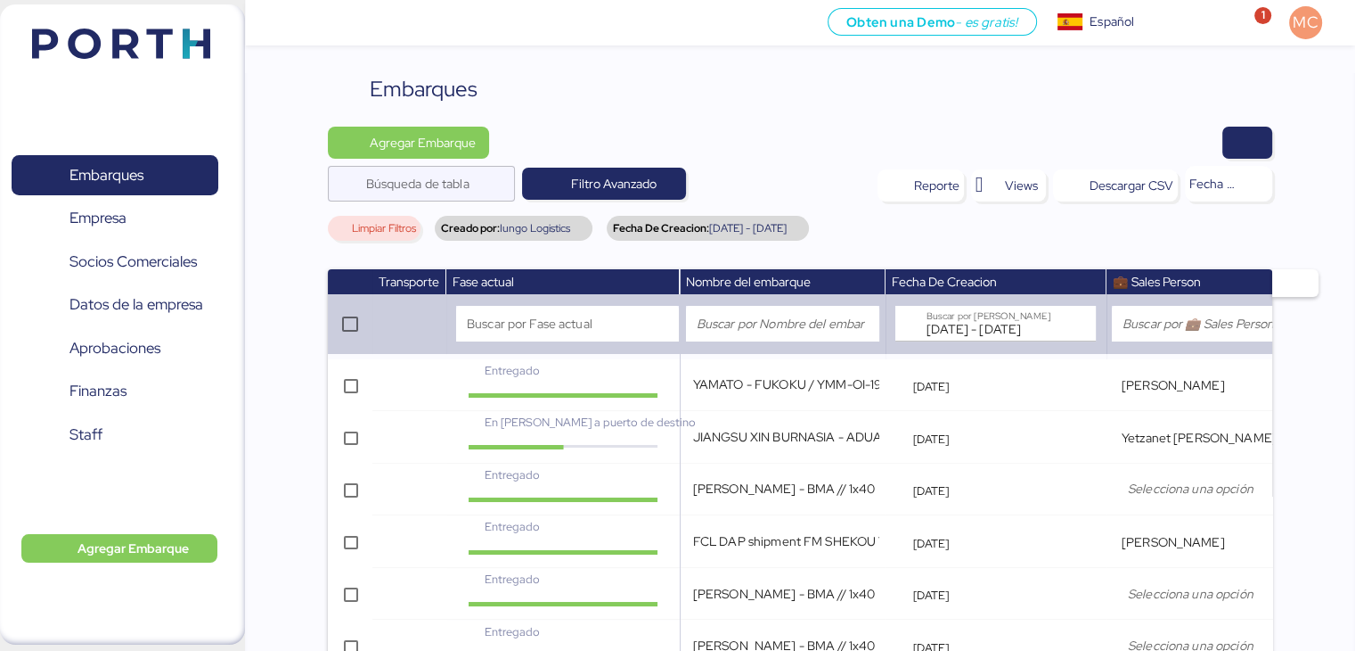
scroll to position [0, 0]
click at [949, 329] on input "Jul 1, 2025 - Jul 31, 2025" at bounding box center [991, 325] width 128 height 36
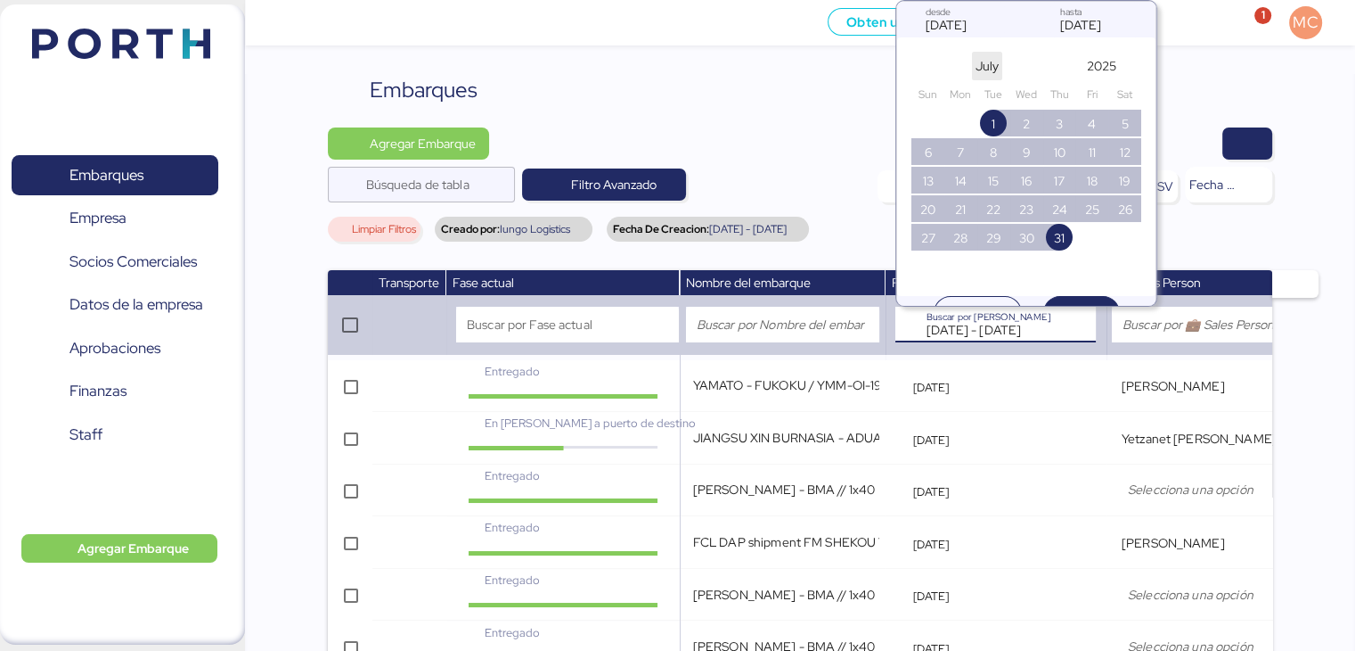
click at [994, 59] on span "July" at bounding box center [987, 65] width 23 height 21
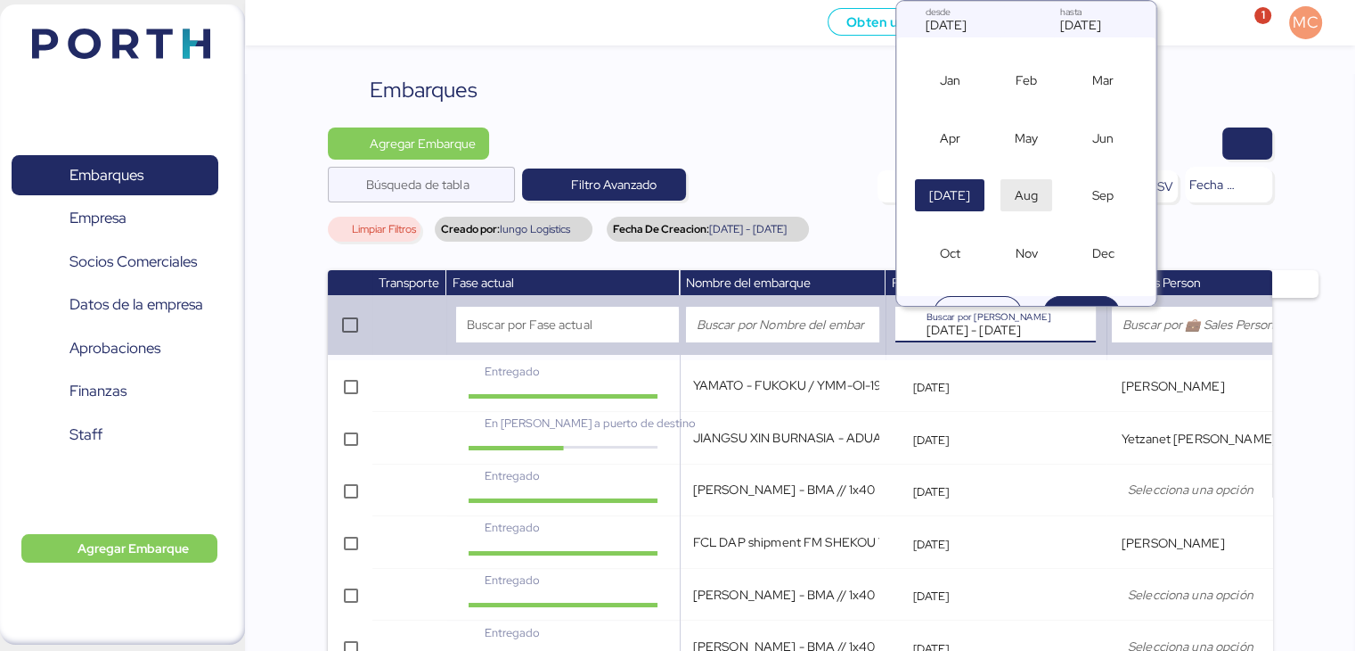
click at [1019, 194] on span "Aug" at bounding box center [1026, 194] width 23 height 21
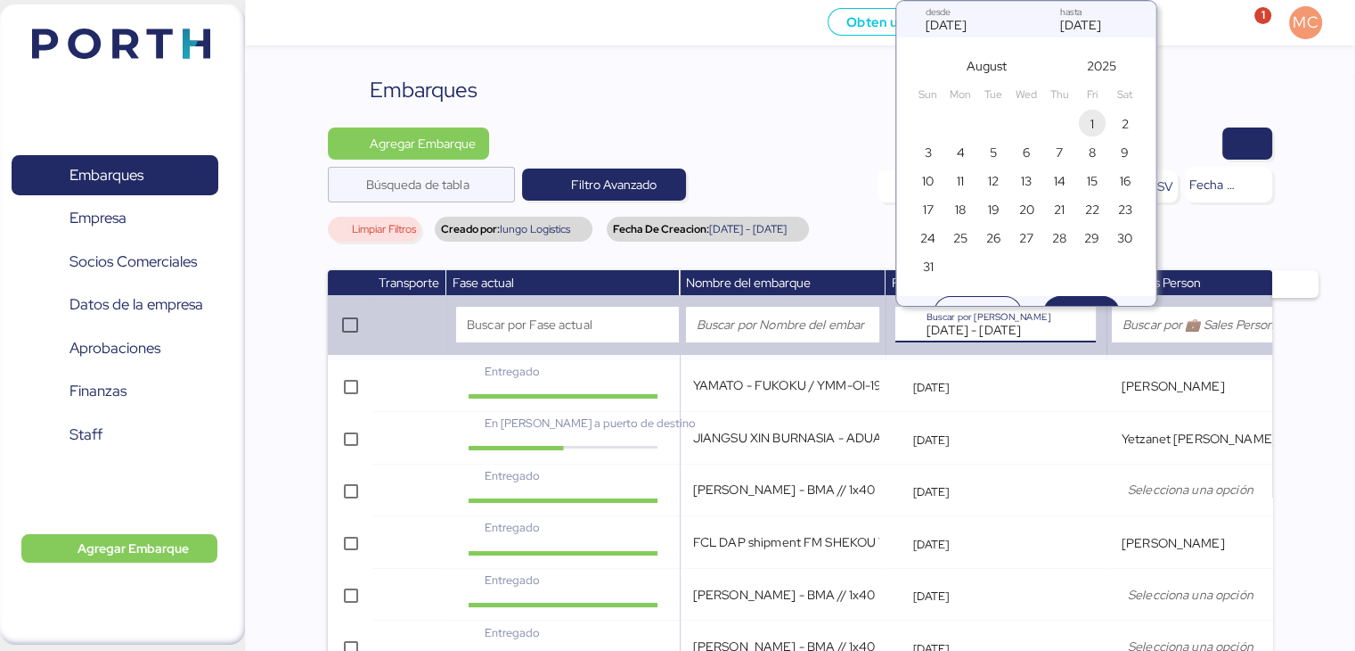
click at [1094, 121] on span "1" at bounding box center [1093, 123] width 20 height 21
click at [929, 261] on span "31" at bounding box center [928, 266] width 11 height 21
type input "Aug 1, 2025"
type input "Aug 31, 2025"
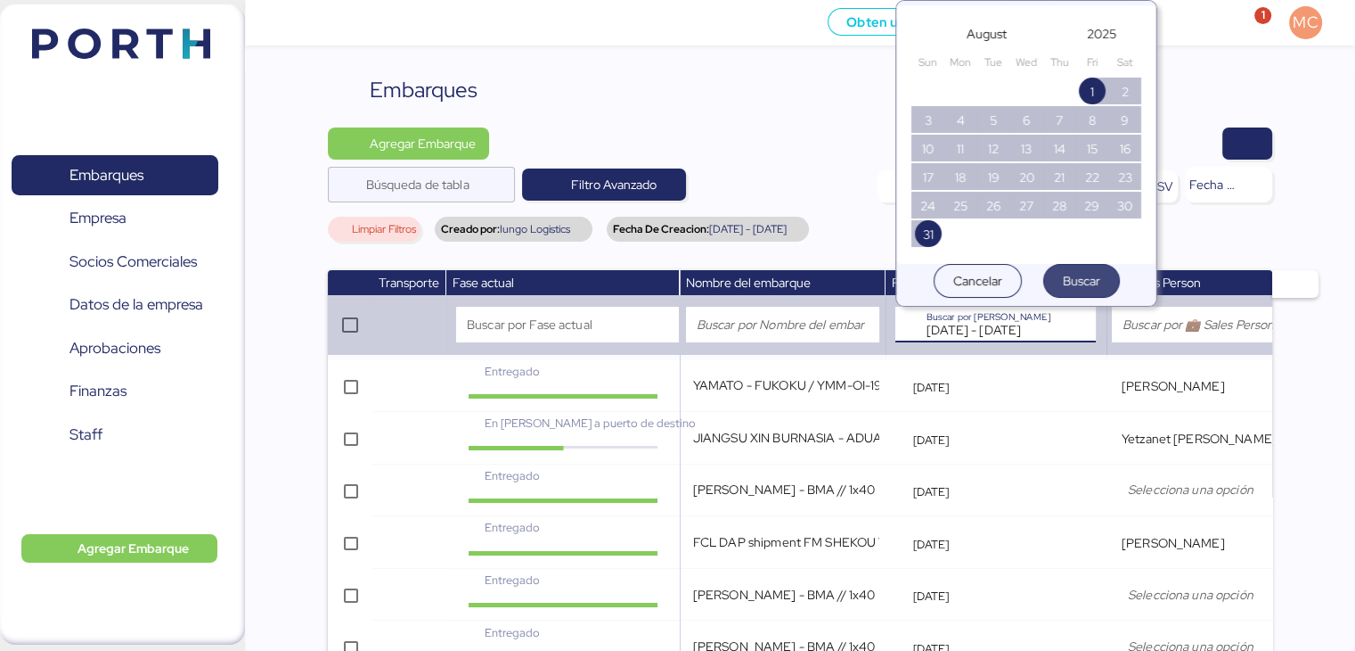
scroll to position [61, 0]
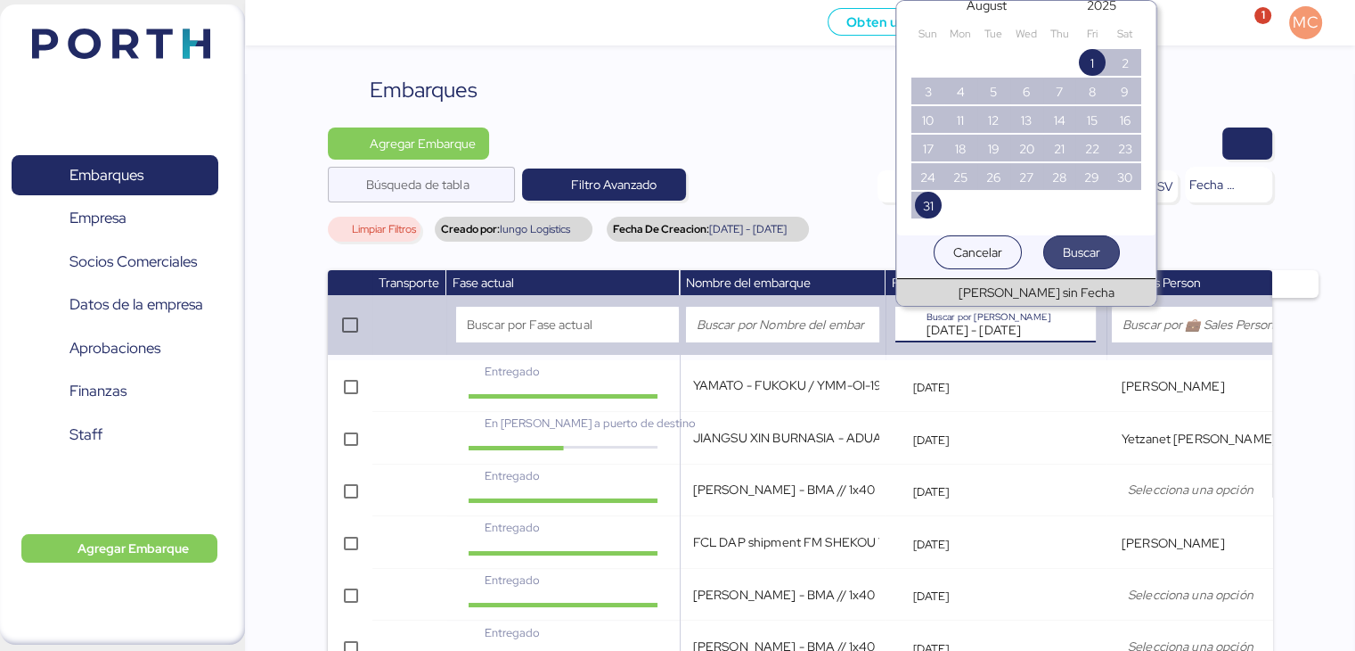
click at [1089, 243] on span "Buscar" at bounding box center [1081, 251] width 37 height 21
type input "Aug 1, 2025 - Aug 31, 2025"
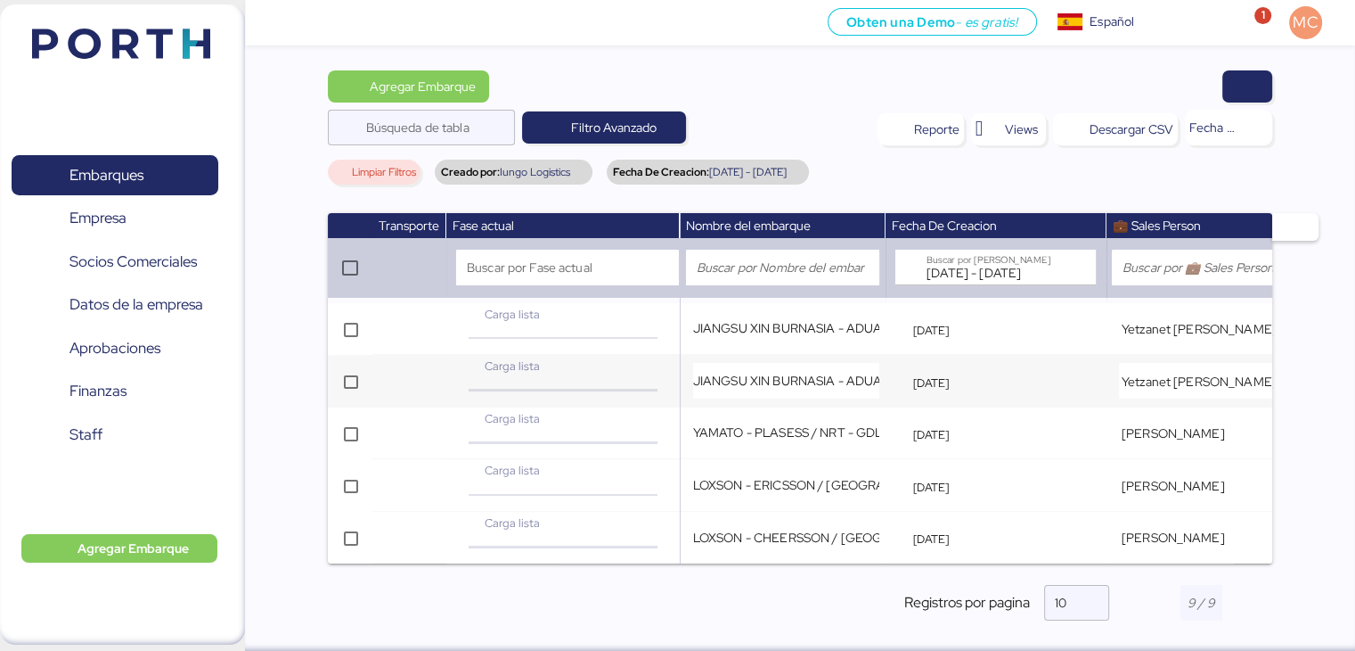
scroll to position [85, 0]
